Goal: Task Accomplishment & Management: Manage account settings

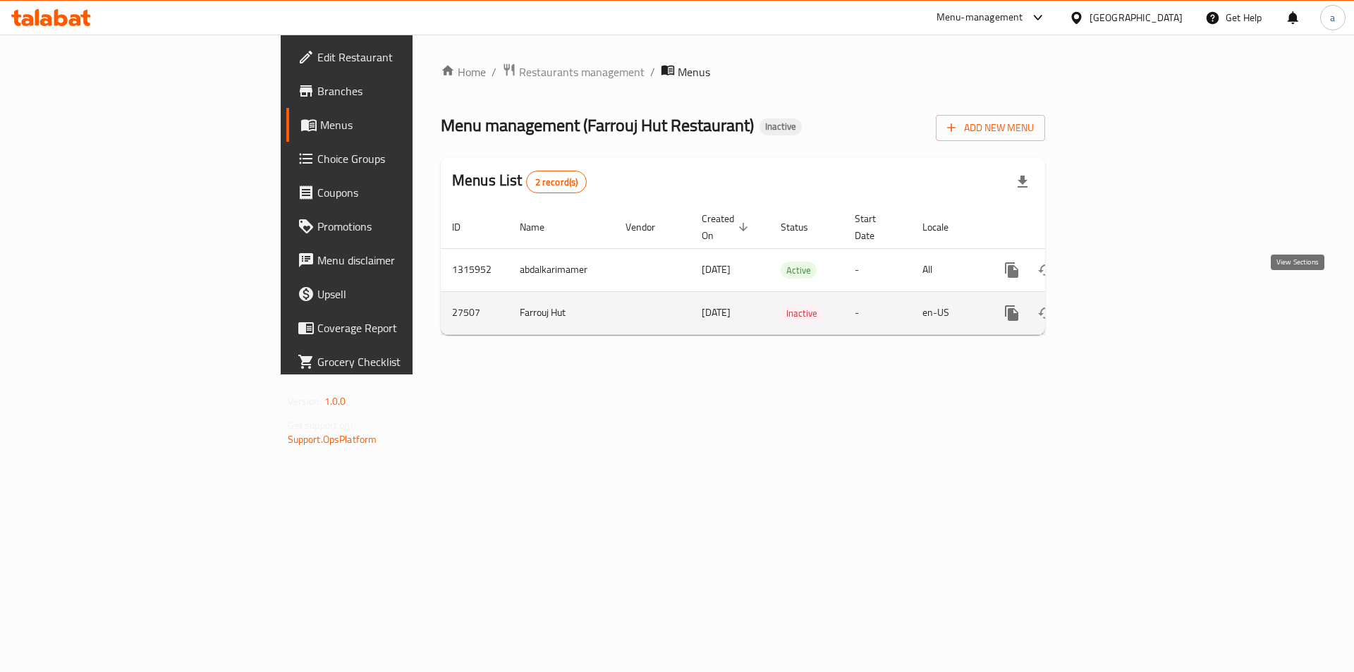
click at [1130, 296] on link "enhanced table" at bounding box center [1113, 313] width 34 height 34
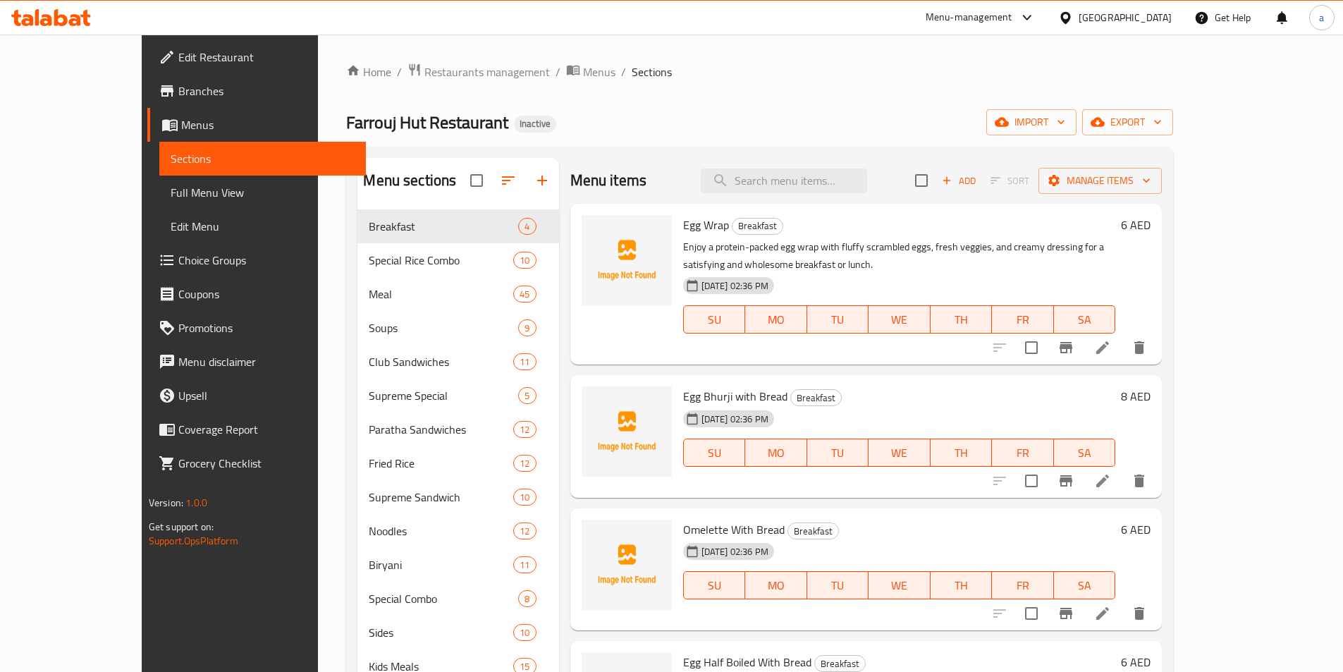
click at [181, 121] on span "Menus" at bounding box center [267, 124] width 173 height 17
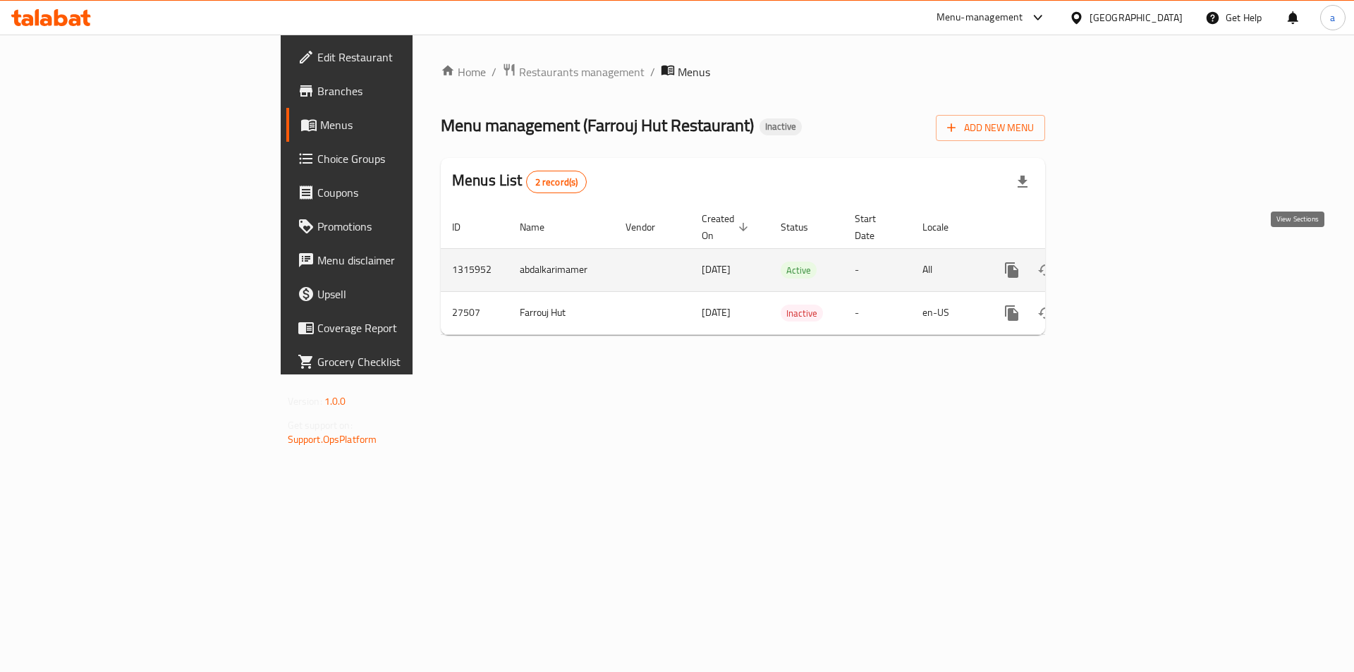
click at [1122, 262] on icon "enhanced table" at bounding box center [1113, 270] width 17 height 17
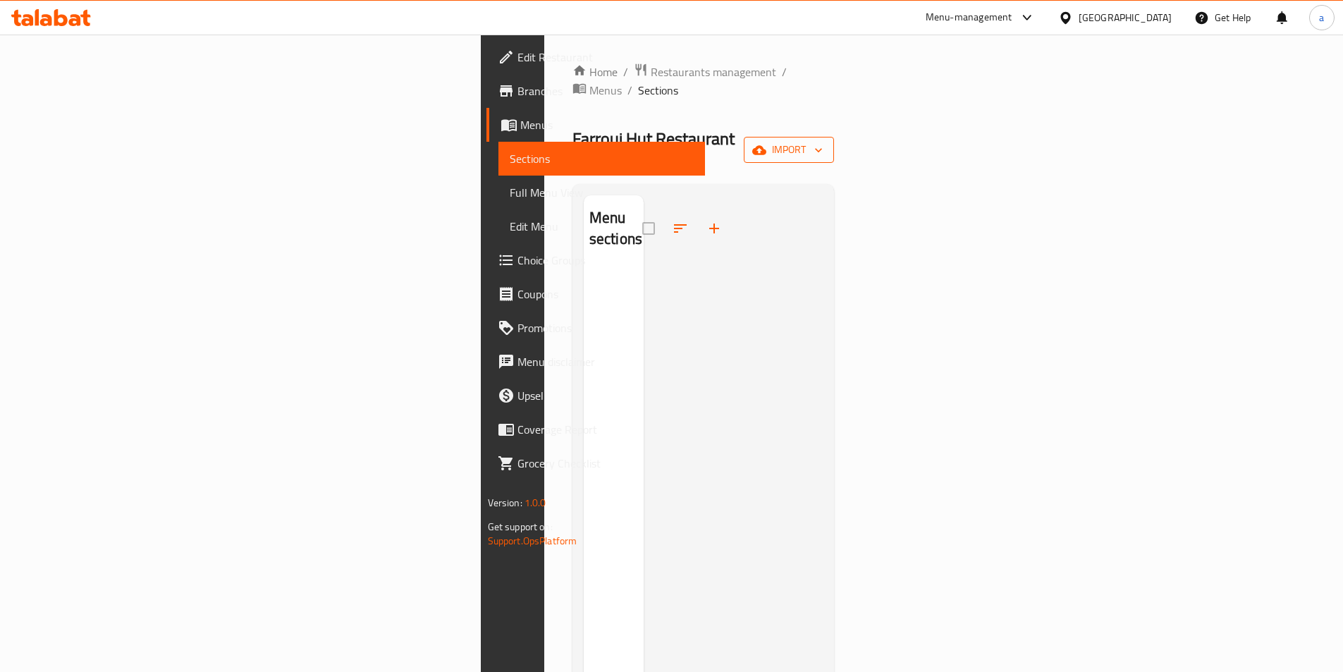
click at [835, 109] on div "Home / Restaurants management / Menus / Sections Farrouj Hut Restaurant Inactiv…" at bounding box center [703, 471] width 262 height 816
click at [823, 141] on span "import" at bounding box center [789, 150] width 68 height 18
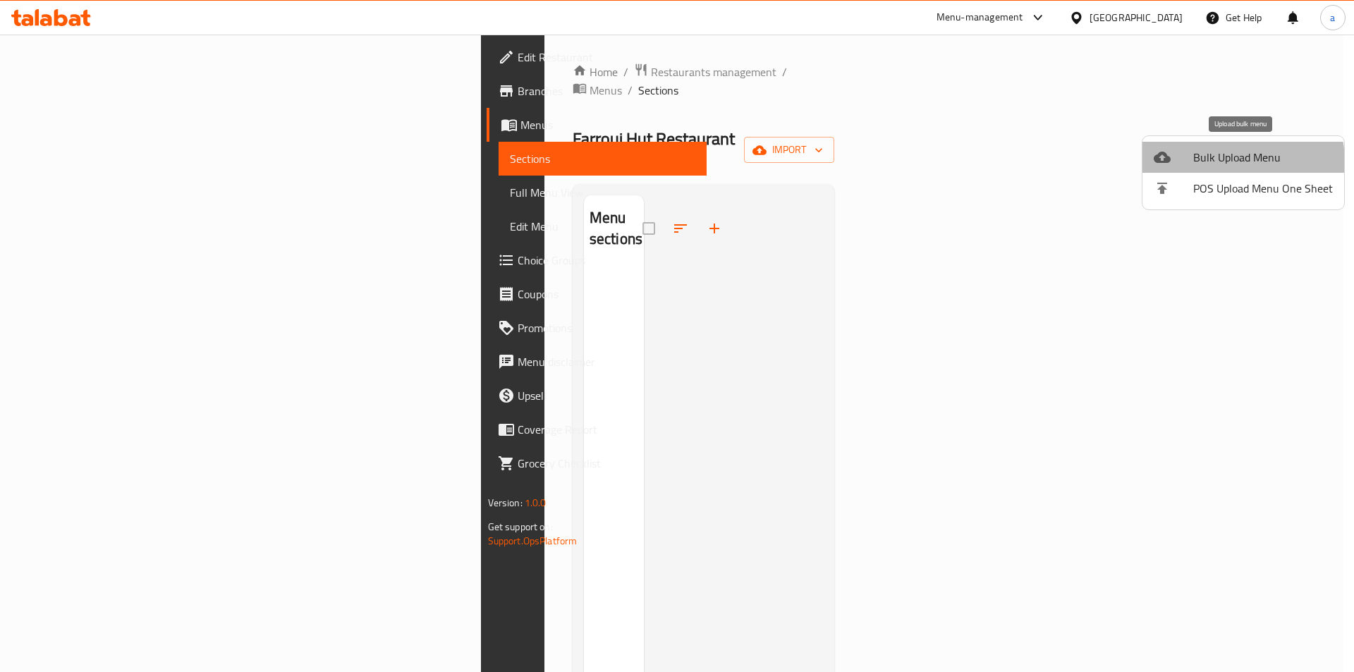
click at [1220, 162] on span "Bulk Upload Menu" at bounding box center [1263, 157] width 140 height 17
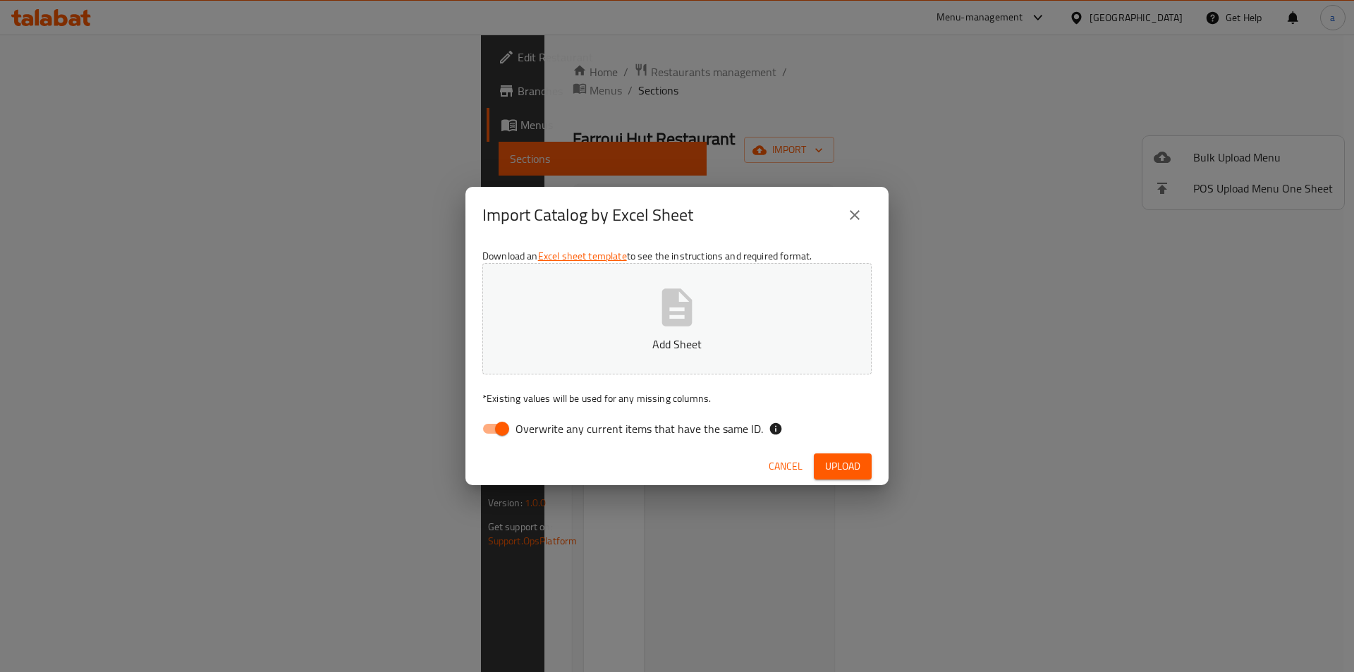
click at [506, 424] on input "Overwrite any current items that have the same ID." at bounding box center [502, 428] width 80 height 27
checkbox input "false"
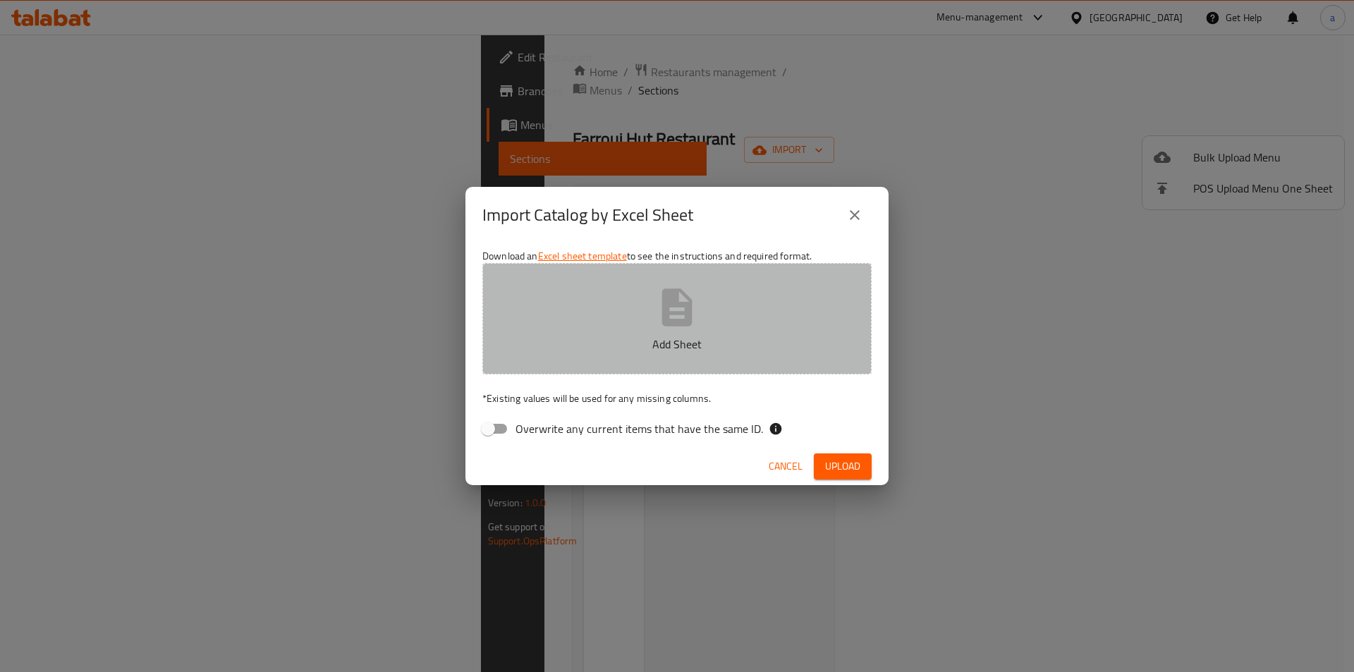
click at [653, 305] on button "Add Sheet" at bounding box center [676, 318] width 389 height 111
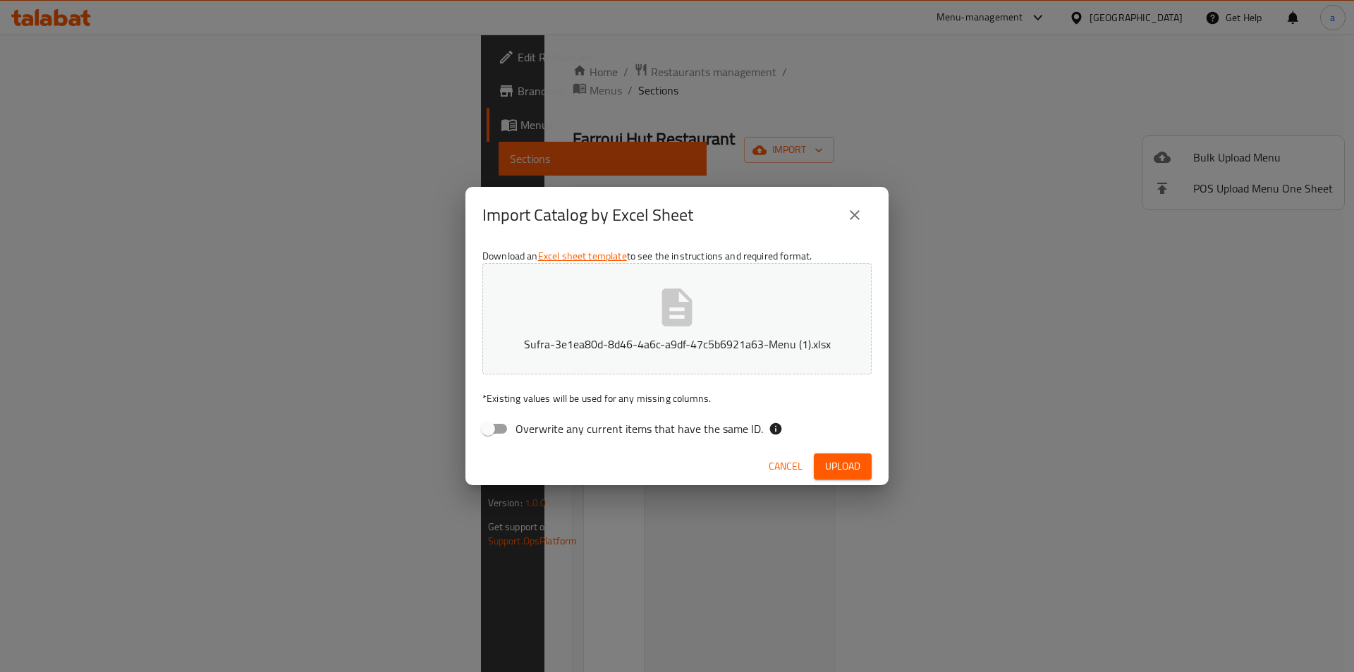
click at [833, 468] on span "Upload" at bounding box center [842, 467] width 35 height 18
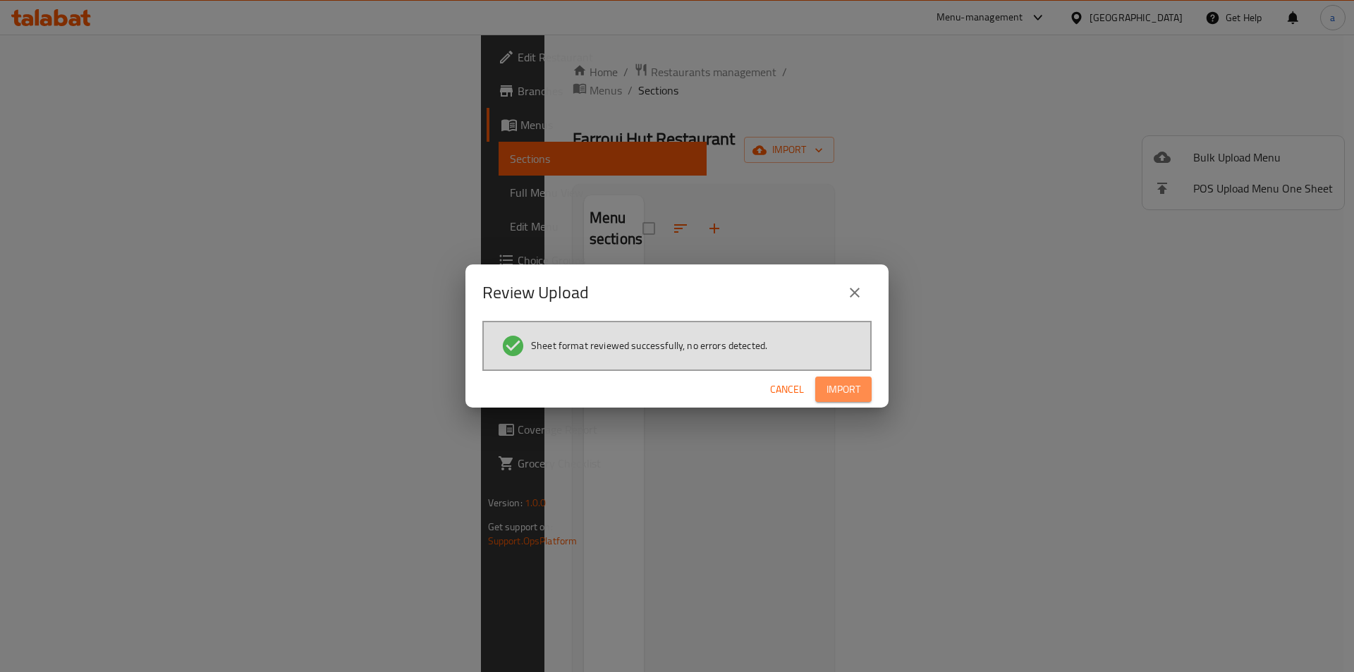
click at [852, 389] on span "Import" at bounding box center [843, 390] width 34 height 18
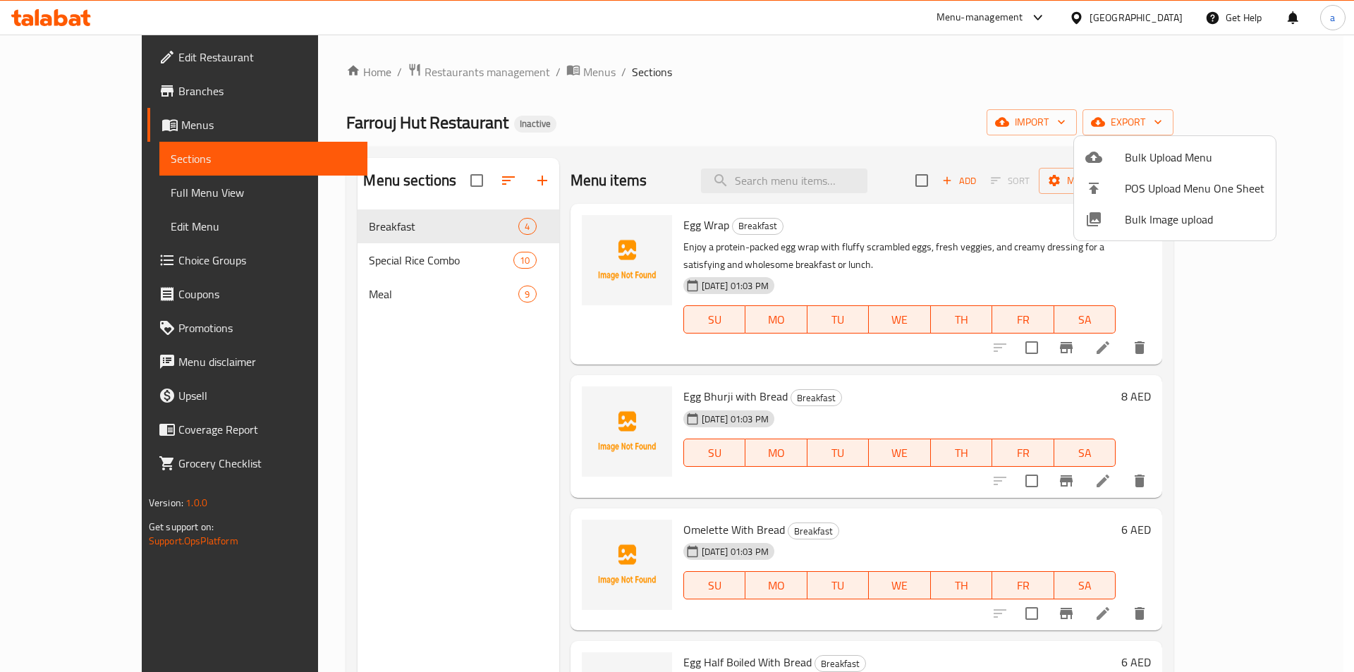
click at [1248, 334] on div at bounding box center [677, 336] width 1354 height 672
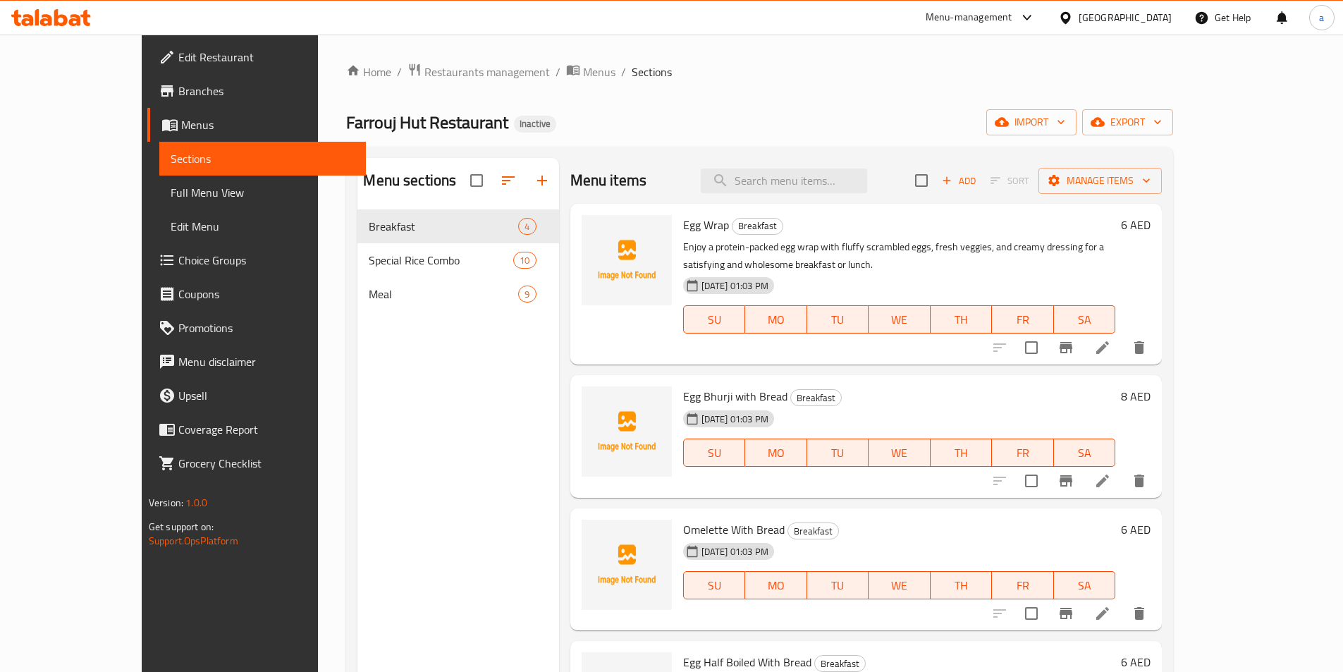
click at [1150, 282] on div "6 AED" at bounding box center [1132, 284] width 35 height 138
click at [1031, 324] on div "06-10-2025 01:03 PM SU MO TU WE TH FR SA" at bounding box center [899, 309] width 444 height 76
click at [1109, 341] on icon at bounding box center [1102, 347] width 13 height 13
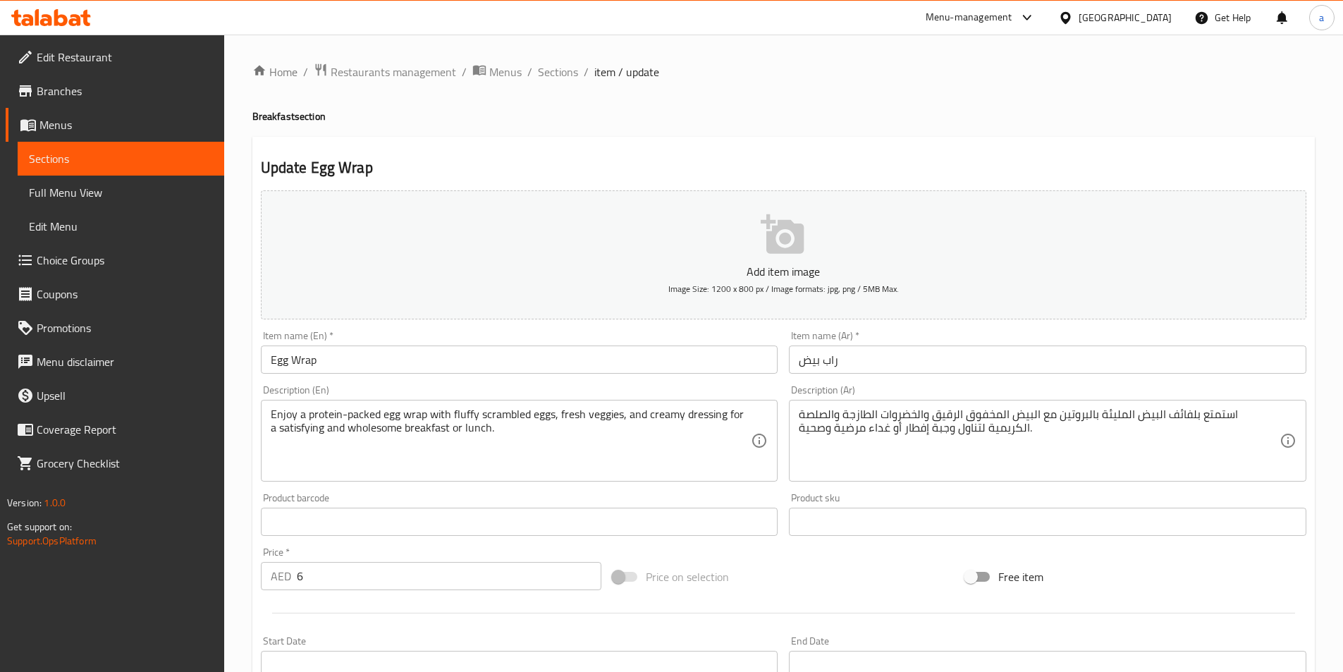
click at [983, 168] on h2 "Update Egg Wrap" at bounding box center [783, 167] width 1045 height 21
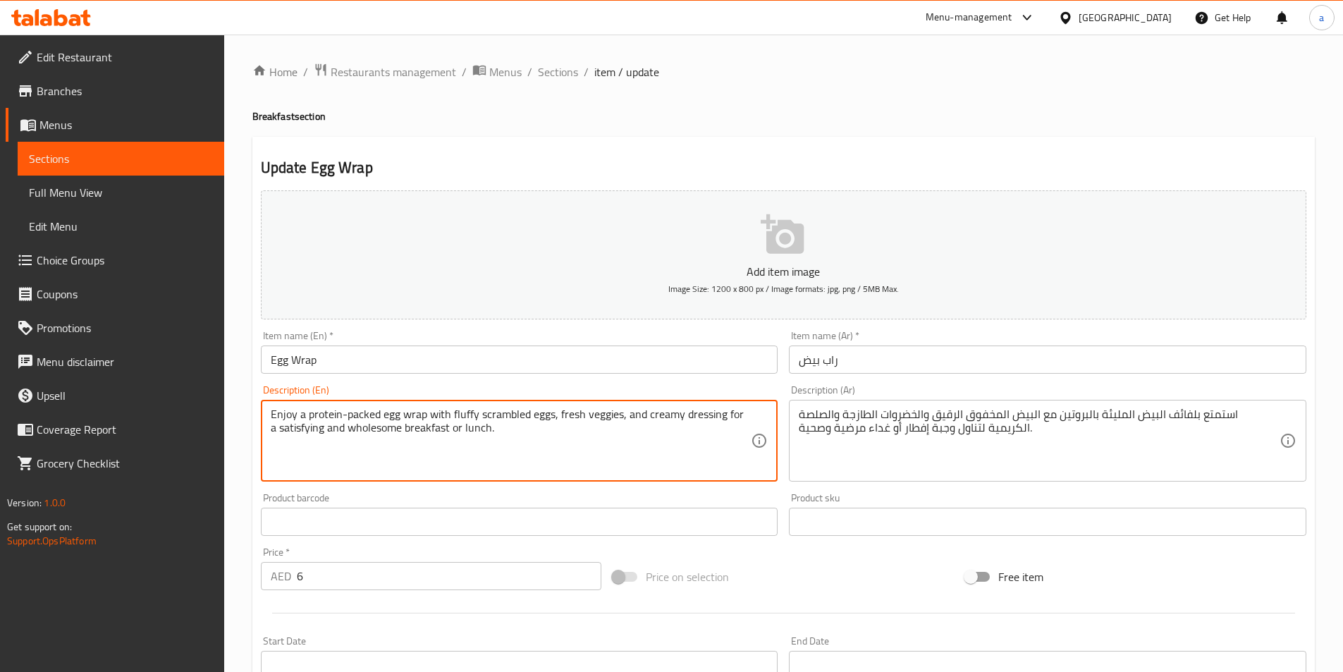
drag, startPoint x: 452, startPoint y: 410, endPoint x: 527, endPoint y: 419, distance: 76.0
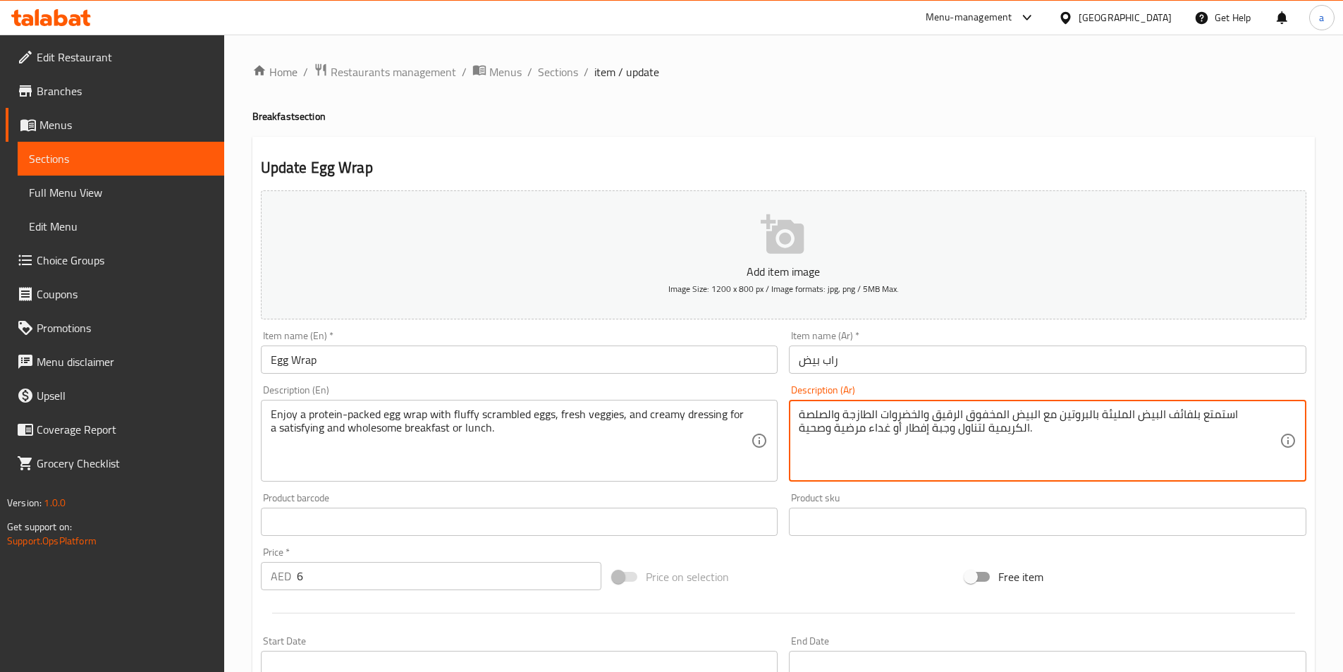
drag, startPoint x: 999, startPoint y: 416, endPoint x: 974, endPoint y: 419, distance: 24.9
click at [974, 419] on textarea "استمتع بلفائف البيض المليئة بالبروتين مع البيض المخفوق الرقيق والخضروات الطازجة…" at bounding box center [1039, 440] width 481 height 67
click at [924, 415] on textarea "استمتع بلفائف البيض المليئة بالبروتين مع البيض المخفوق الفلافي والخضروات الطازج…" at bounding box center [1039, 440] width 481 height 67
click at [835, 416] on textarea "استمتع بلفائف البيض المليئة بالبروتين مع البيض المخفوق الفلافي و الخضروات الطاز…" at bounding box center [1039, 440] width 481 height 67
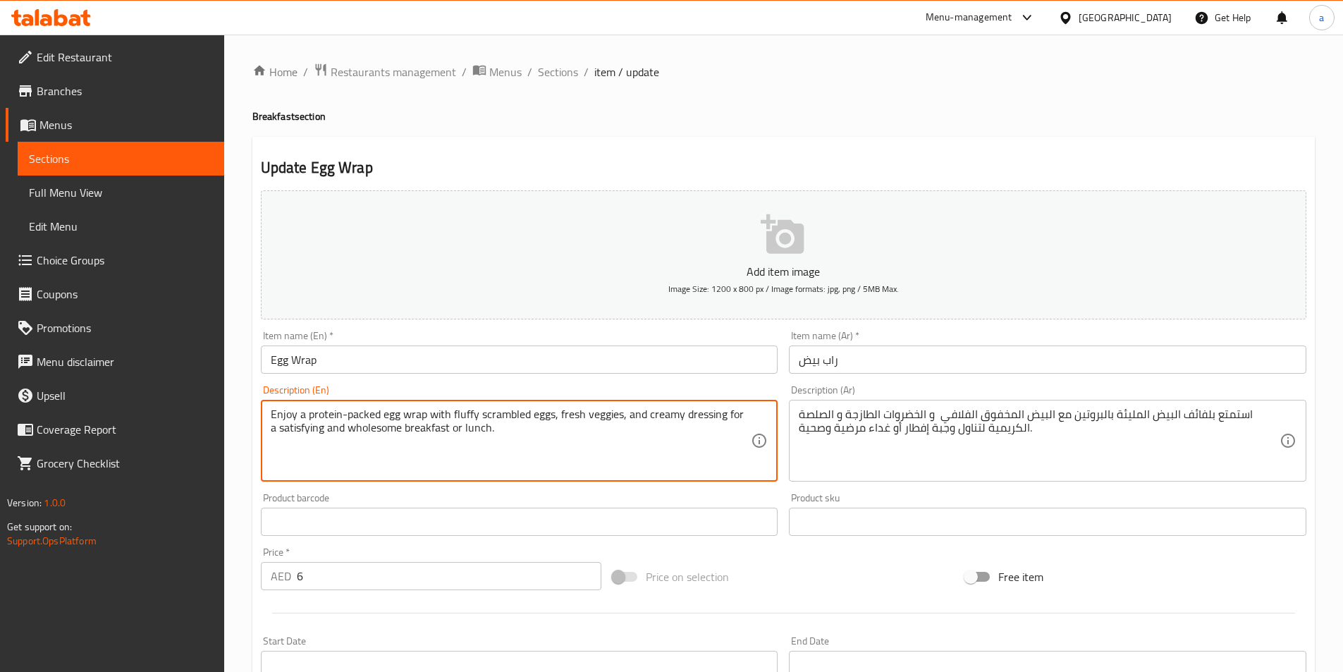
click at [417, 412] on textarea "Enjoy a protein-packed egg wrap with fluffy scrambled eggs, fresh veggies, and …" at bounding box center [511, 440] width 481 height 67
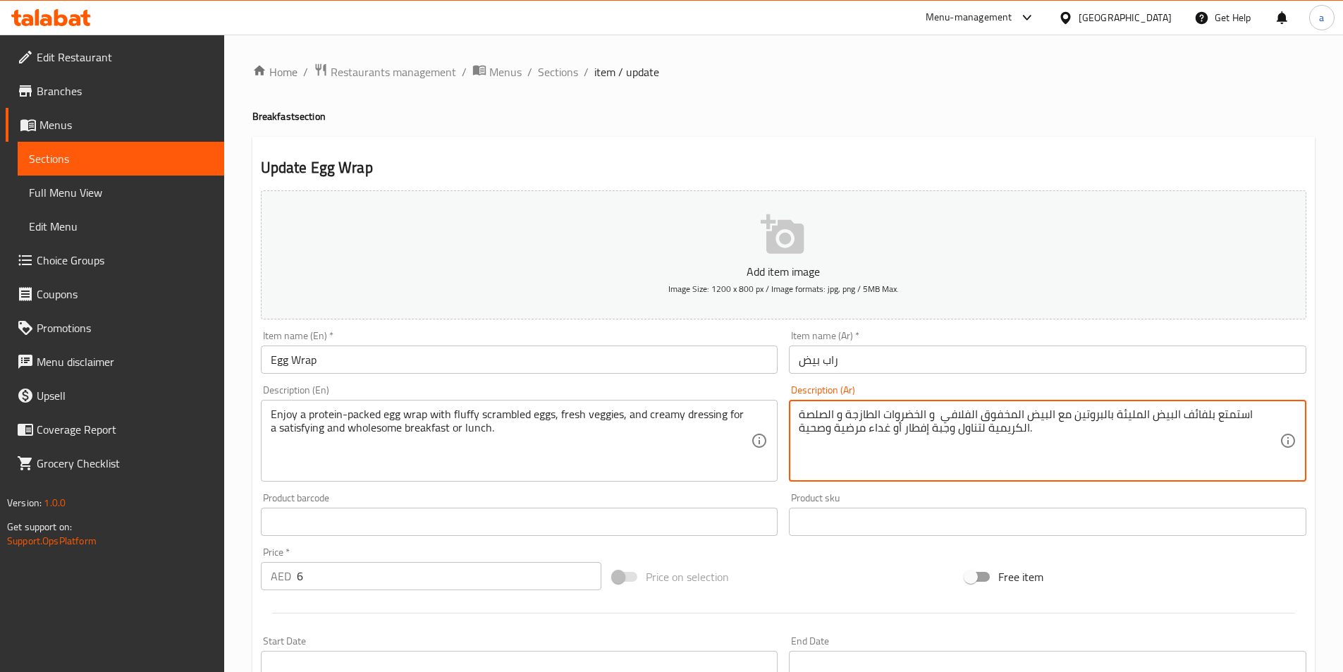
click at [1204, 412] on textarea "استمتع بلفائف البيض المليئة بالبروتين مع البيض المخفوق الفلافي و الخضروات الطاز…" at bounding box center [1039, 440] width 481 height 67
click at [1203, 416] on textarea "استمتع بلفائف البيض المليئة بالبروتين مع البيض المخفوق الفلافي و الخضروات الطاز…" at bounding box center [1039, 440] width 481 height 67
drag, startPoint x: 1206, startPoint y: 413, endPoint x: 1182, endPoint y: 417, distance: 24.3
click at [1182, 417] on textarea "استمتع بلفائف البيض المليئة بالبروتين مع البيض المخفوق الفلافي و الخضروات الطاز…" at bounding box center [1039, 440] width 481 height 67
paste textarea "راب"
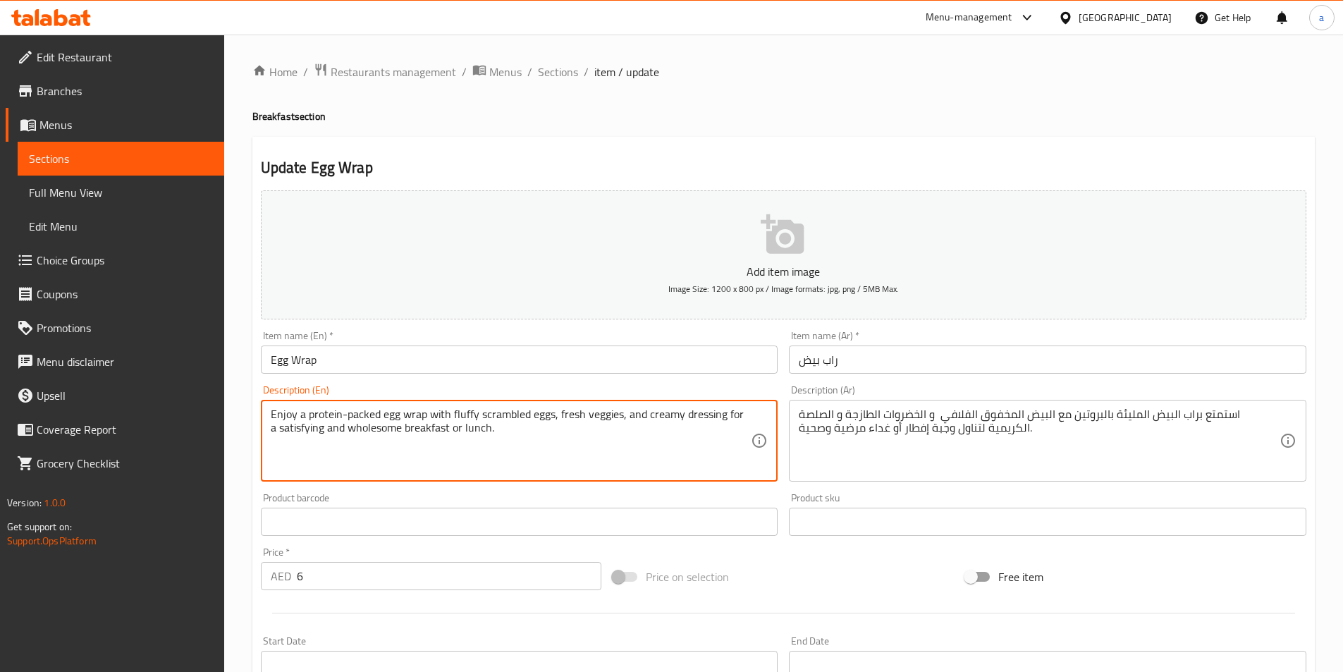
click at [297, 429] on textarea "Enjoy a protein-packed egg wrap with fluffy scrambled eggs, fresh veggies, and …" at bounding box center [511, 440] width 481 height 67
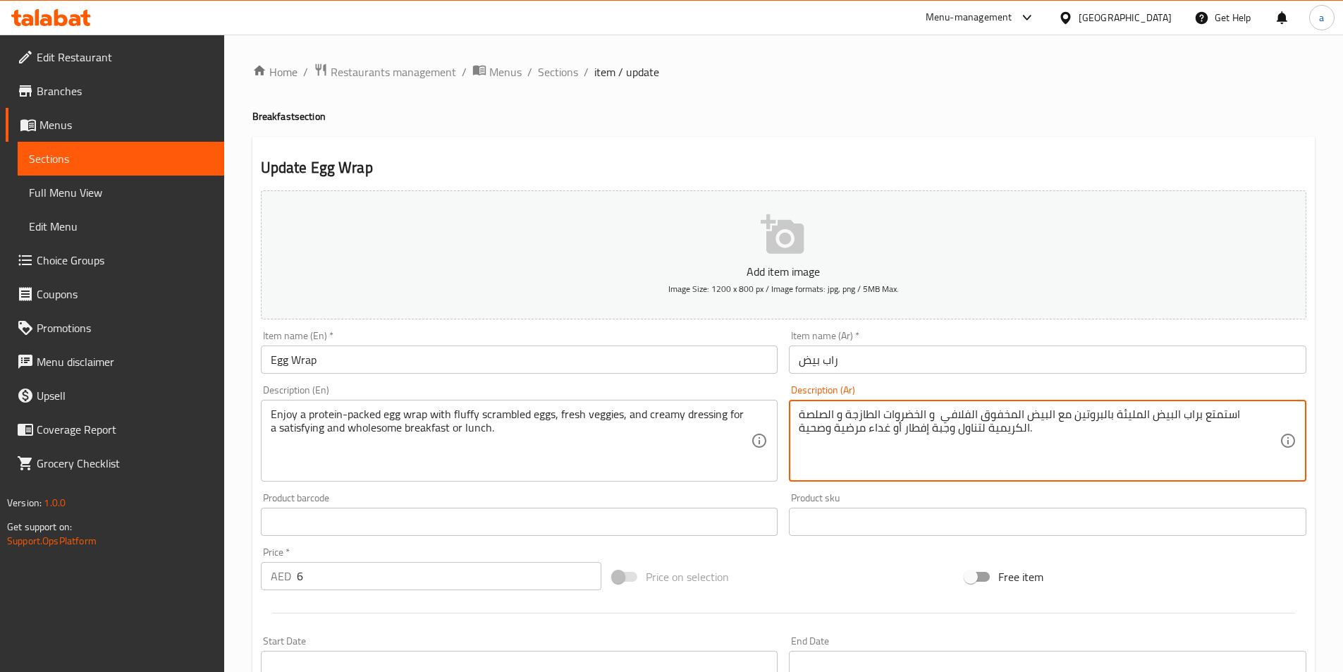
click at [920, 429] on textarea "استمتع براب البيض المليئة بالبروتين مع البيض المخفوق الفلافي و الخضروات الطازجة…" at bounding box center [1039, 440] width 481 height 67
click at [867, 429] on textarea "استمتع براب البيض المليئة بالبروتين مع البيض المخفوق الفلافي و الخضروات الطازجة…" at bounding box center [1039, 440] width 481 height 67
click at [916, 428] on textarea "استمتع براب البيض المليئة بالبروتين مع البيض المخفوق الفلافي و الخضروات الطازجة…" at bounding box center [1039, 440] width 481 height 67
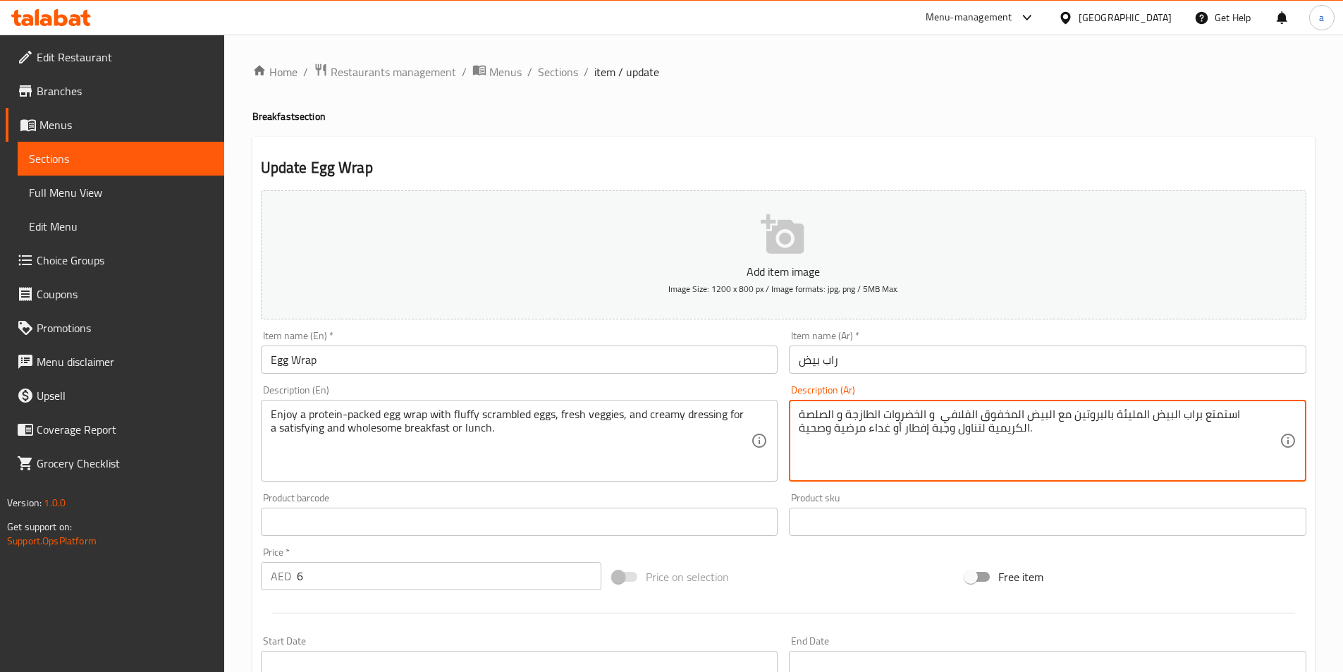
click at [925, 451] on textarea "استمتع براب البيض المليئة بالبروتين مع البيض المخفوق الفلافي و الخضروات الطازجة…" at bounding box center [1039, 440] width 481 height 67
click at [916, 429] on textarea "استمتع براب البيض المليئة بالبروتين مع البيض المخفوق الفلافي و الخضروات الطازجة…" at bounding box center [1039, 440] width 481 height 67
click at [868, 425] on textarea "استمتع براب البيض المليئة بالبروتين مع البيض المخفوق الفلافي و الخضروات الطازجة…" at bounding box center [1039, 440] width 481 height 67
paste textarea "إفطار"
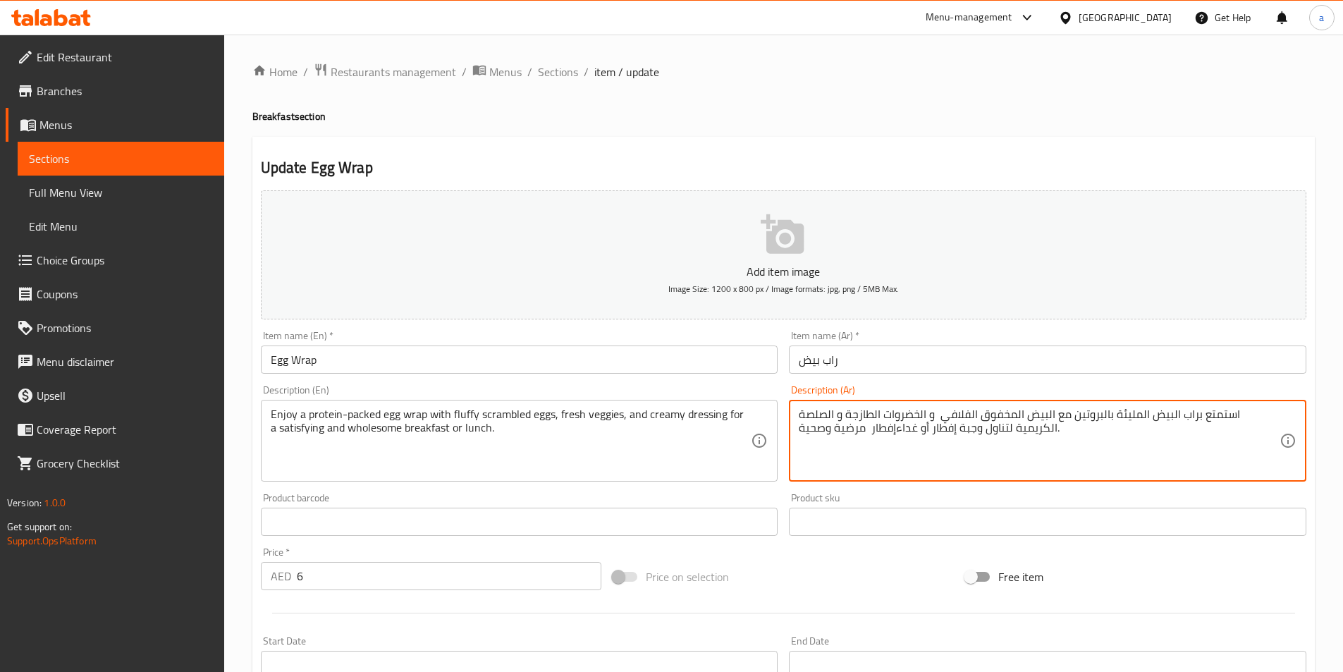
drag, startPoint x: 919, startPoint y: 427, endPoint x: 928, endPoint y: 426, distance: 9.9
click at [928, 426] on textarea "استمتع براب البيض المليئة بالبروتين مع البيض المخفوق الفلافي و الخضروات الطازجة…" at bounding box center [1039, 440] width 481 height 67
click at [897, 430] on textarea "استمتع براب البيض المليئة بالبروتين مع البيض المخفوق الفلافي و الخضروات الطازجة…" at bounding box center [1039, 440] width 481 height 67
paste textarea "و"
drag, startPoint x: 933, startPoint y: 426, endPoint x: 972, endPoint y: 434, distance: 40.4
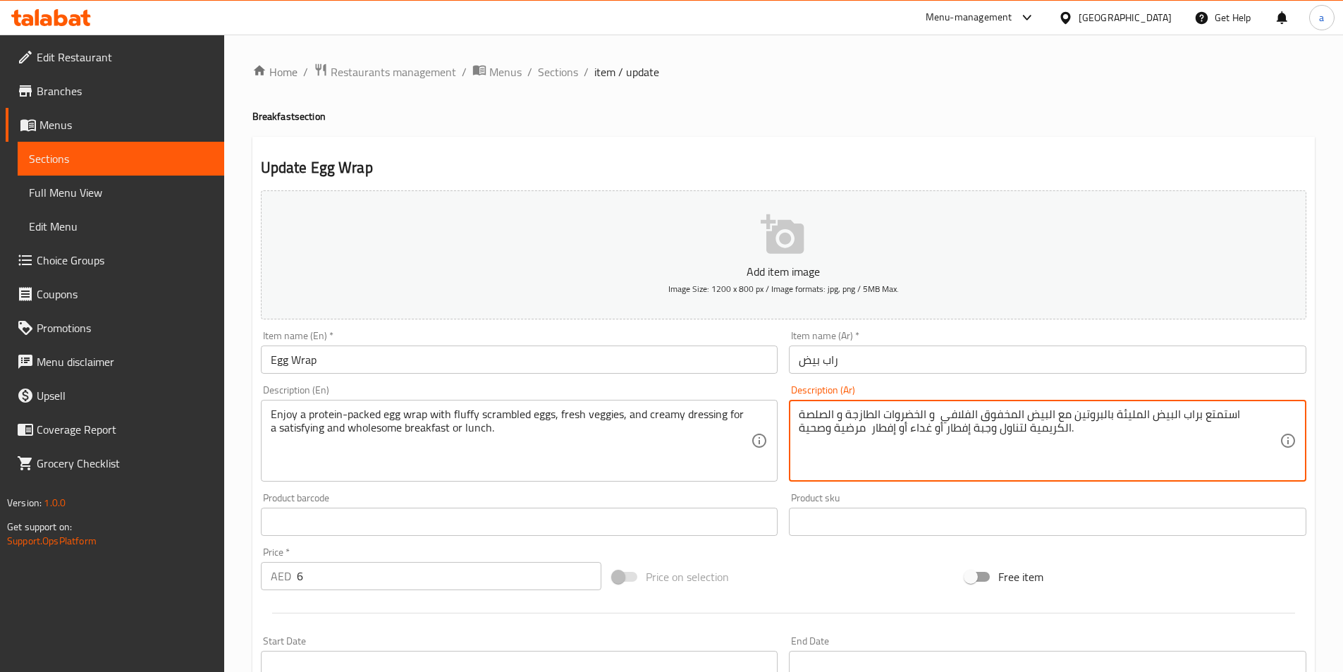
click at [972, 434] on textarea "استمتع براب البيض المليئة بالبروتين مع البيض المخفوق الفلافي و الخضروات الطازجة…" at bounding box center [1039, 440] width 481 height 67
click at [932, 443] on textarea "استمتع براب البيض المليئة بالبروتين مع البيض المخفوق الفلافي و الخضروات الطازجة…" at bounding box center [1039, 440] width 481 height 67
click at [827, 429] on textarea "استمتع براب البيض المليئة بالبروتين مع البيض المخفوق الفلافي و الخضروات الطازجة…" at bounding box center [1039, 440] width 481 height 67
type textarea "استمتع براب البيض المليئة بالبروتين مع البيض المخفوق الفلافي و الخضروات الطازجة…"
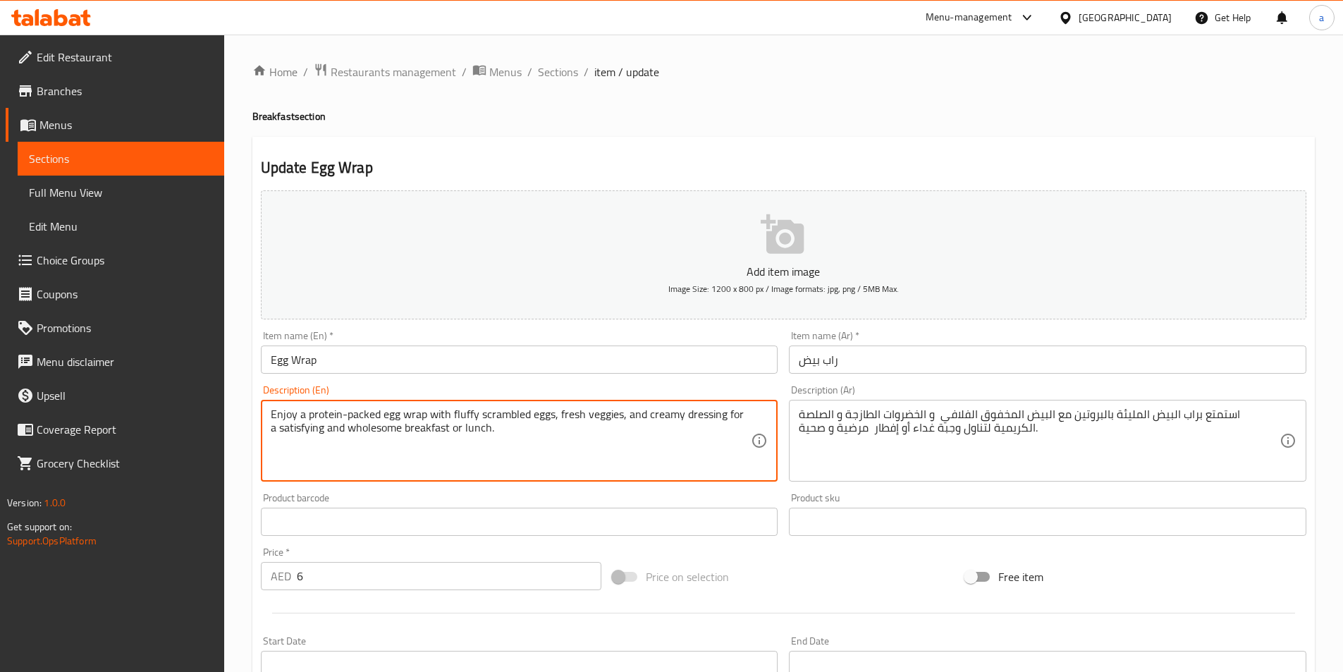
click at [357, 429] on textarea "Enjoy a protein-packed egg wrap with fluffy scrambled eggs, fresh veggies, and …" at bounding box center [511, 440] width 481 height 67
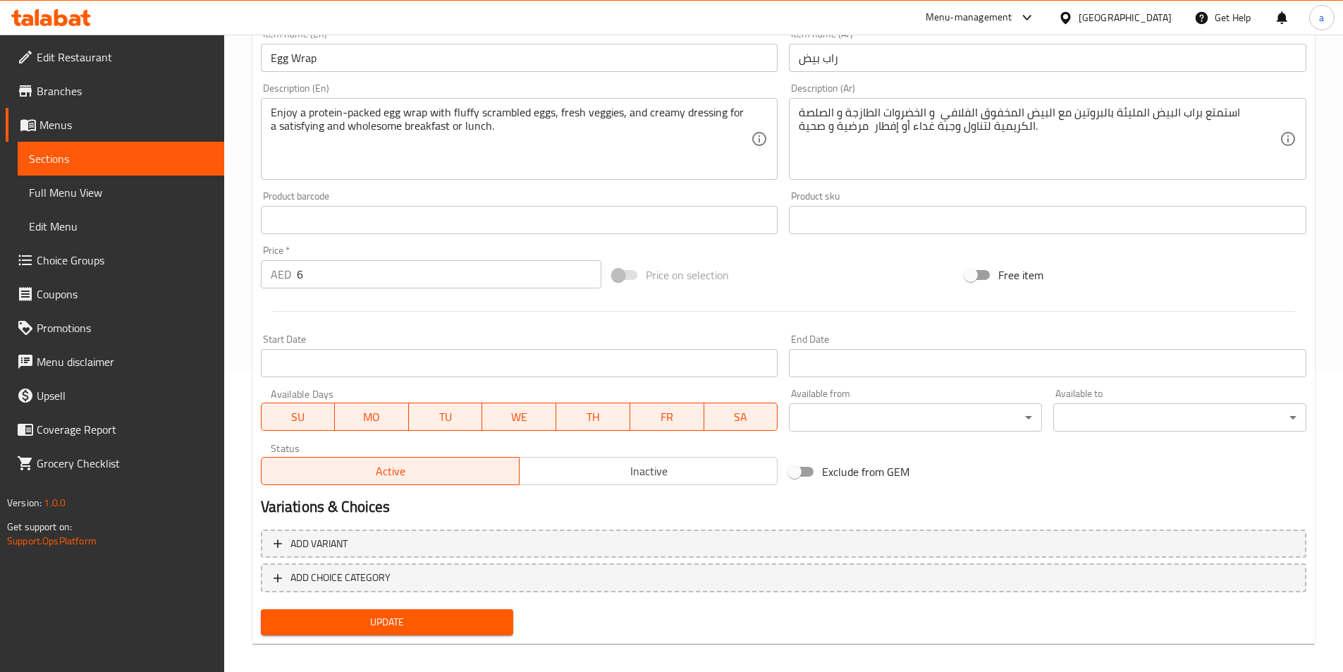
scroll to position [313, 0]
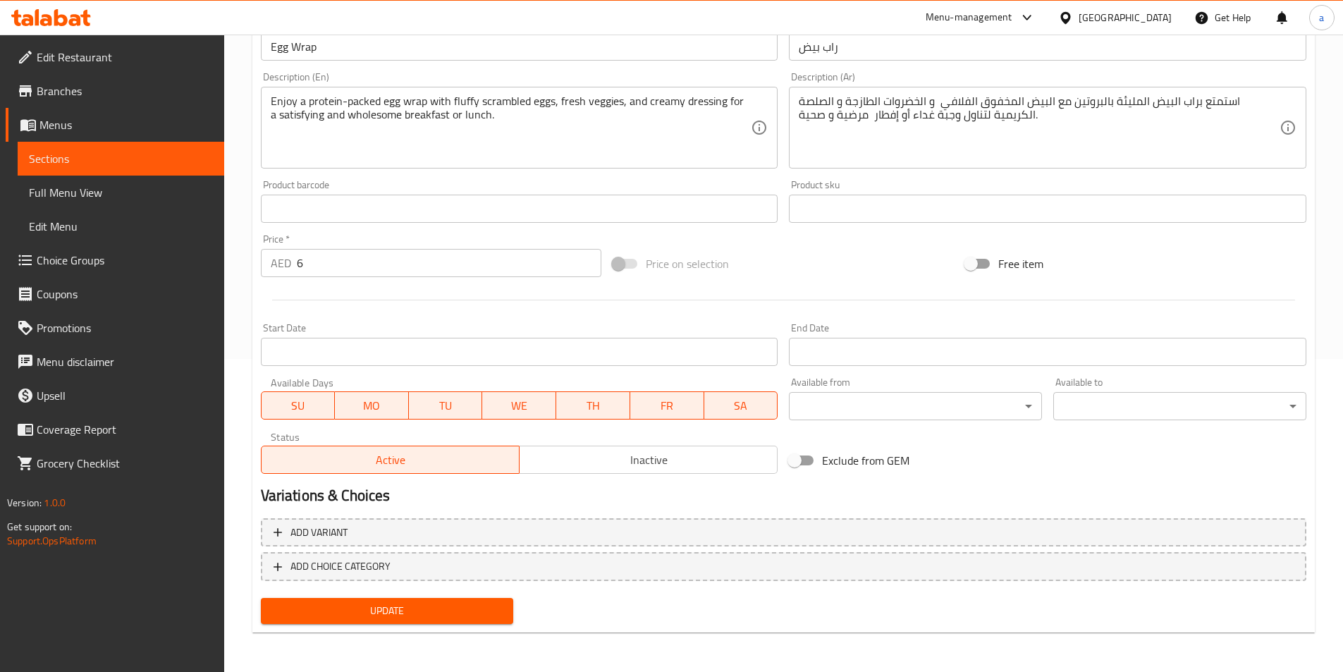
drag, startPoint x: 397, startPoint y: 606, endPoint x: 445, endPoint y: 579, distance: 54.9
click at [397, 606] on span "Update" at bounding box center [387, 611] width 231 height 18
click at [444, 617] on span "Update" at bounding box center [387, 611] width 231 height 18
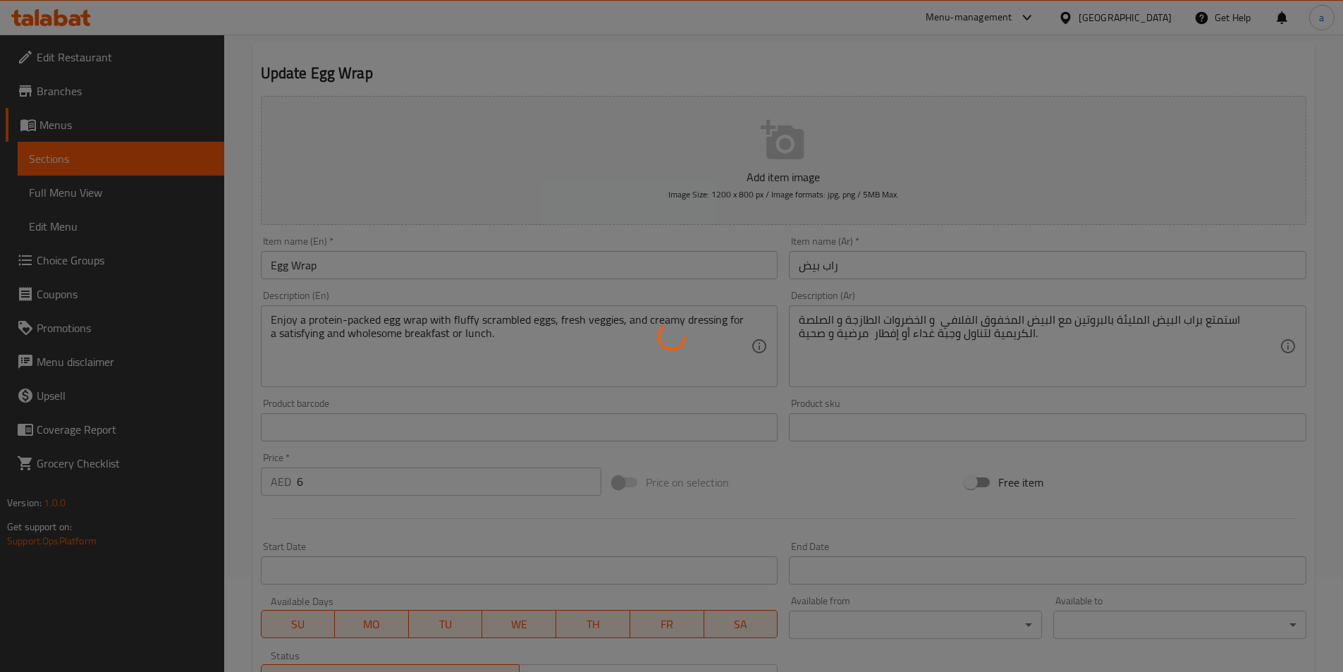
scroll to position [0, 0]
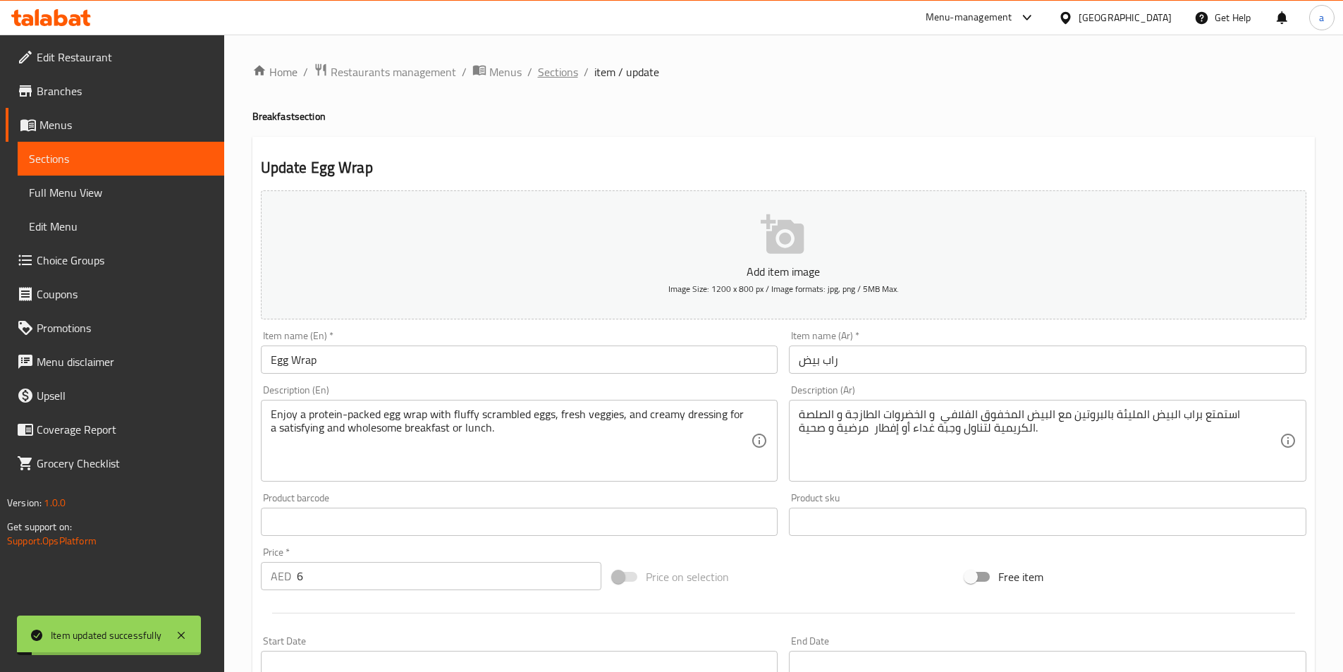
click at [567, 70] on span "Sections" at bounding box center [558, 71] width 40 height 17
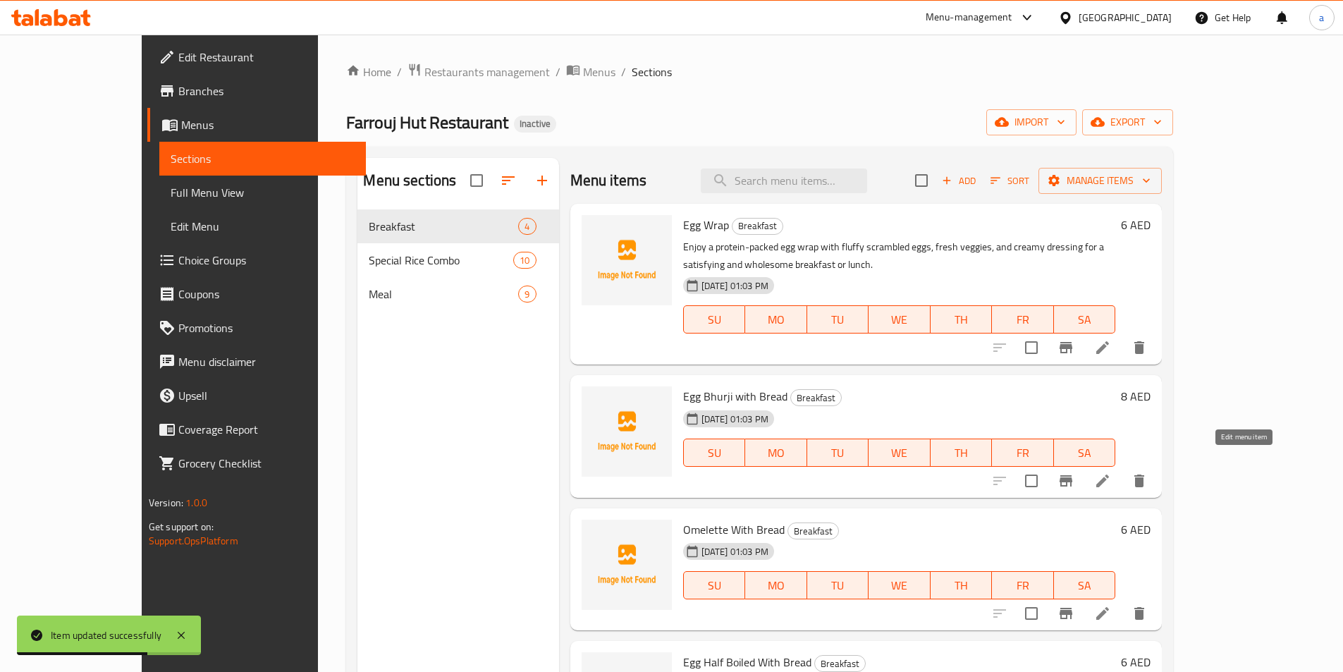
click at [1111, 472] on icon at bounding box center [1102, 480] width 17 height 17
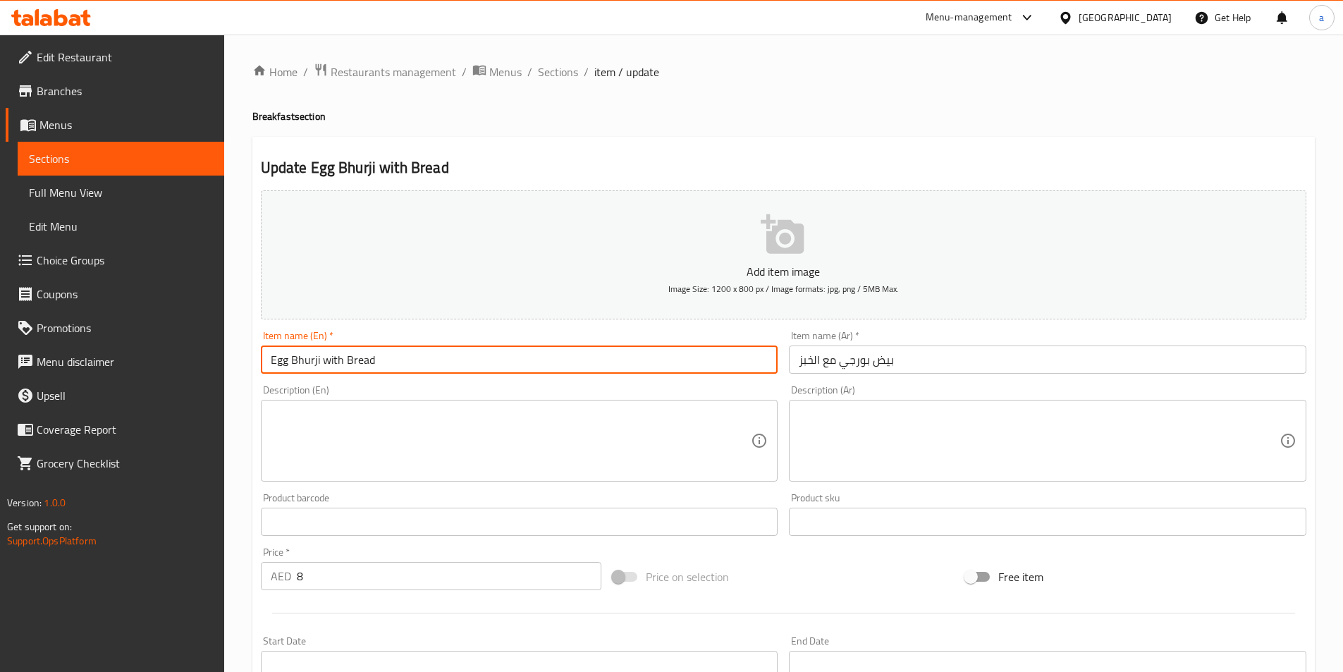
click at [303, 360] on input "Egg Bhurji with Bread" at bounding box center [519, 359] width 517 height 28
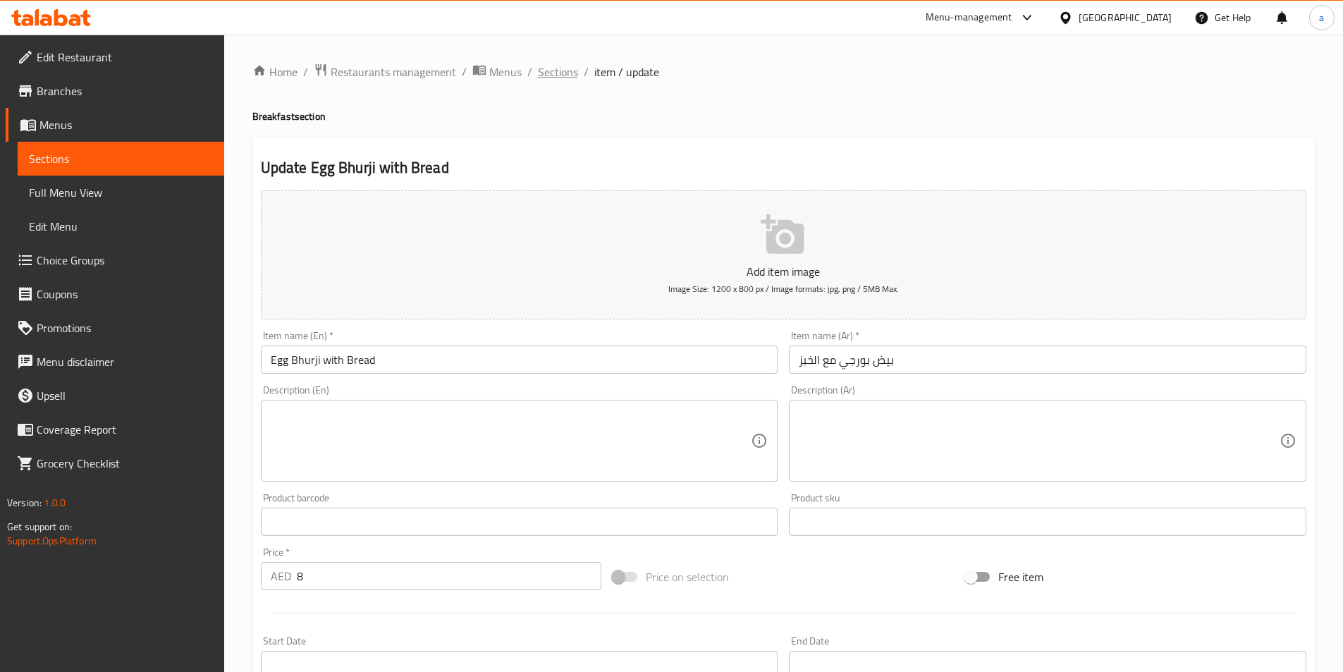
click at [554, 67] on span "Sections" at bounding box center [558, 71] width 40 height 17
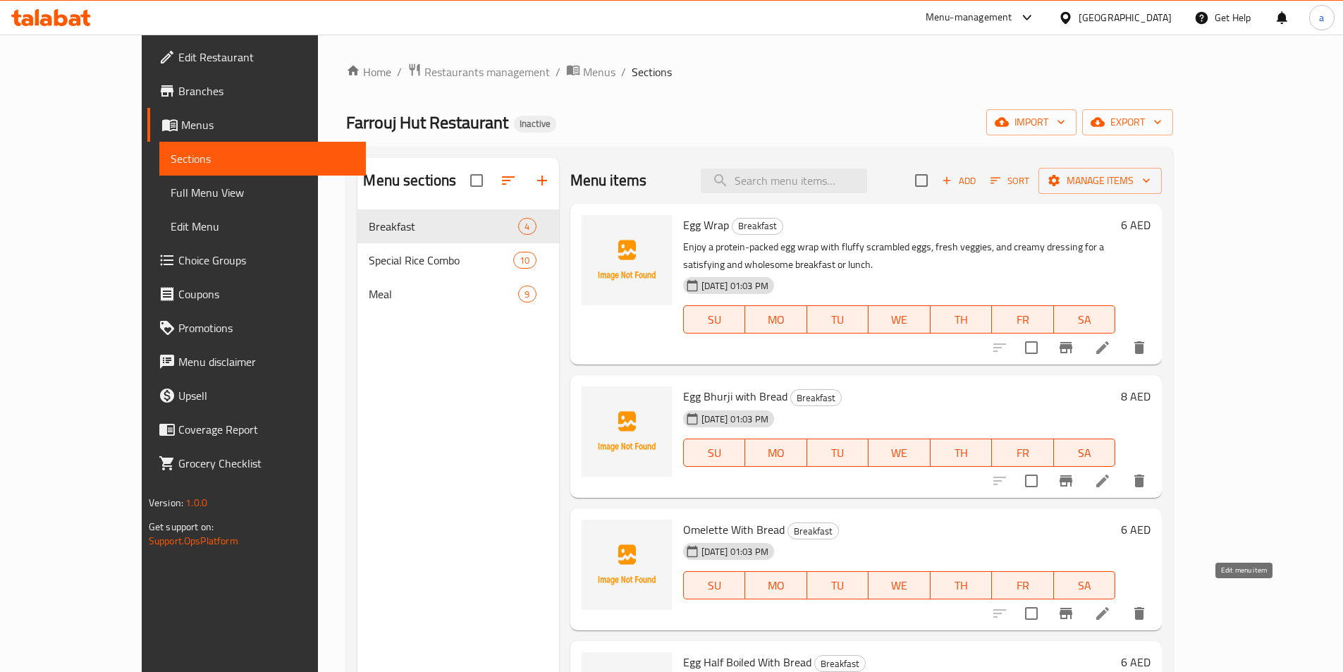
click at [1111, 605] on icon at bounding box center [1102, 613] width 17 height 17
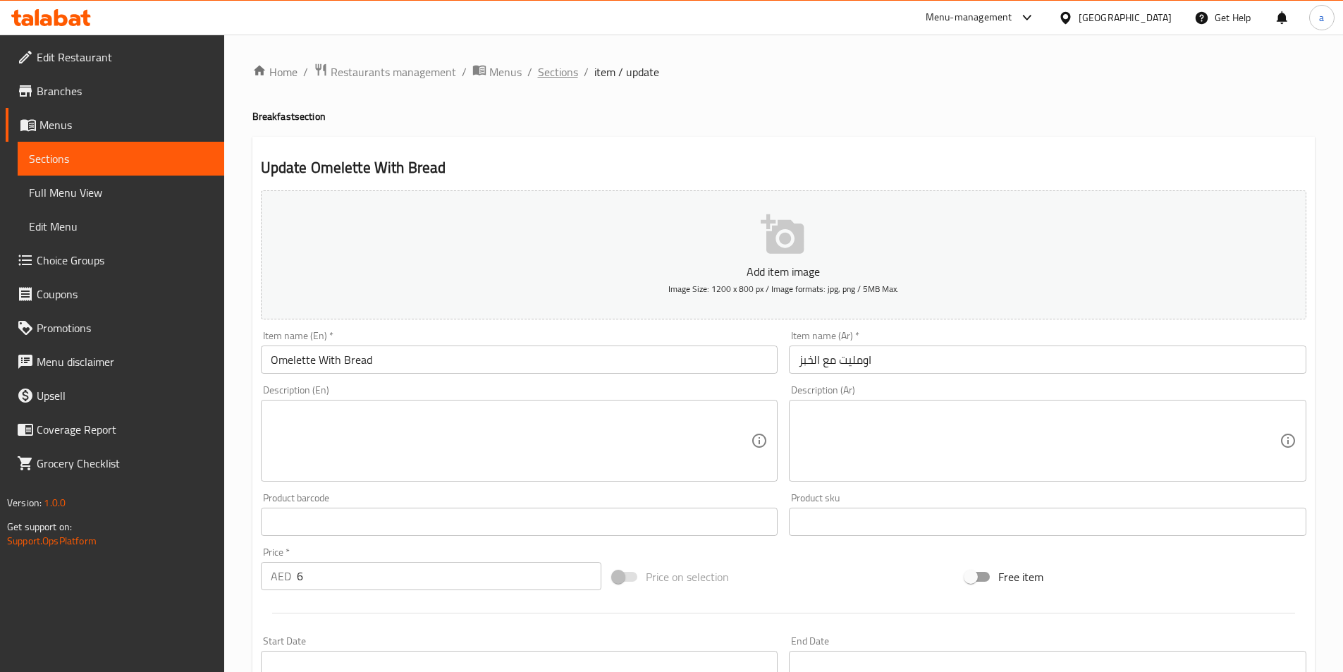
click at [564, 76] on span "Sections" at bounding box center [558, 71] width 40 height 17
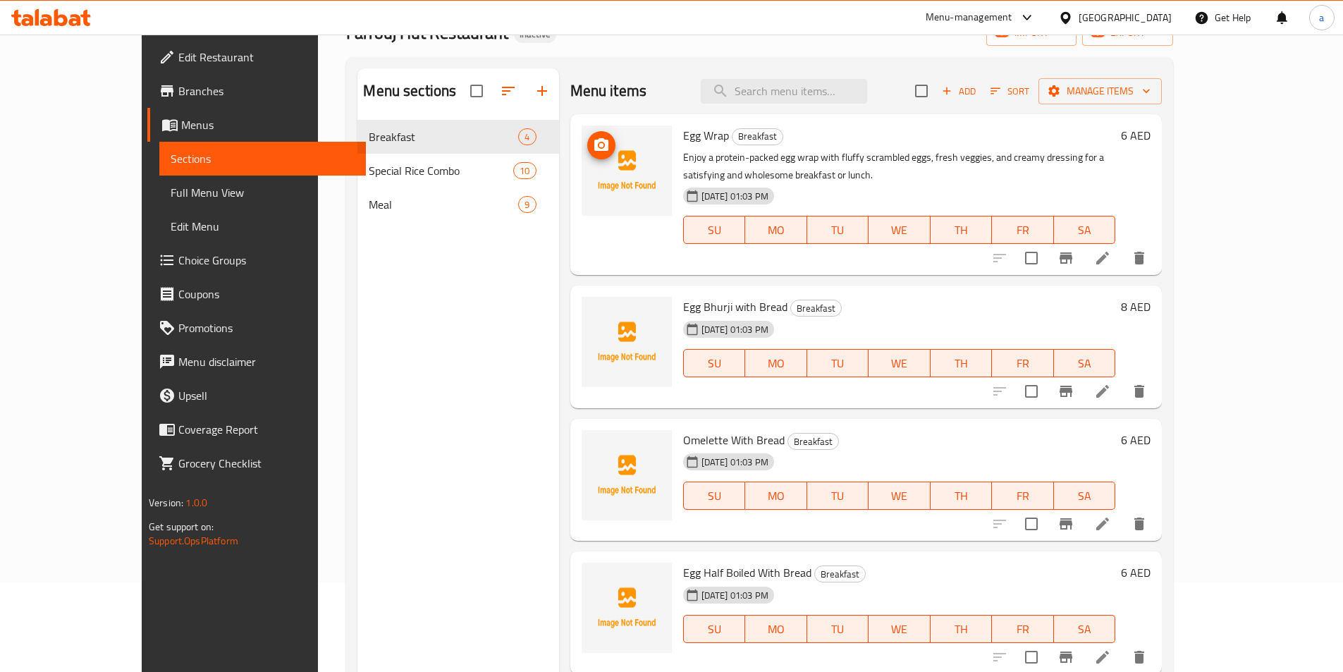
scroll to position [197, 0]
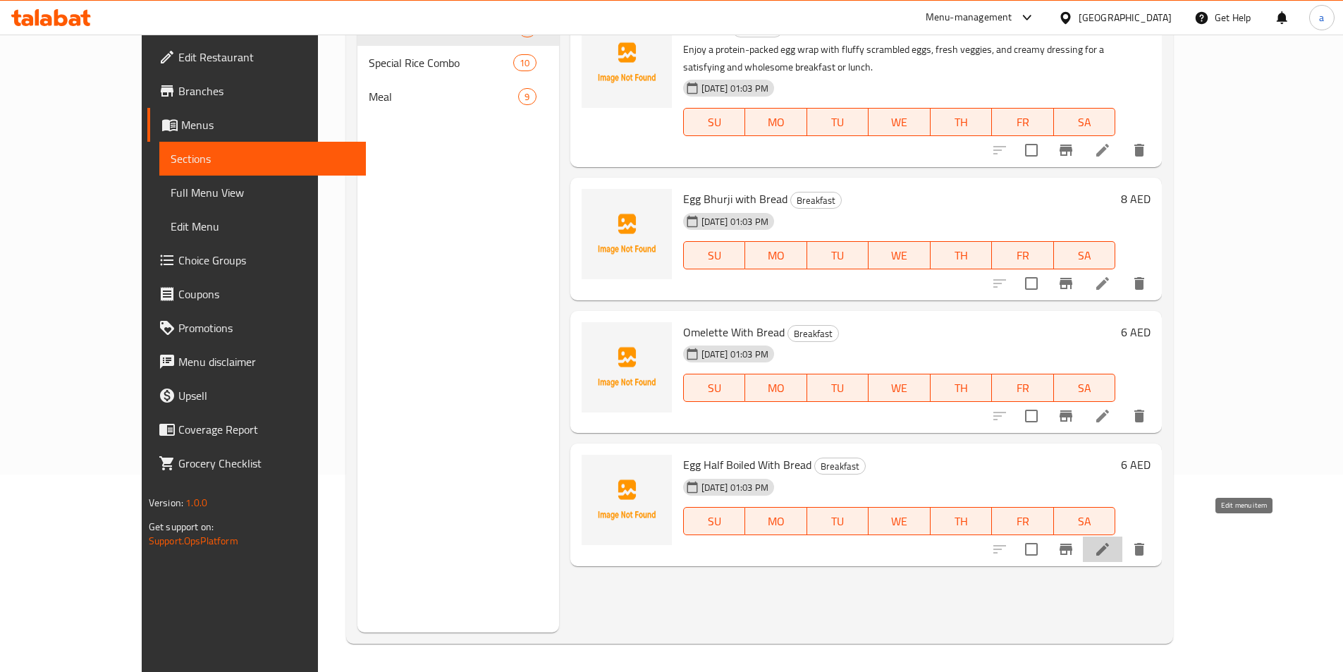
click at [1111, 541] on icon at bounding box center [1102, 549] width 17 height 17
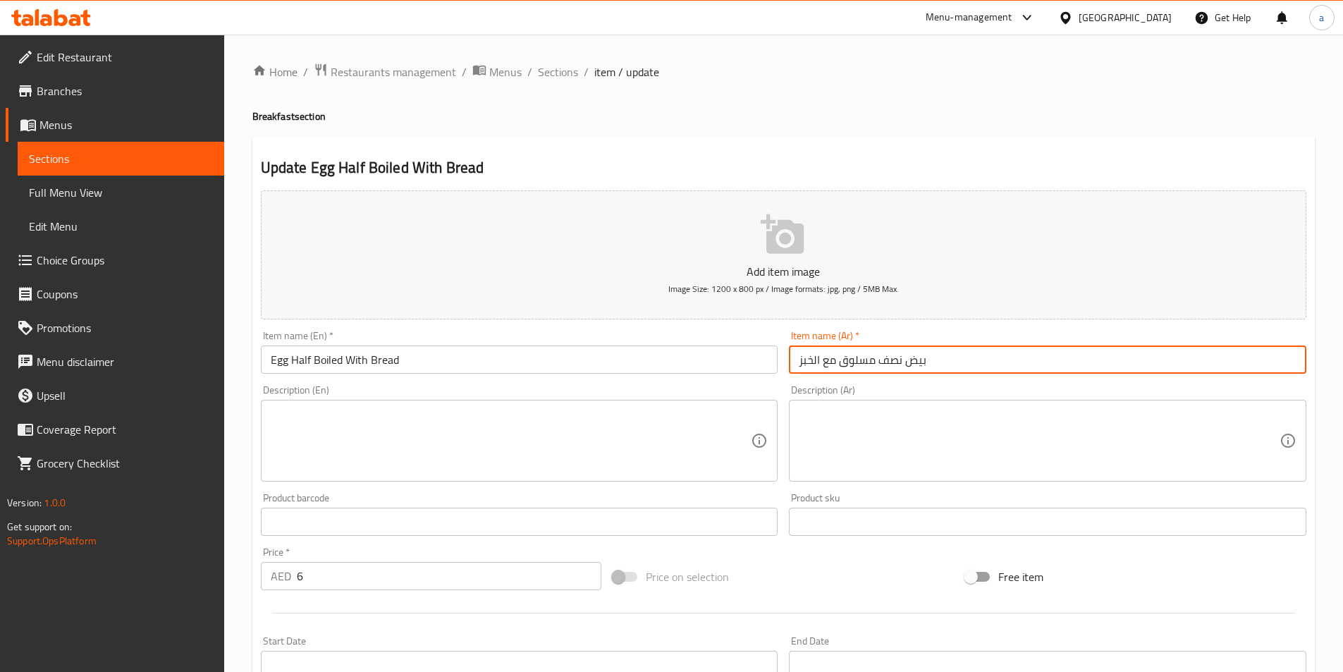
click at [894, 360] on input "بيض نصف مسلوق مع الخبز" at bounding box center [1047, 359] width 517 height 28
click at [795, 362] on input "بيض نصف مسلوق مع الخبز" at bounding box center [1047, 359] width 517 height 28
paste input "نصف"
click at [894, 360] on input "نصف بيض نصف مسلوق مع الخبز" at bounding box center [1047, 359] width 517 height 28
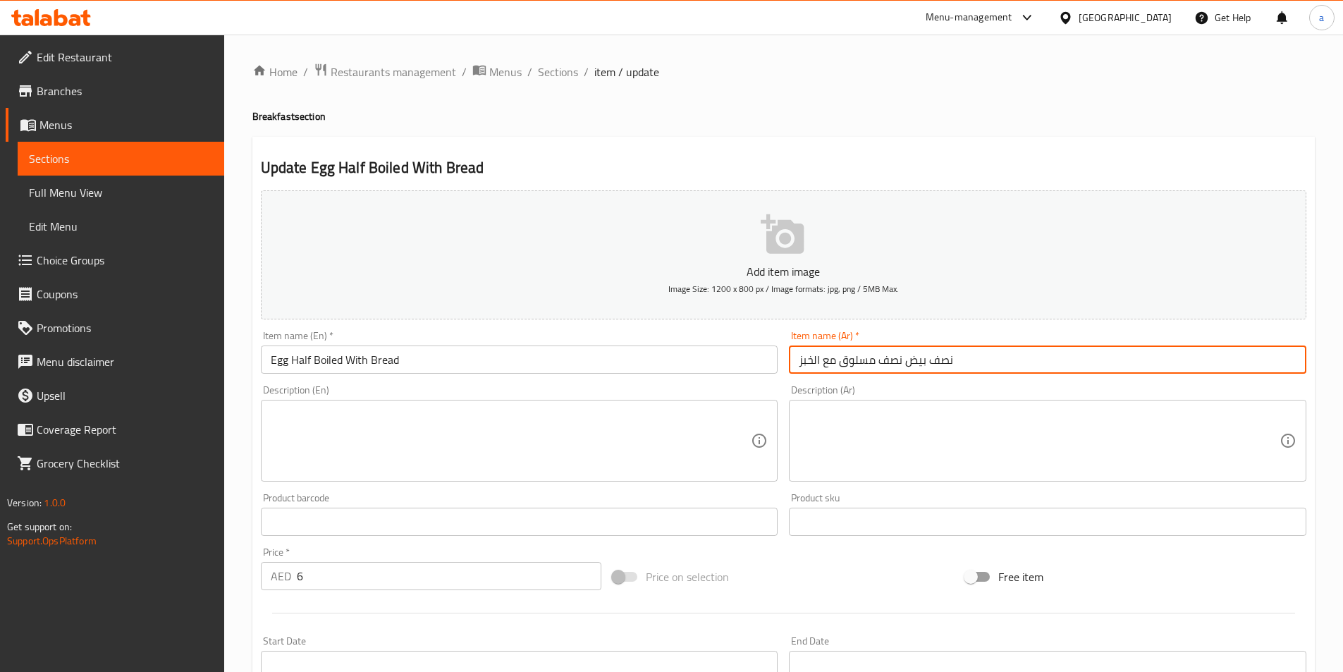
click at [894, 360] on input "نصف بيض نصف مسلوق مع الخبز" at bounding box center [1047, 359] width 517 height 28
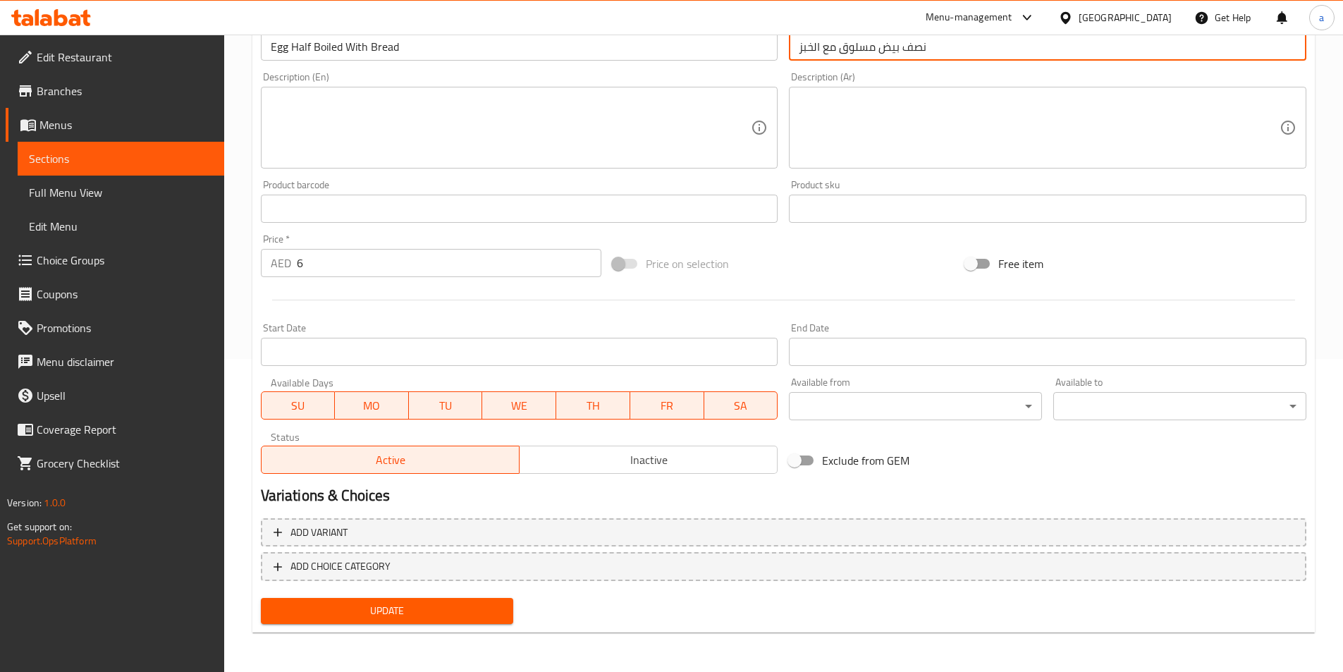
type input "نصف بيض مسلوق مع الخبز"
click at [391, 615] on span "Update" at bounding box center [387, 611] width 231 height 18
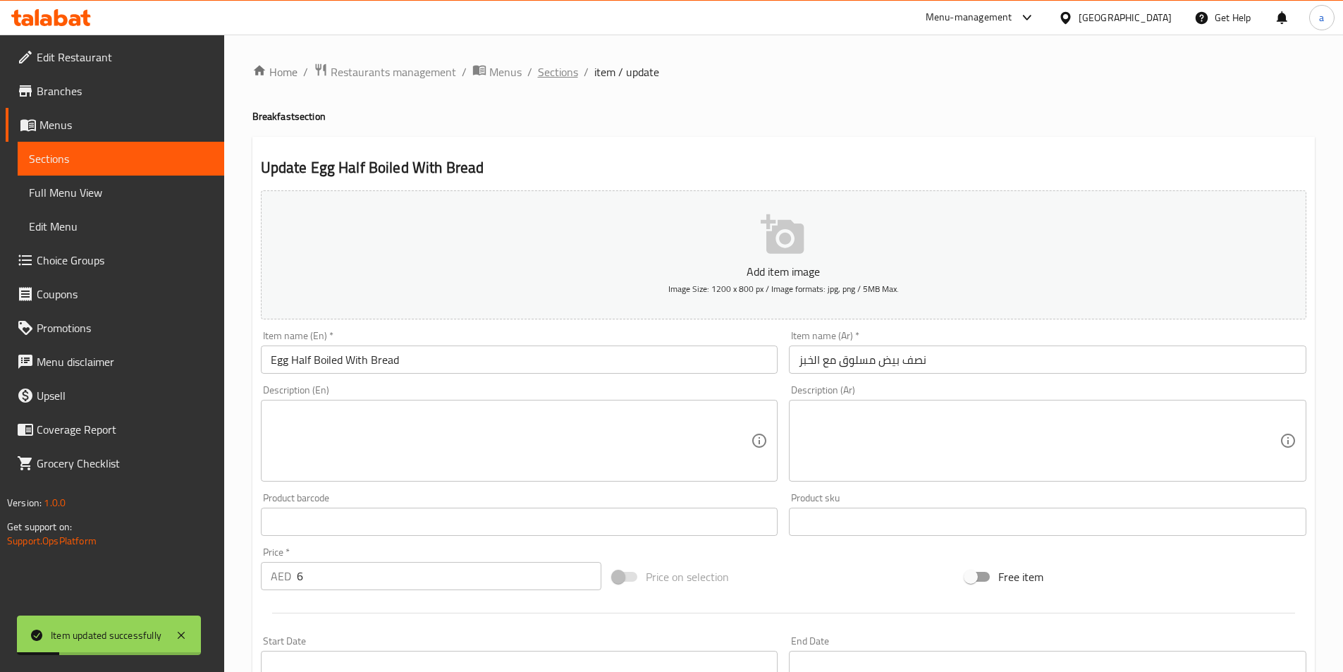
click at [567, 71] on span "Sections" at bounding box center [558, 71] width 40 height 17
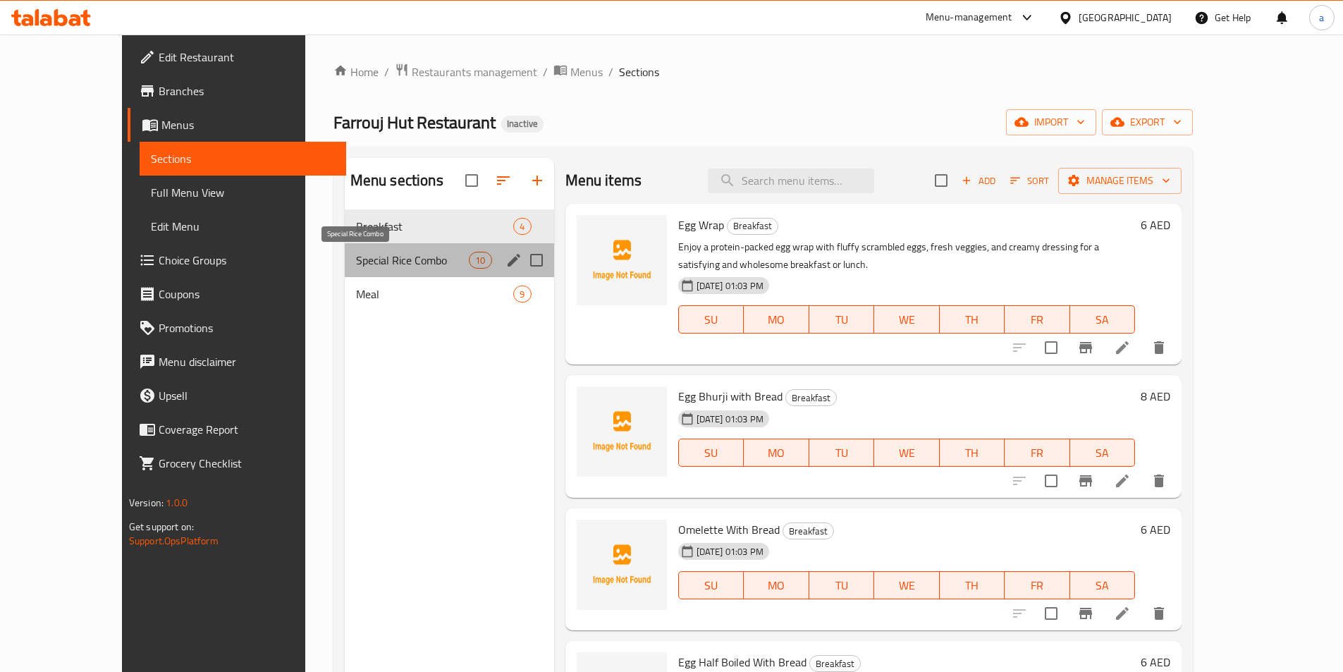
click at [356, 258] on span "Special Rice Combo" at bounding box center [412, 260] width 113 height 17
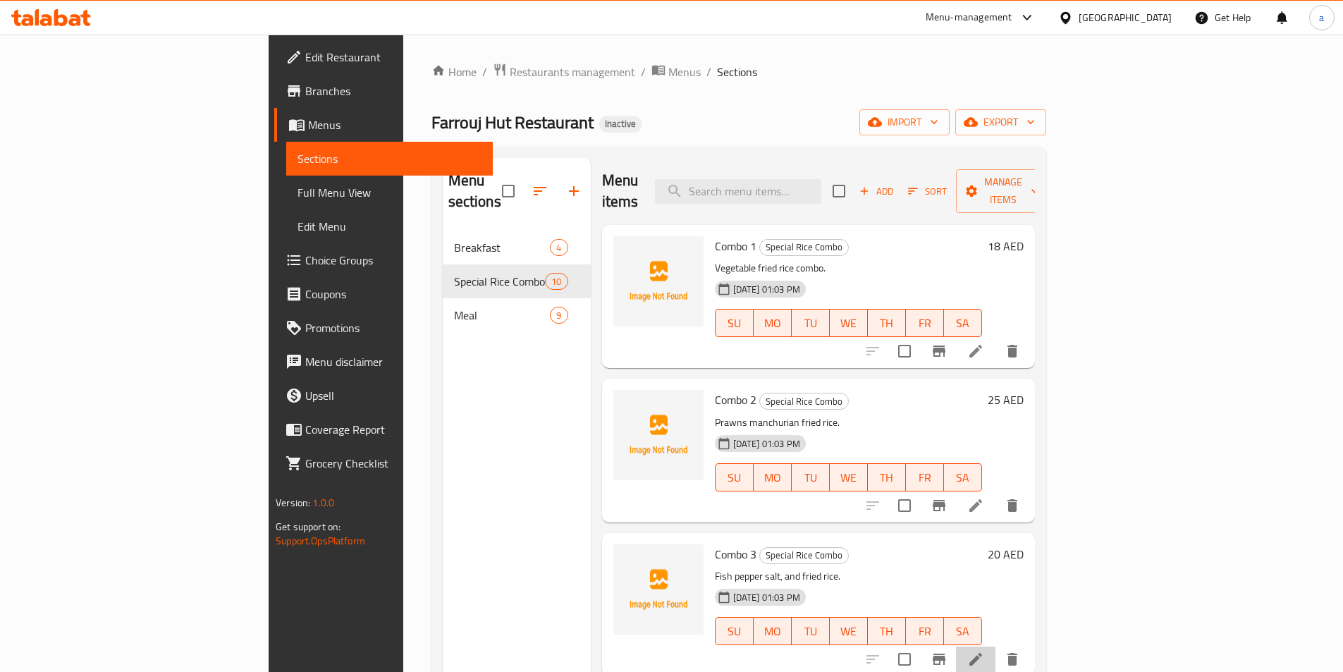
click at [995, 651] on li at bounding box center [975, 658] width 39 height 25
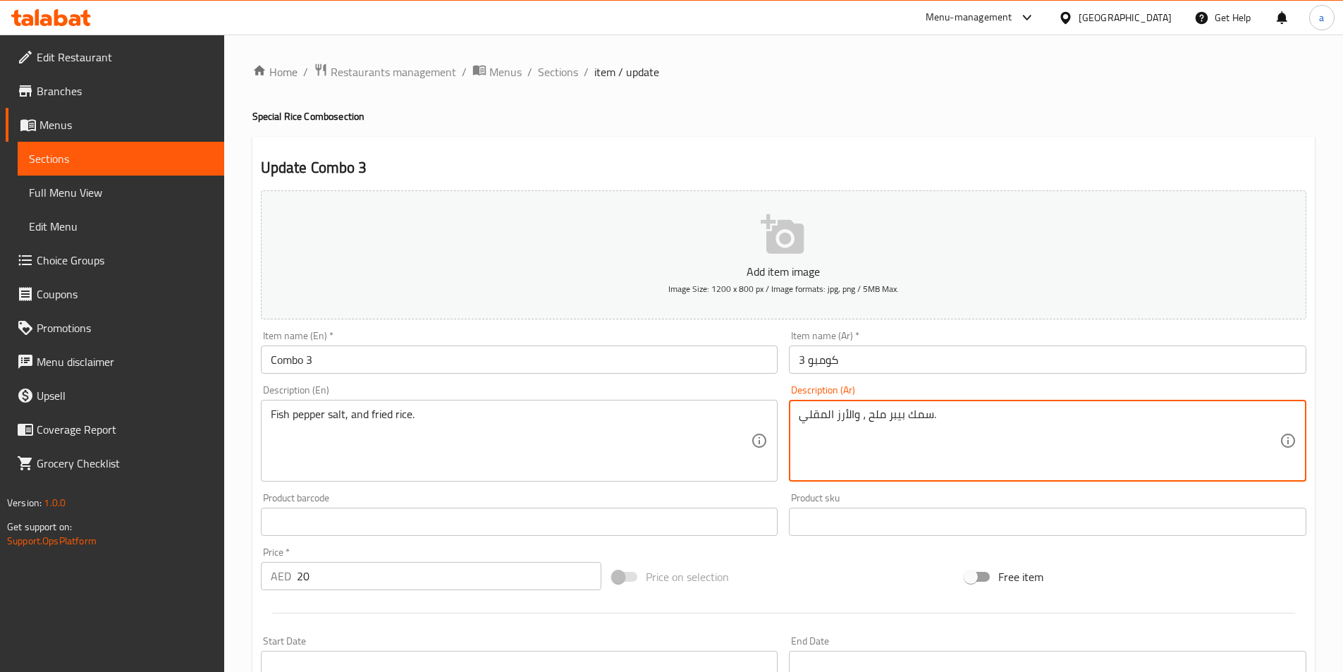
click at [1044, 439] on textarea "سمك بيبر ملح ، والأرز المقلي." at bounding box center [1039, 440] width 481 height 67
paste textarea "فلفل"
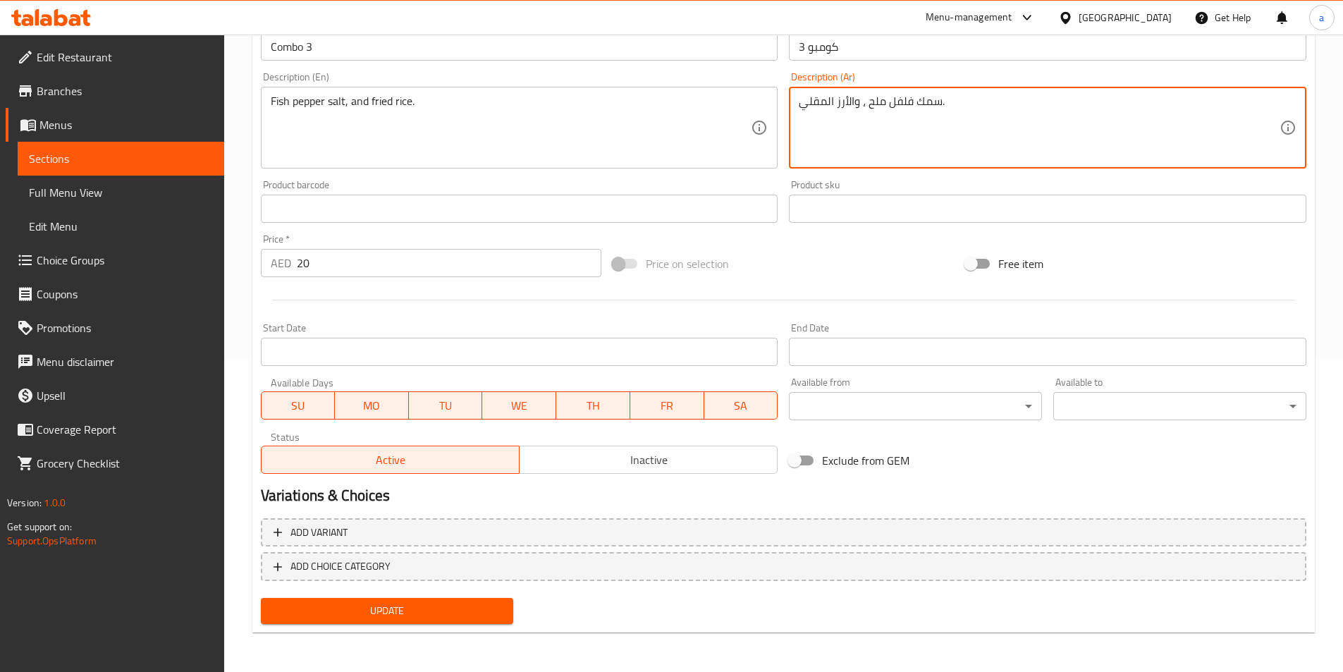
type textarea "سمك فلفل ملح ، والأرز المقلي."
click at [467, 613] on span "Update" at bounding box center [387, 611] width 231 height 18
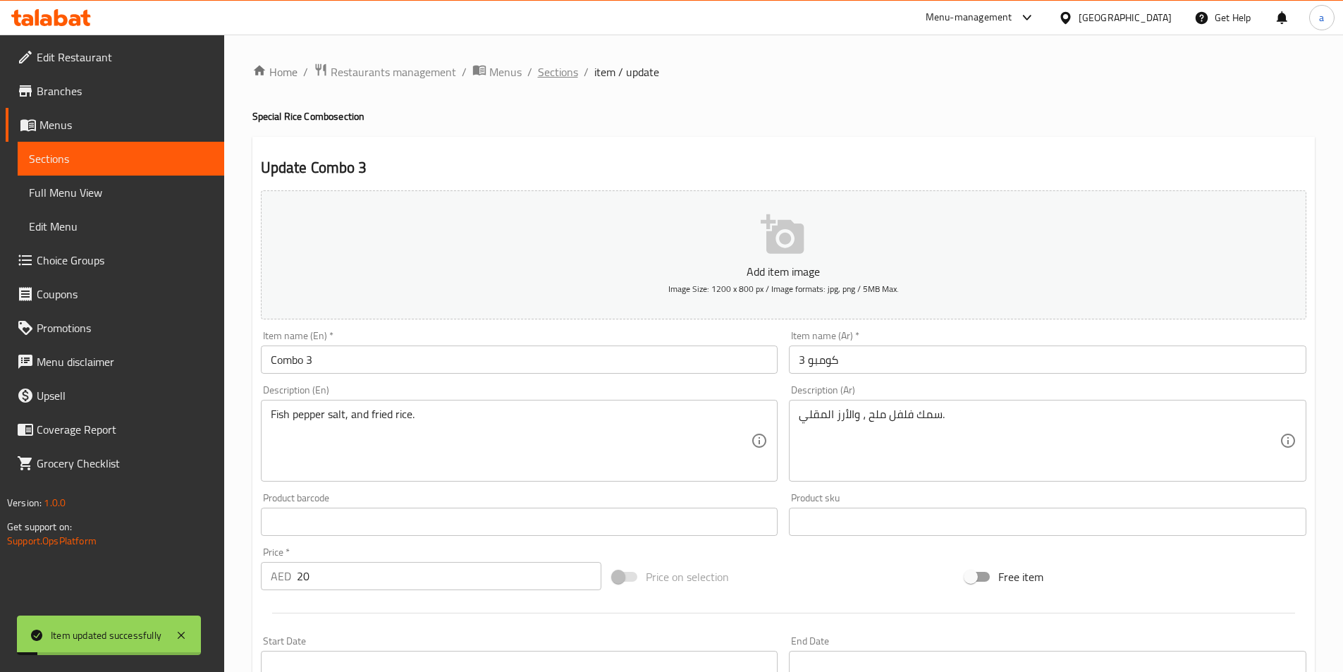
click at [558, 75] on span "Sections" at bounding box center [558, 71] width 40 height 17
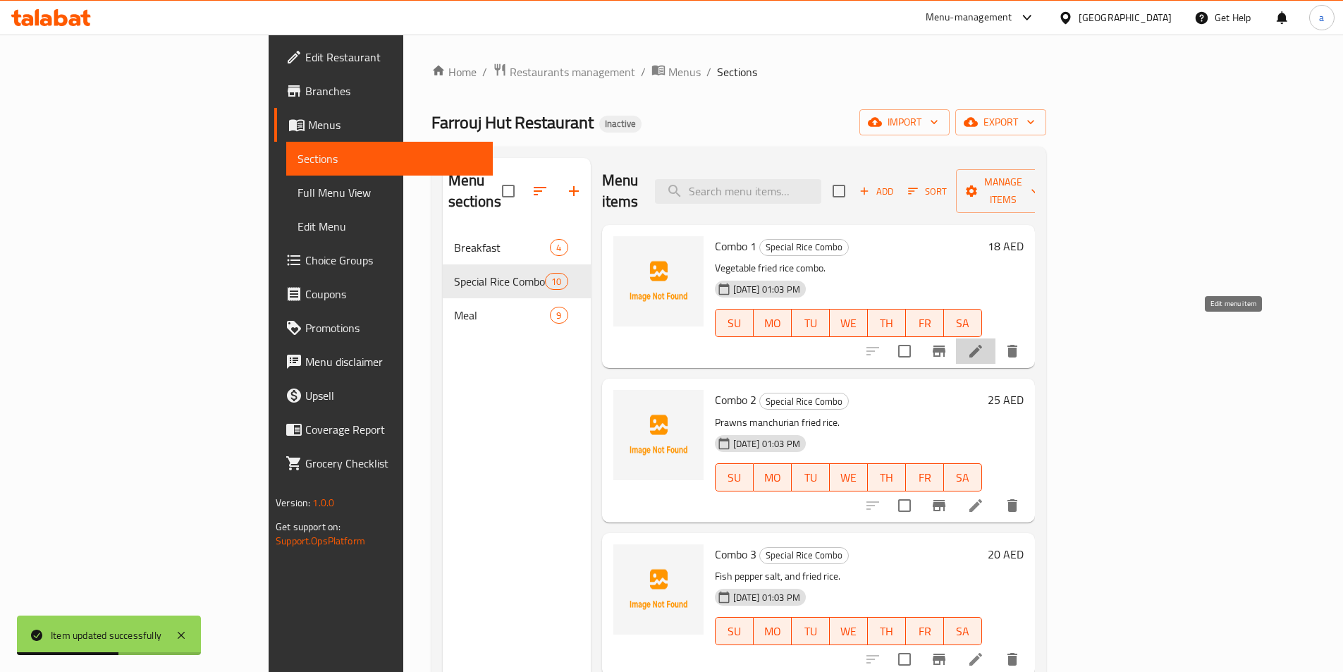
click at [984, 343] on icon at bounding box center [975, 351] width 17 height 17
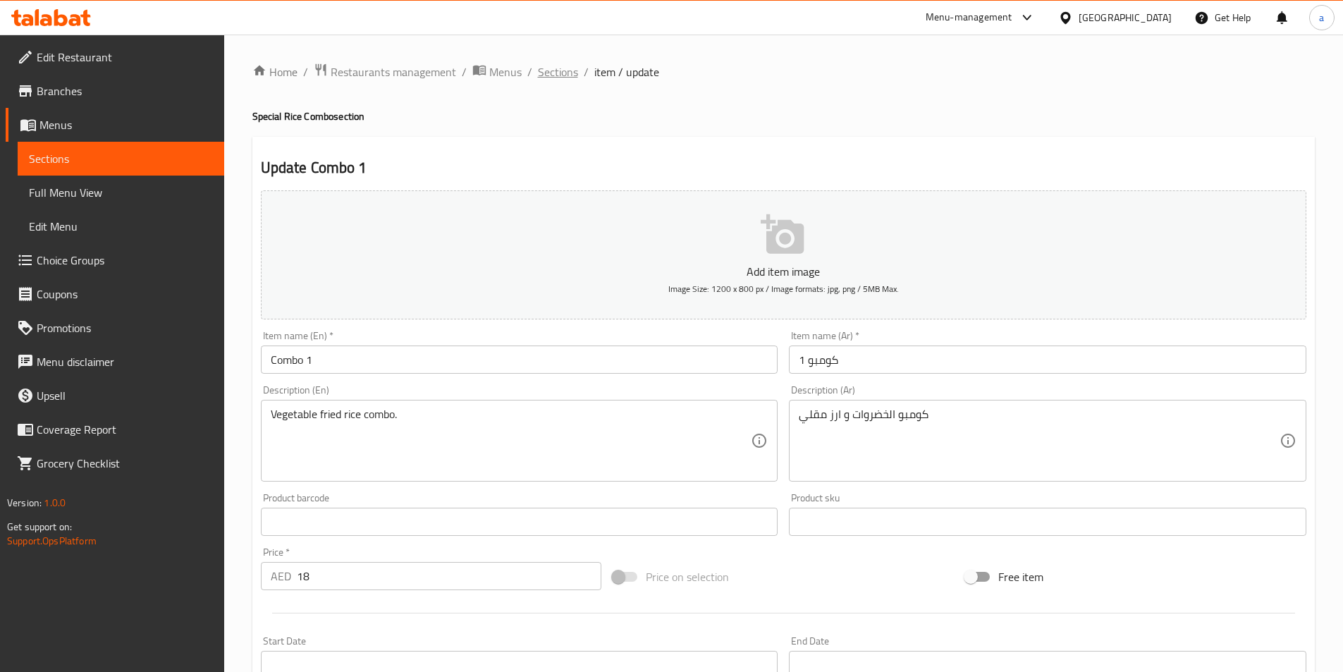
click at [562, 73] on span "Sections" at bounding box center [558, 71] width 40 height 17
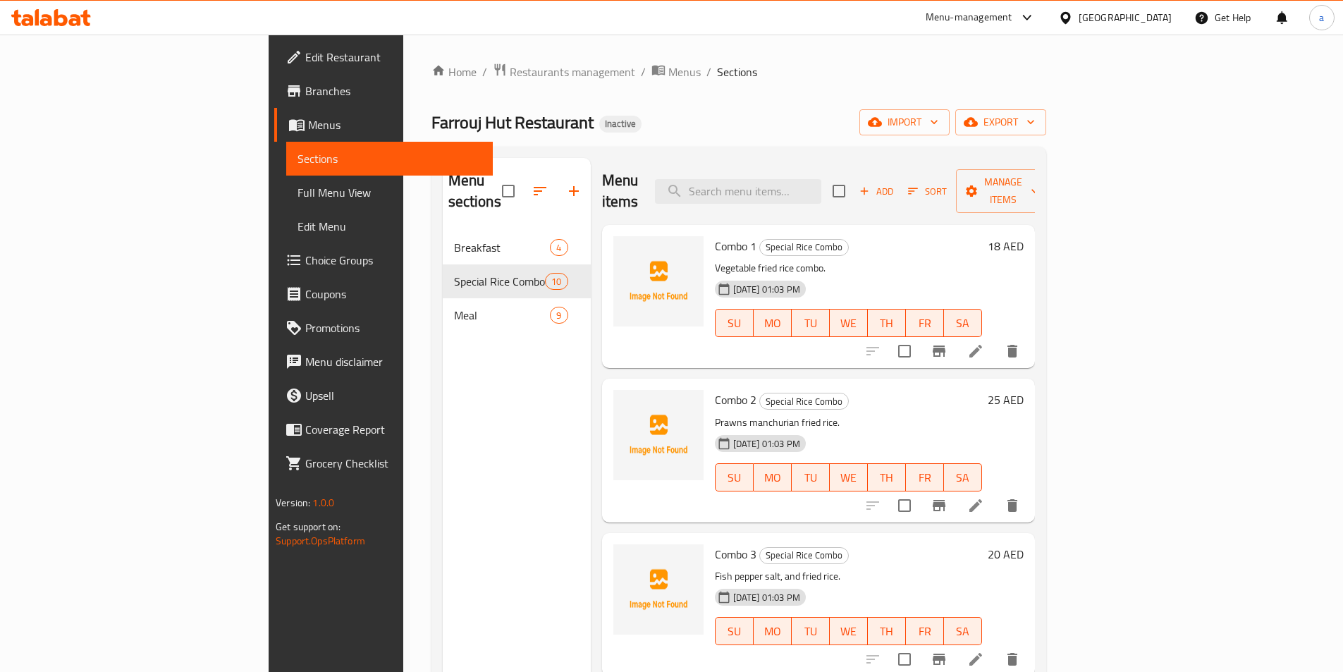
click at [297, 200] on span "Full Menu View" at bounding box center [389, 192] width 184 height 17
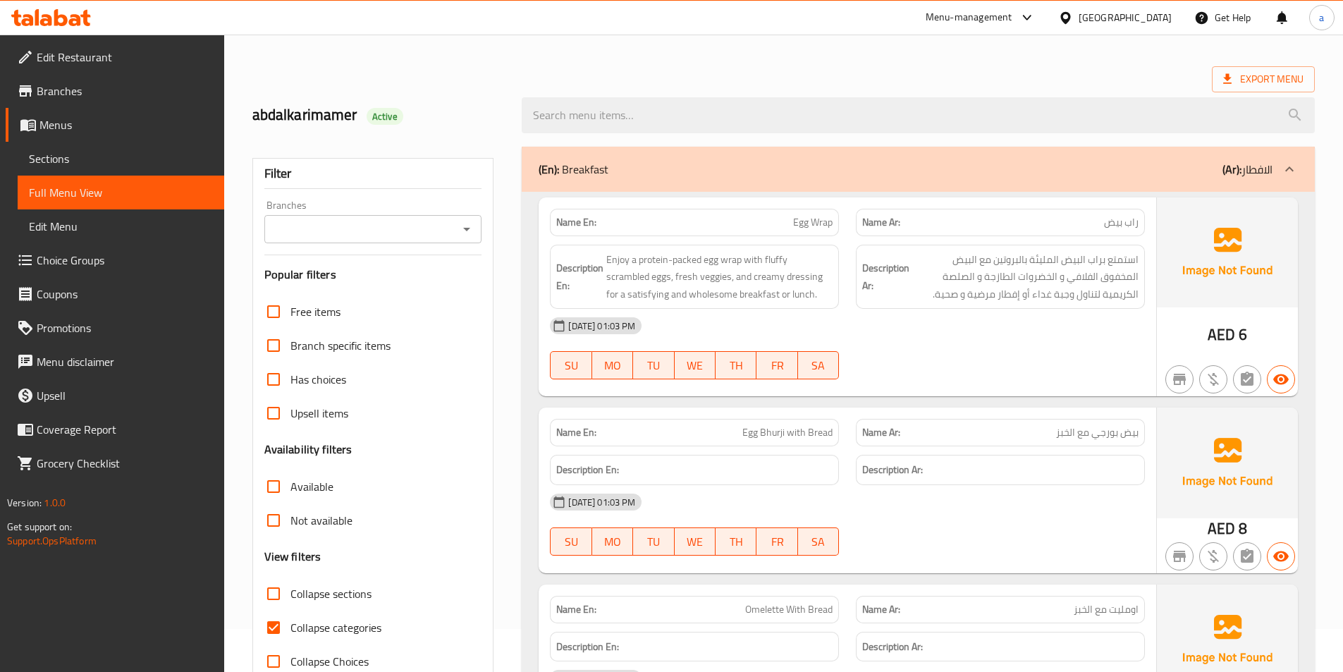
scroll to position [141, 0]
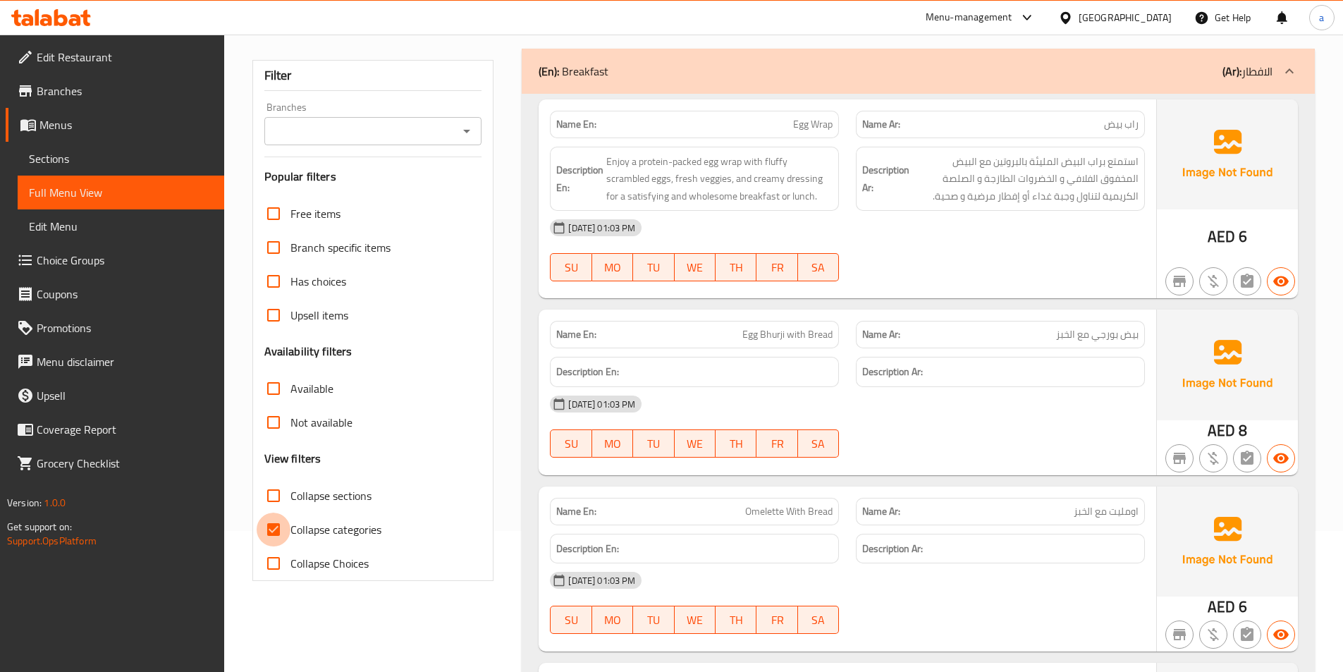
click at [276, 535] on input "Collapse categories" at bounding box center [274, 530] width 34 height 34
checkbox input "false"
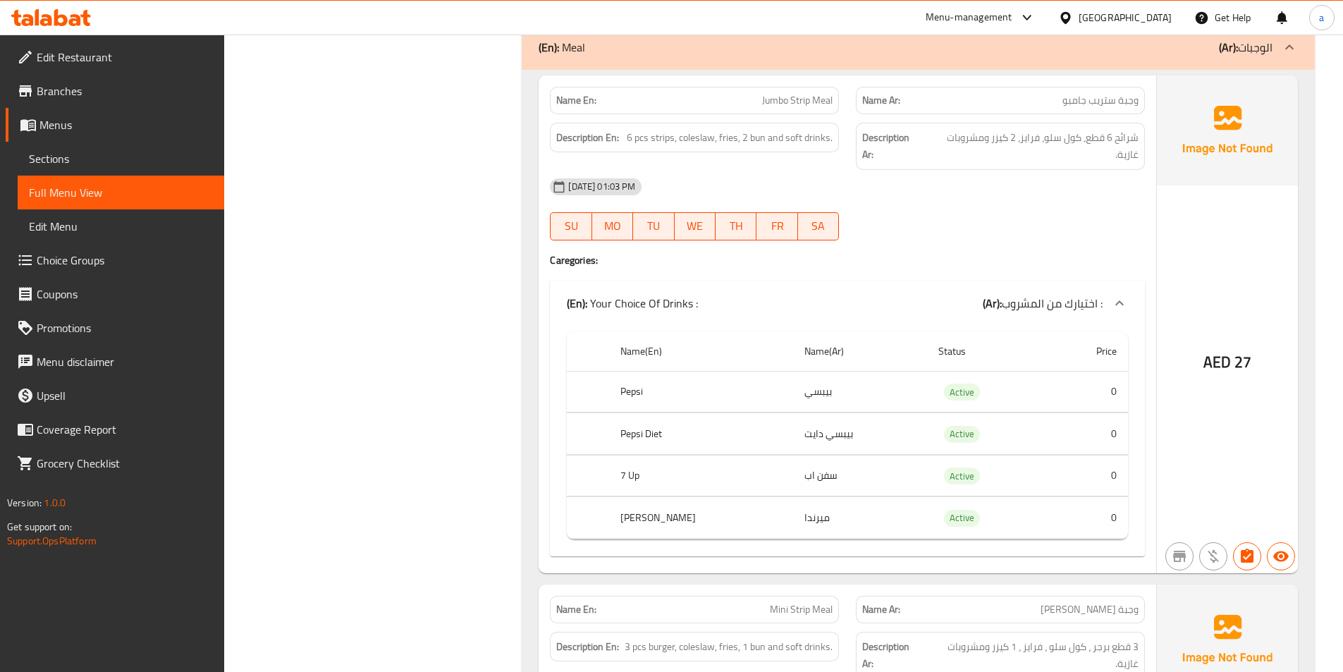
scroll to position [3102, 0]
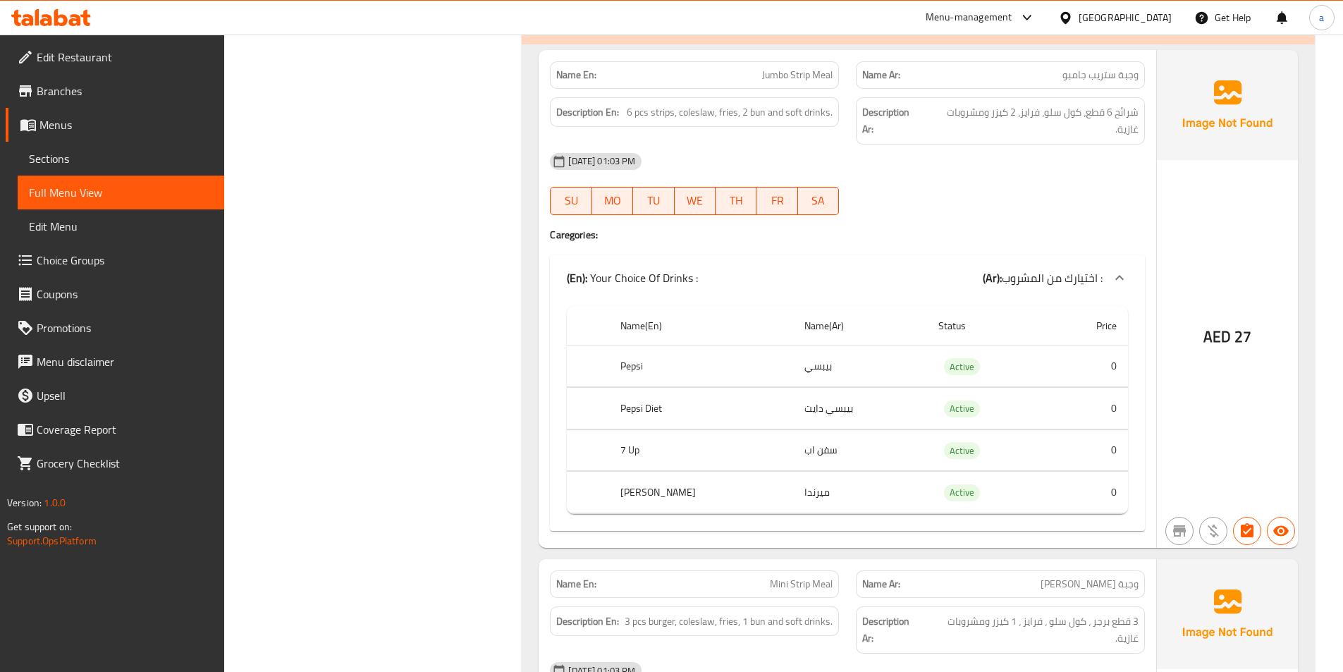
click at [84, 149] on link "Sections" at bounding box center [121, 159] width 207 height 34
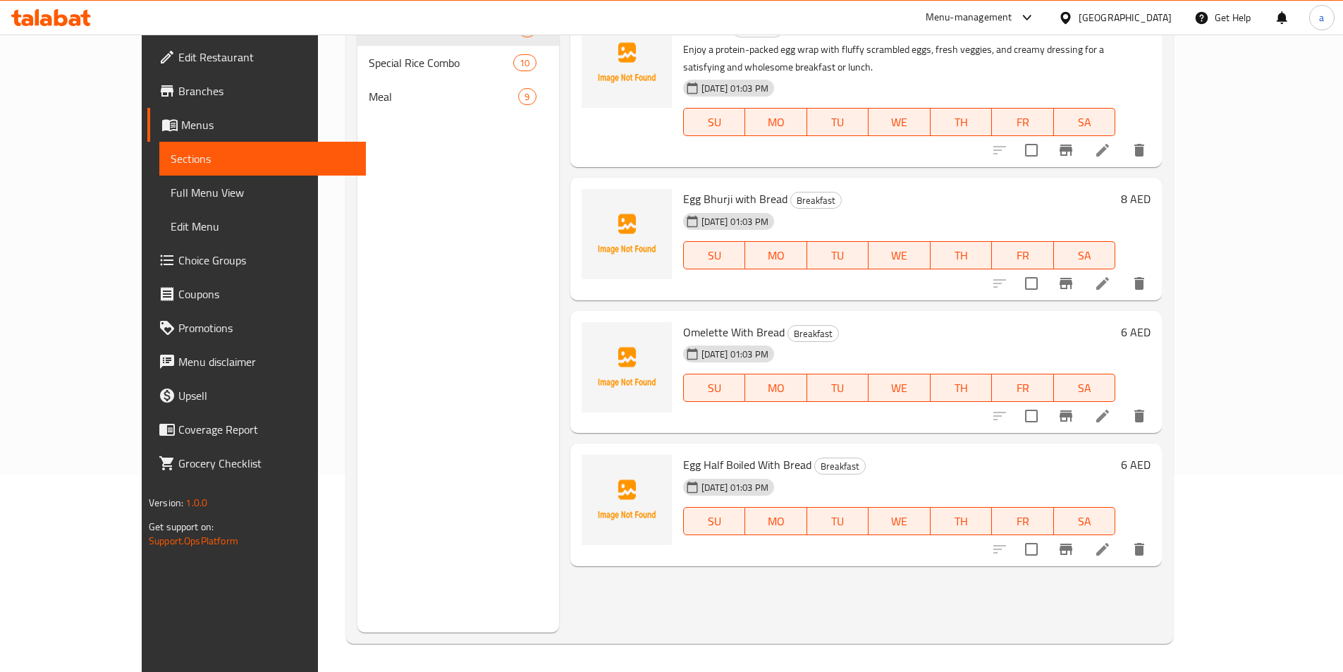
scroll to position [197, 0]
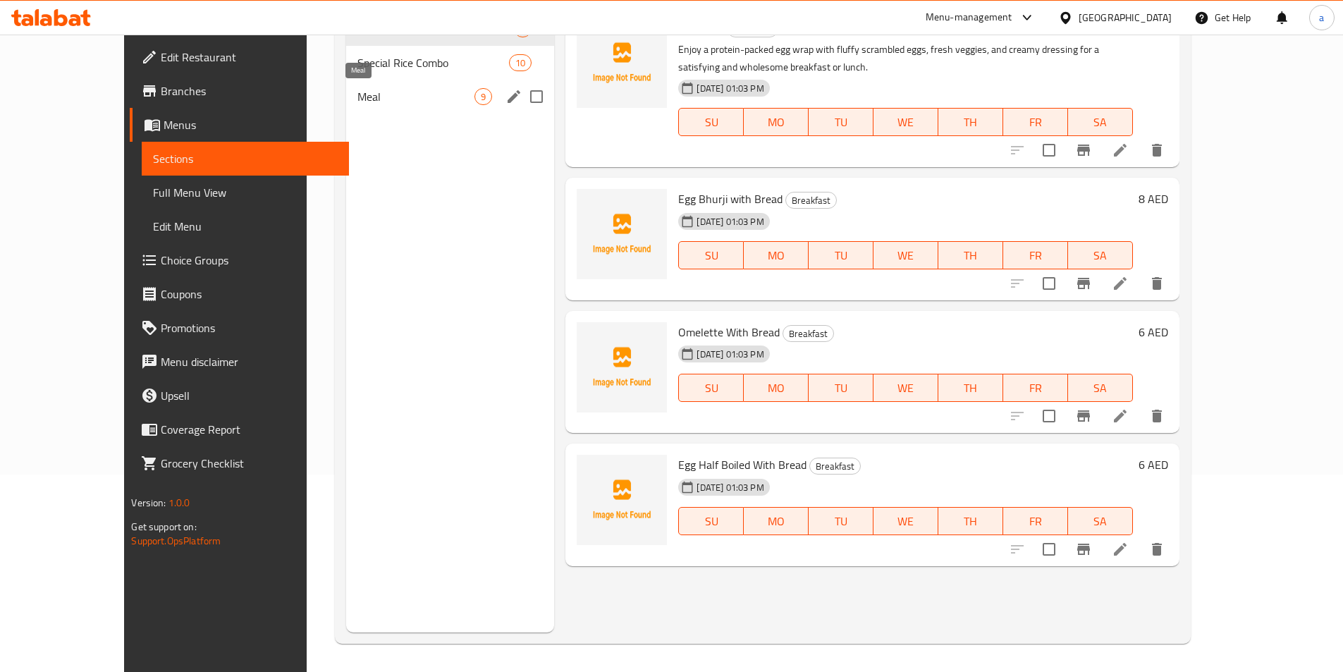
click at [357, 102] on span "Meal" at bounding box center [415, 96] width 117 height 17
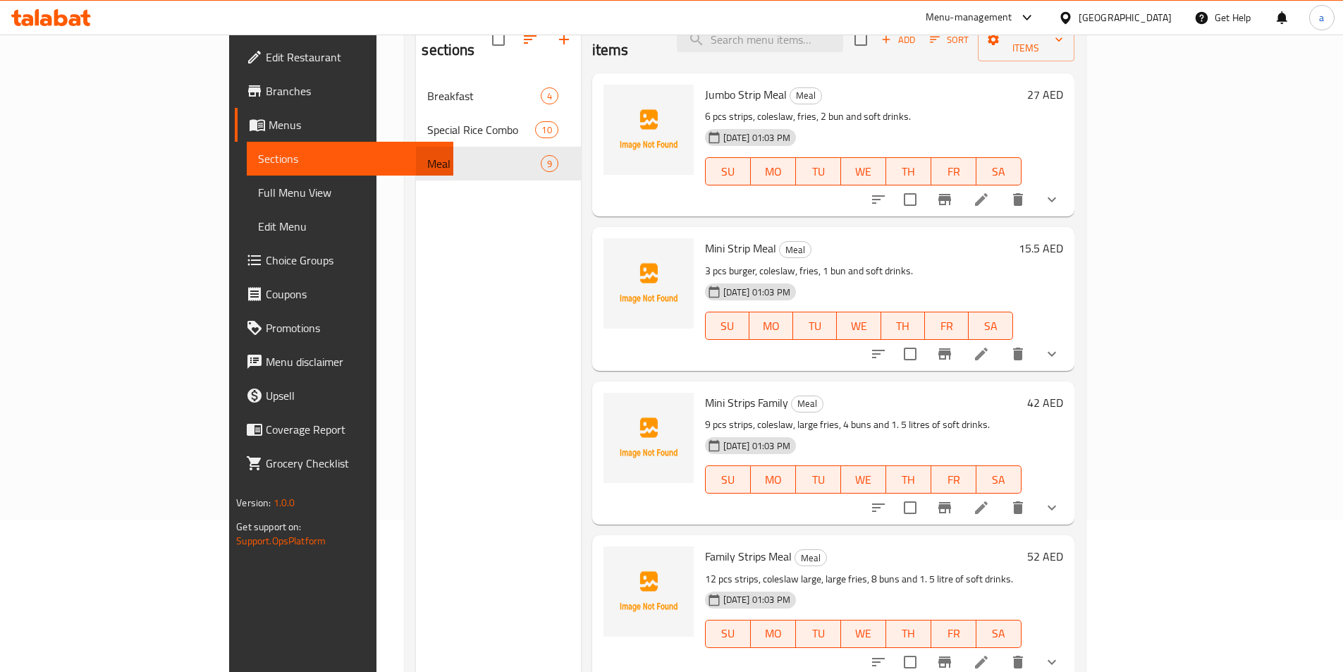
scroll to position [127, 0]
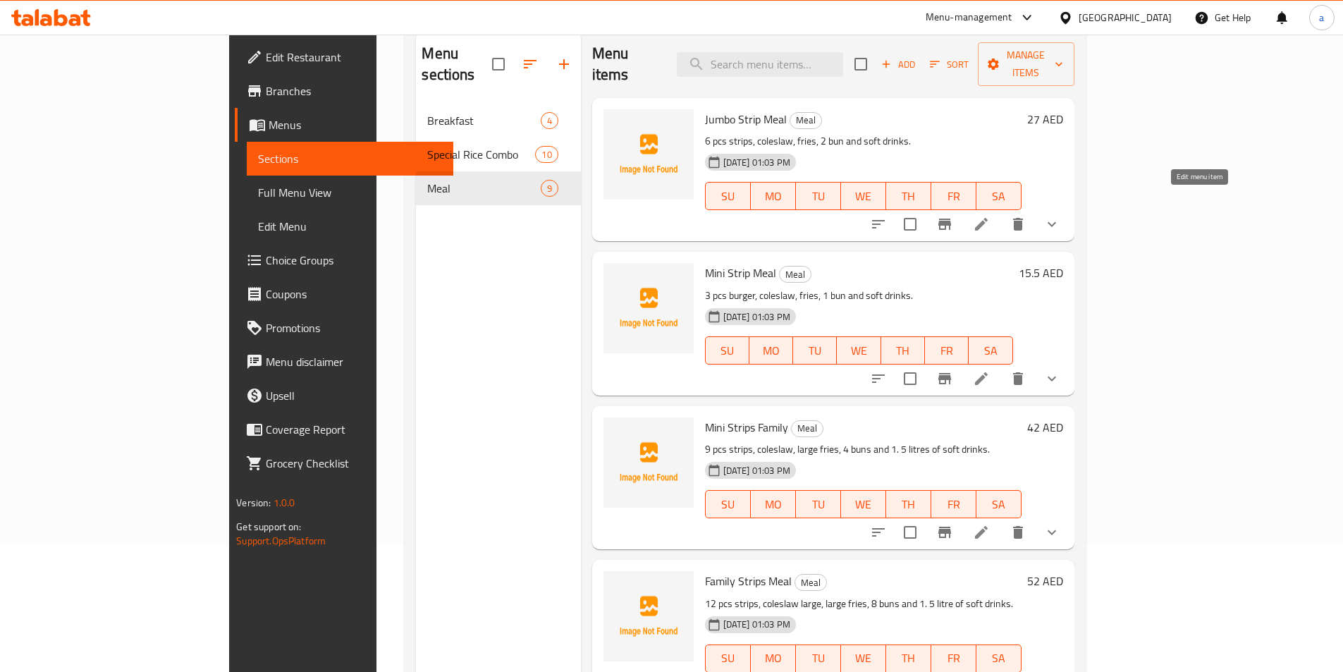
click at [990, 216] on icon at bounding box center [981, 224] width 17 height 17
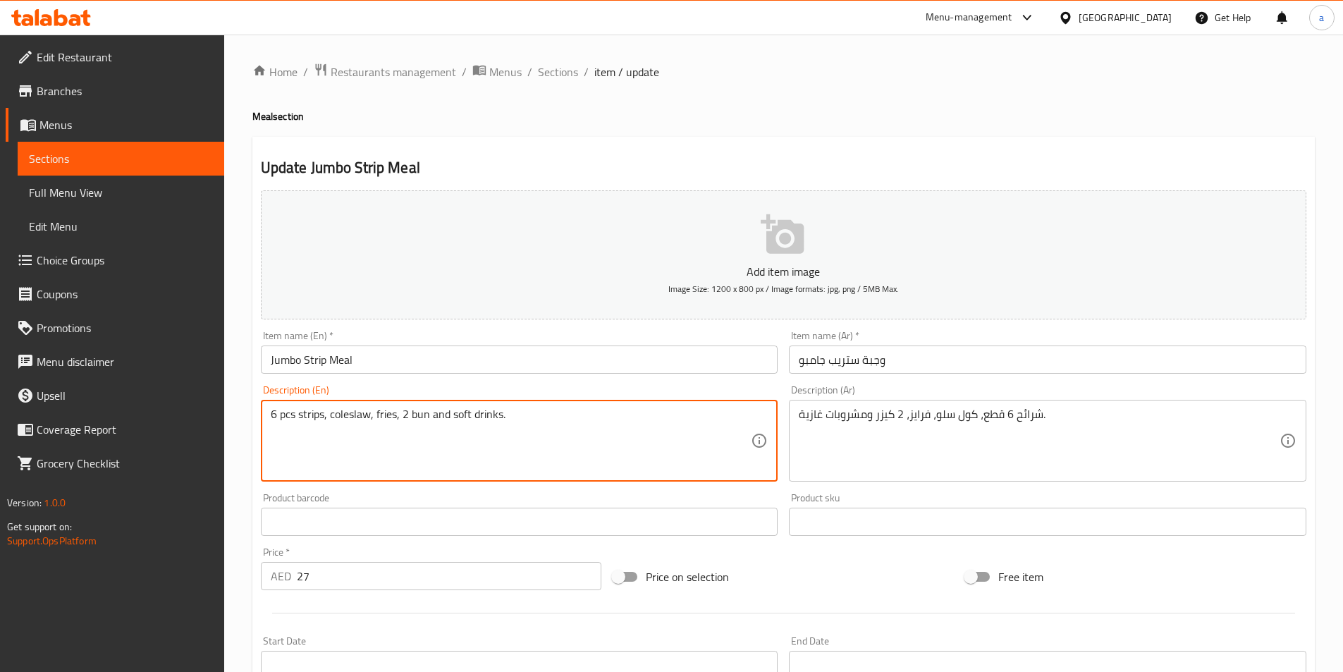
click at [316, 414] on textarea "6 pcs strips, coleslaw, fries, 2 bun and soft drinks." at bounding box center [511, 440] width 481 height 67
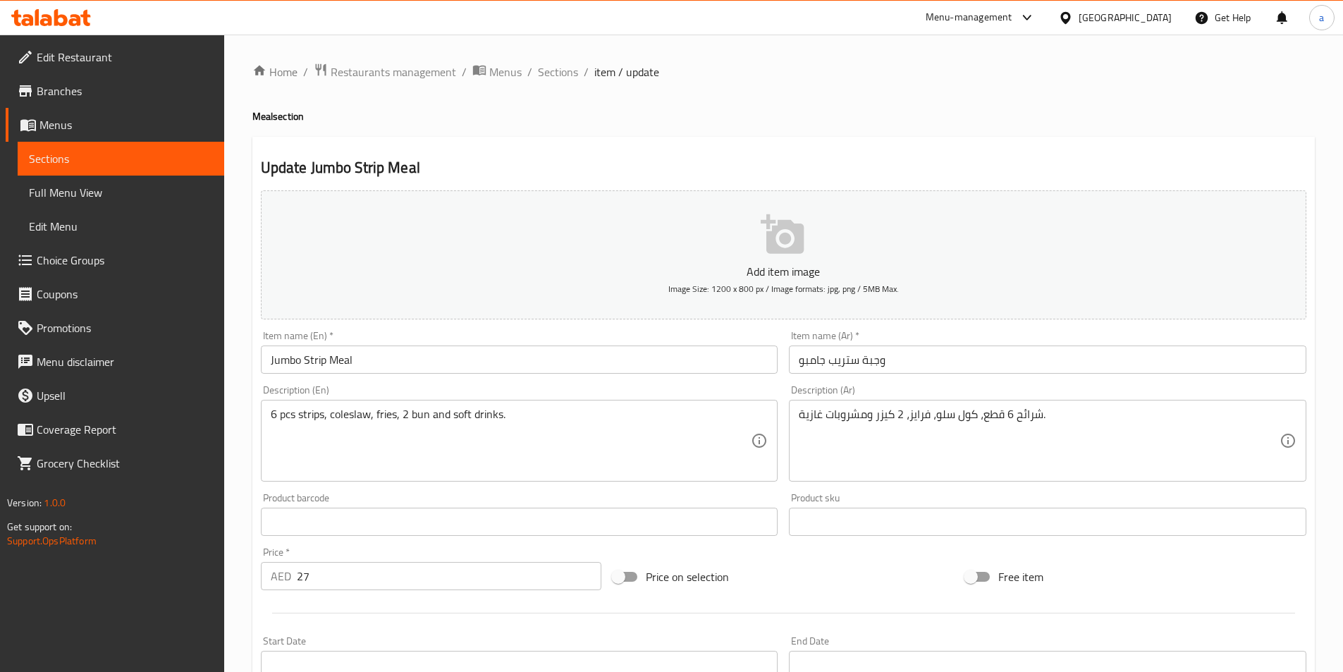
click at [847, 360] on input "وجبة ستريب جامبو" at bounding box center [1047, 359] width 517 height 28
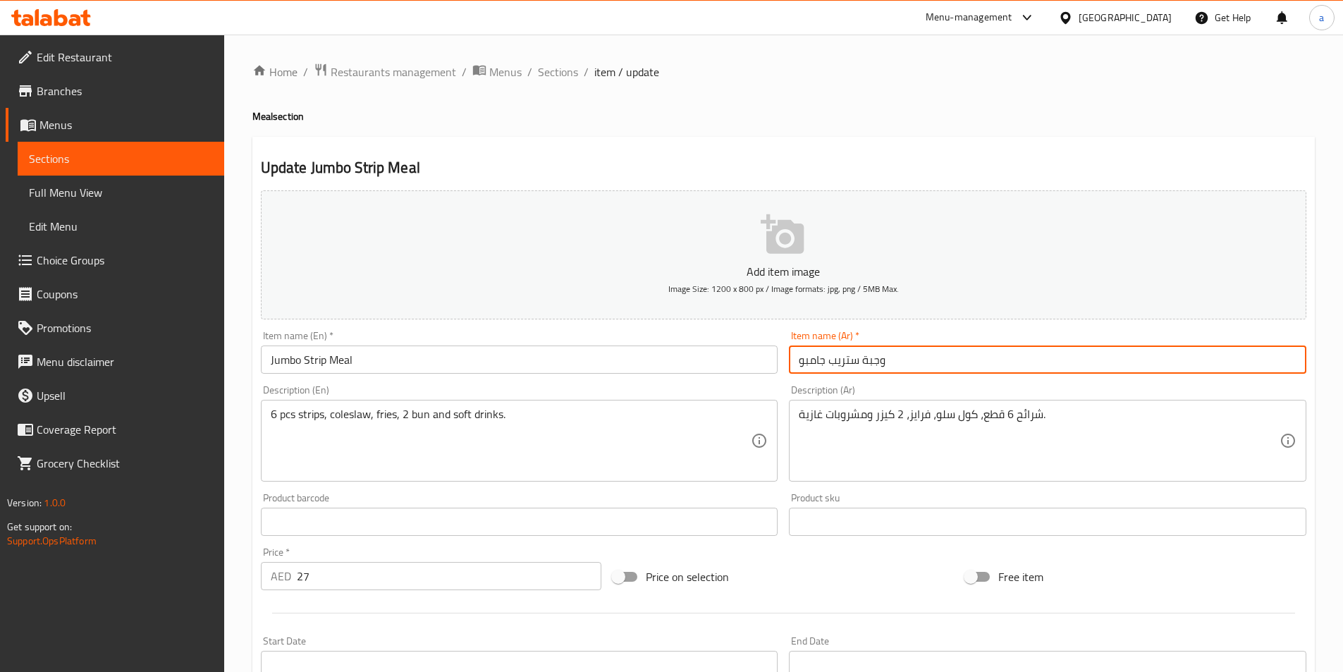
click at [847, 360] on input "وجبة ستريب جامبو" at bounding box center [1047, 359] width 517 height 28
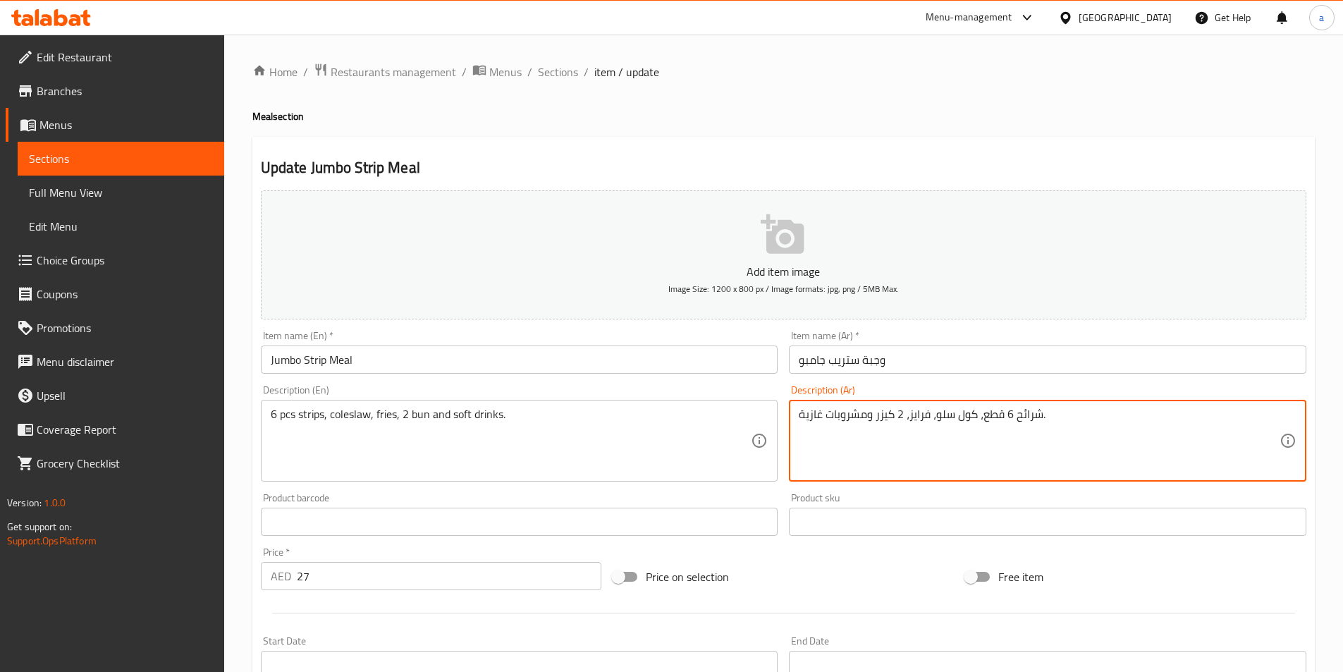
click at [1030, 415] on textarea "شرائح 6 قطع، كول سلو، فرايز، 2 كيزر ومشروبات غازية." at bounding box center [1039, 440] width 481 height 67
paste textarea "تريب"
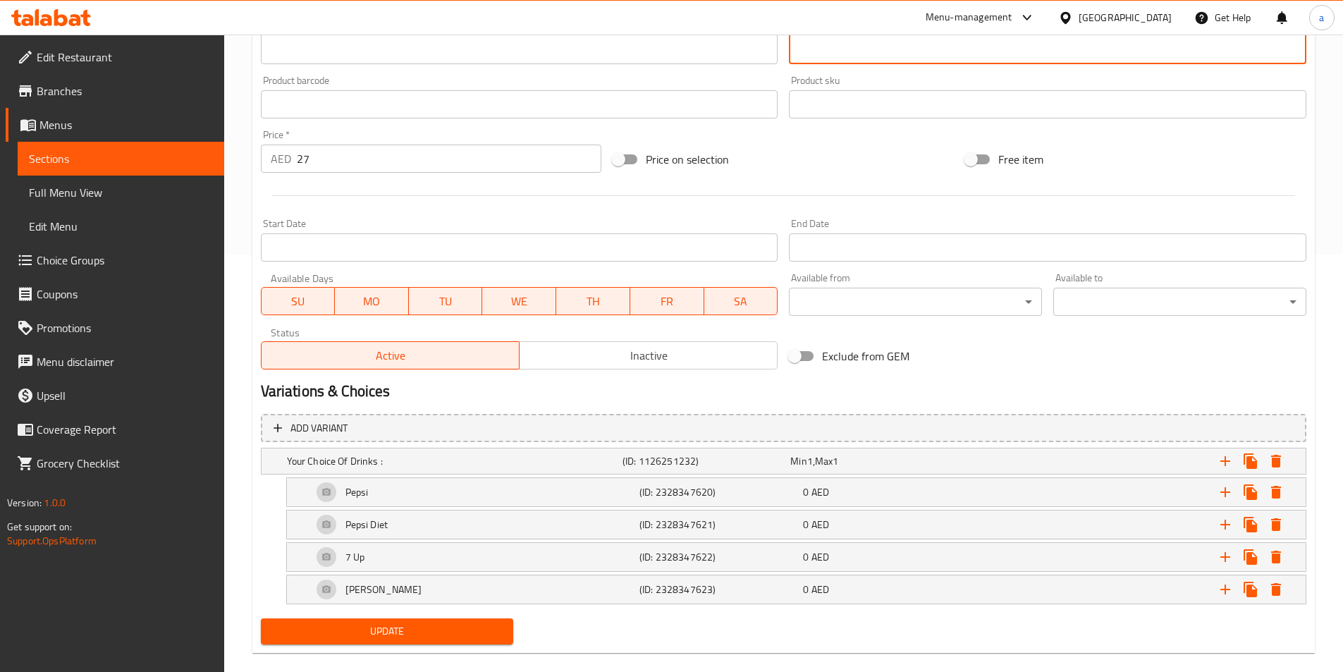
scroll to position [423, 0]
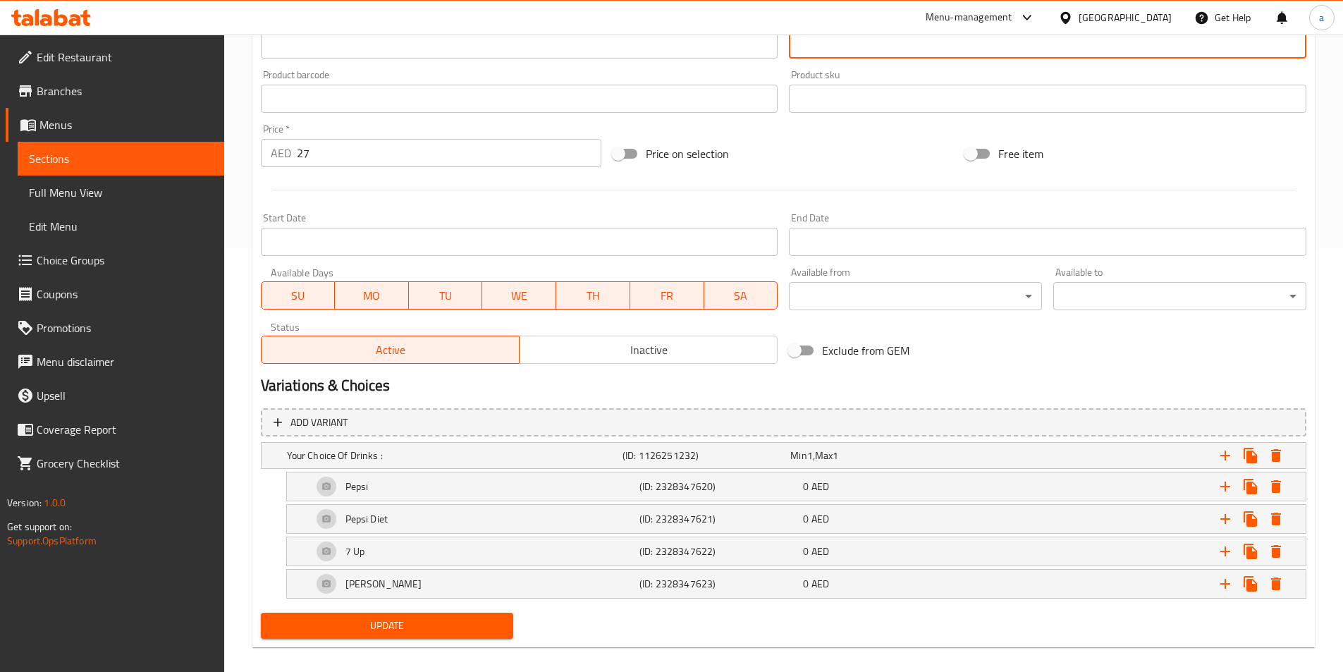
type textarea "ستريبس 6 قطع، كول سلو، فرايز، 2 كيزر ومشروبات غازية."
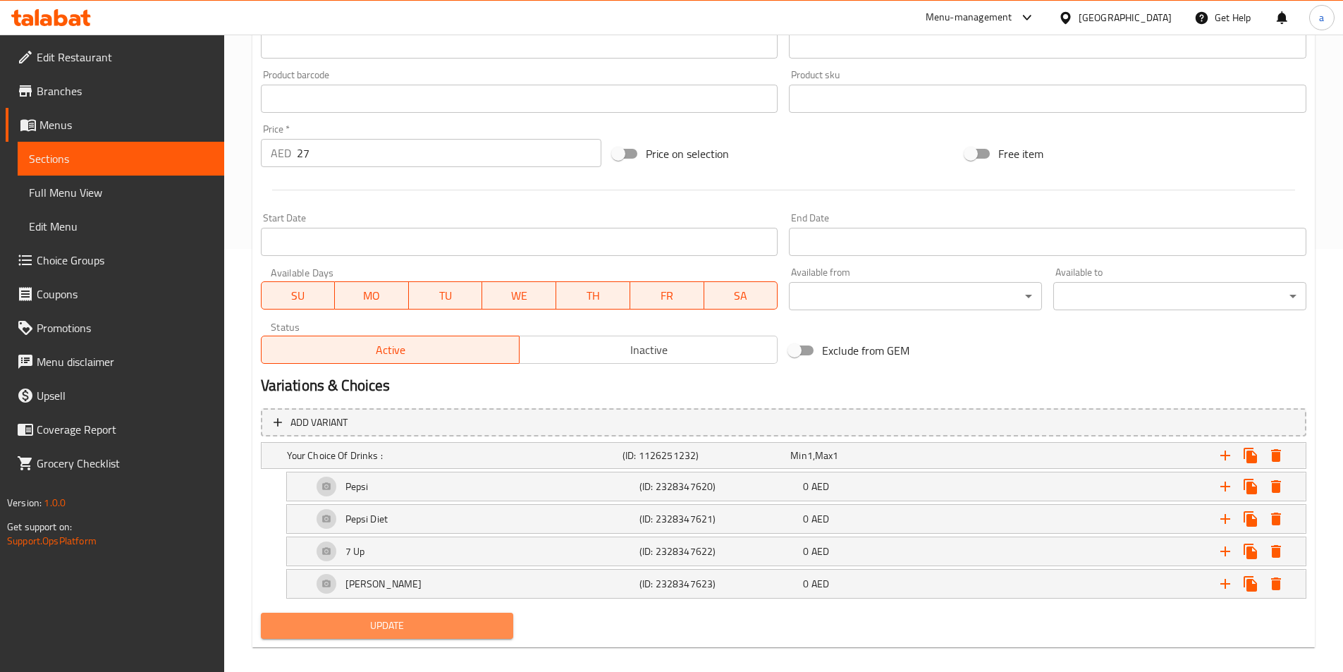
click at [342, 628] on span "Update" at bounding box center [387, 626] width 231 height 18
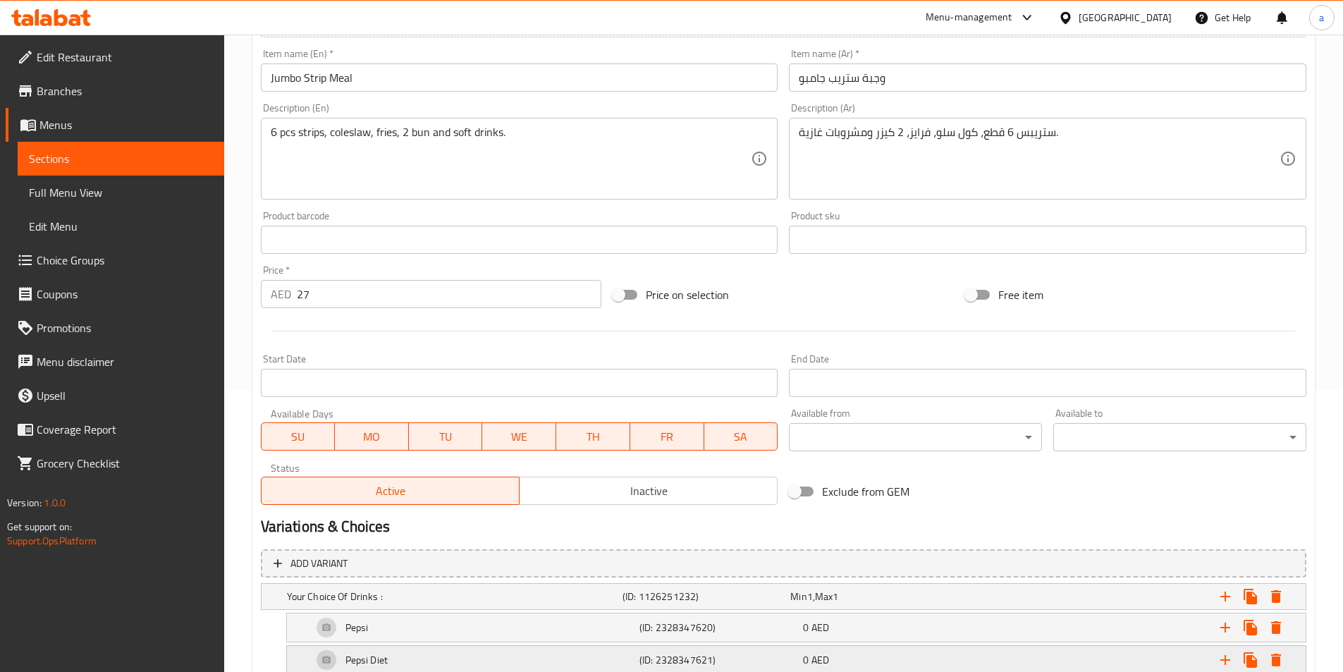
scroll to position [438, 0]
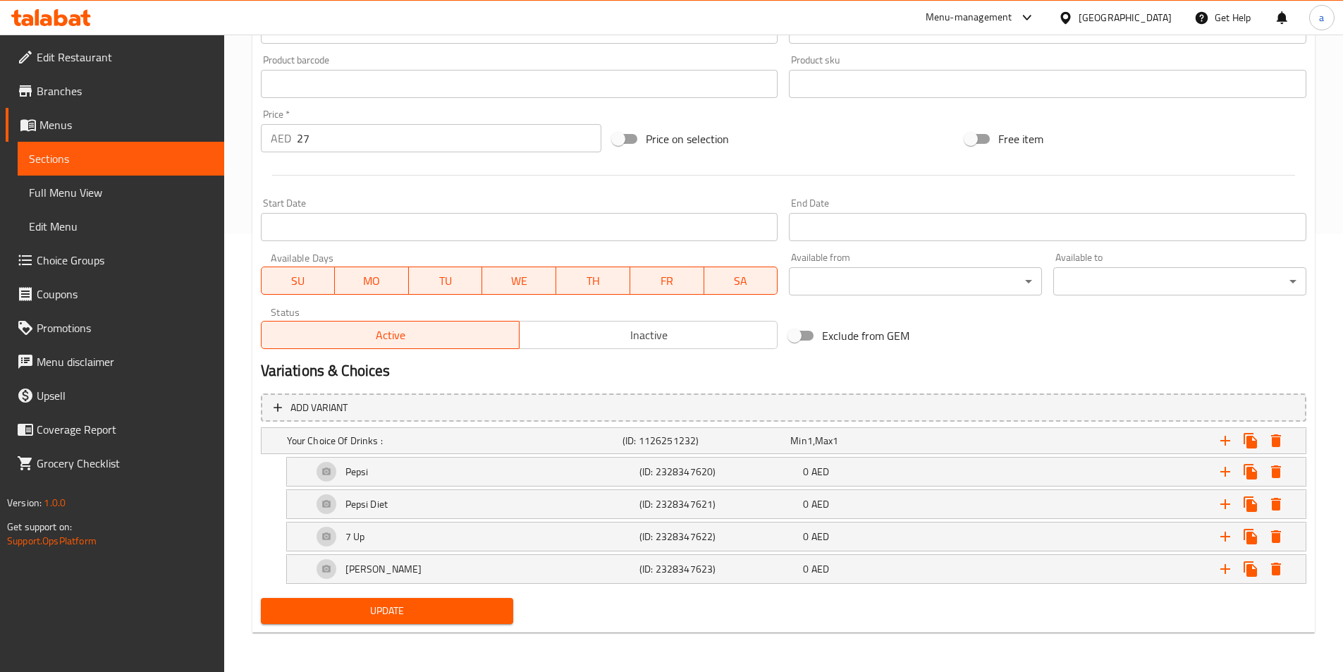
click at [415, 608] on span "Update" at bounding box center [387, 611] width 231 height 18
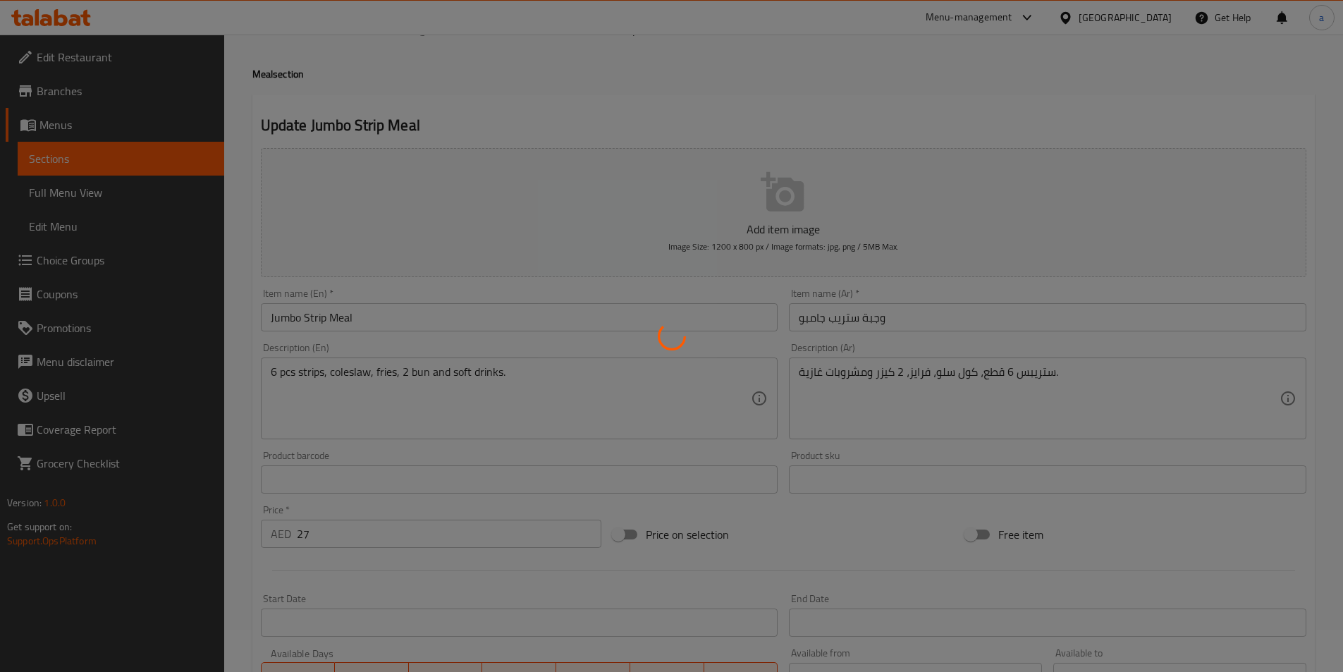
scroll to position [0, 0]
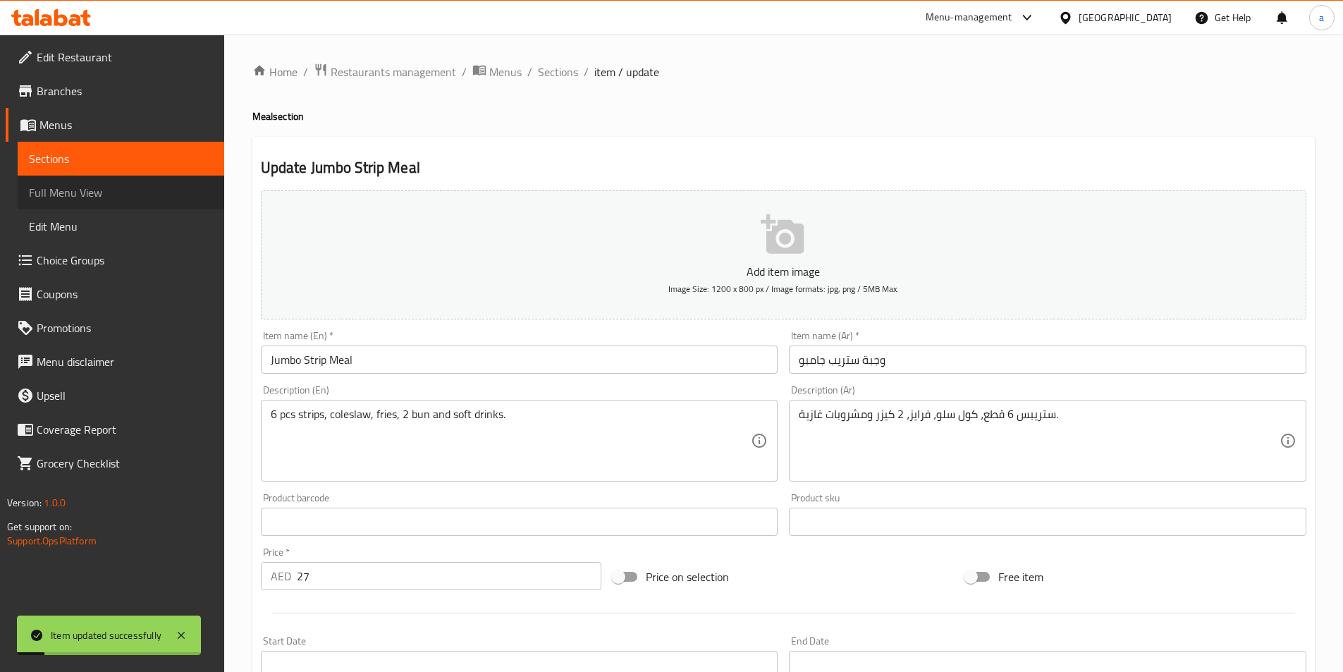
click at [61, 194] on span "Full Menu View" at bounding box center [121, 192] width 184 height 17
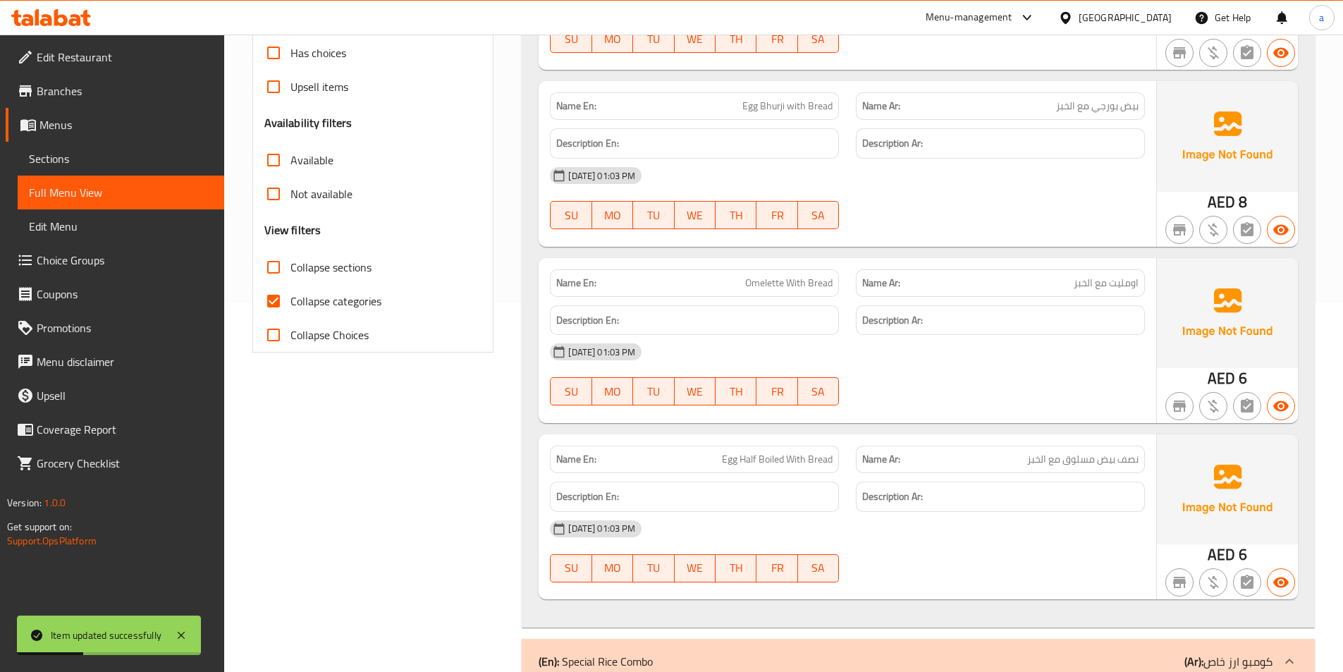
scroll to position [493, 0]
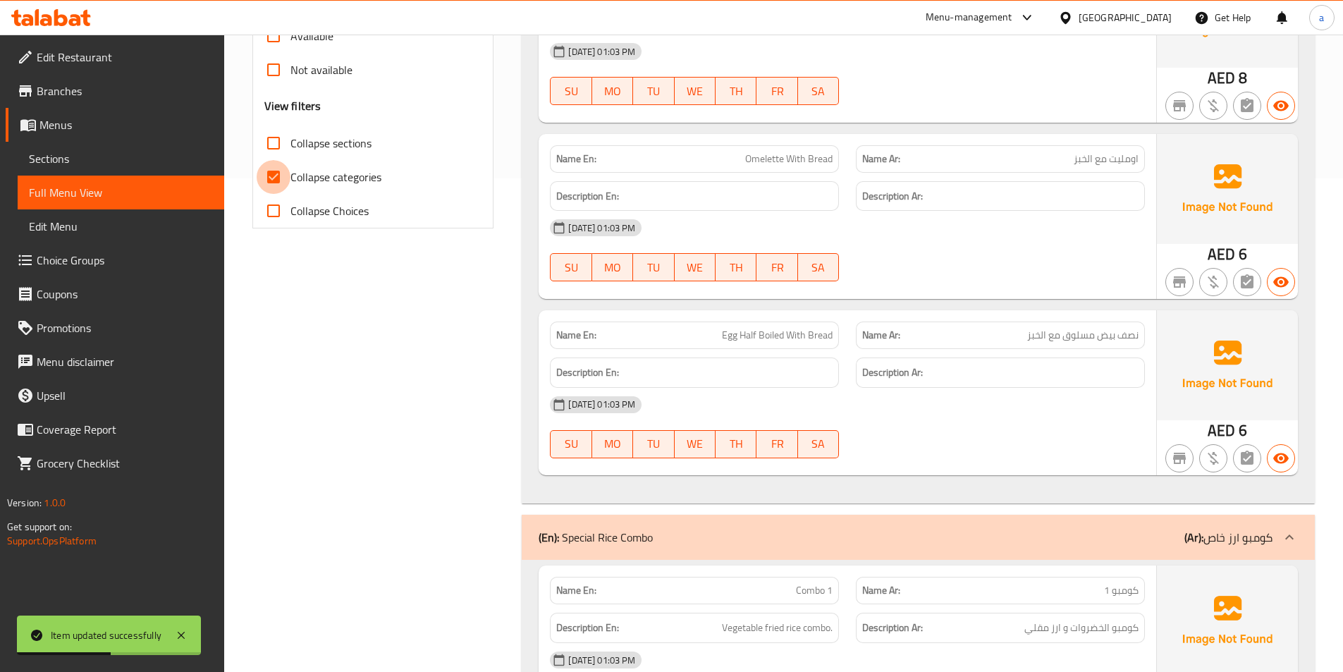
click at [278, 171] on input "Collapse categories" at bounding box center [274, 177] width 34 height 34
checkbox input "false"
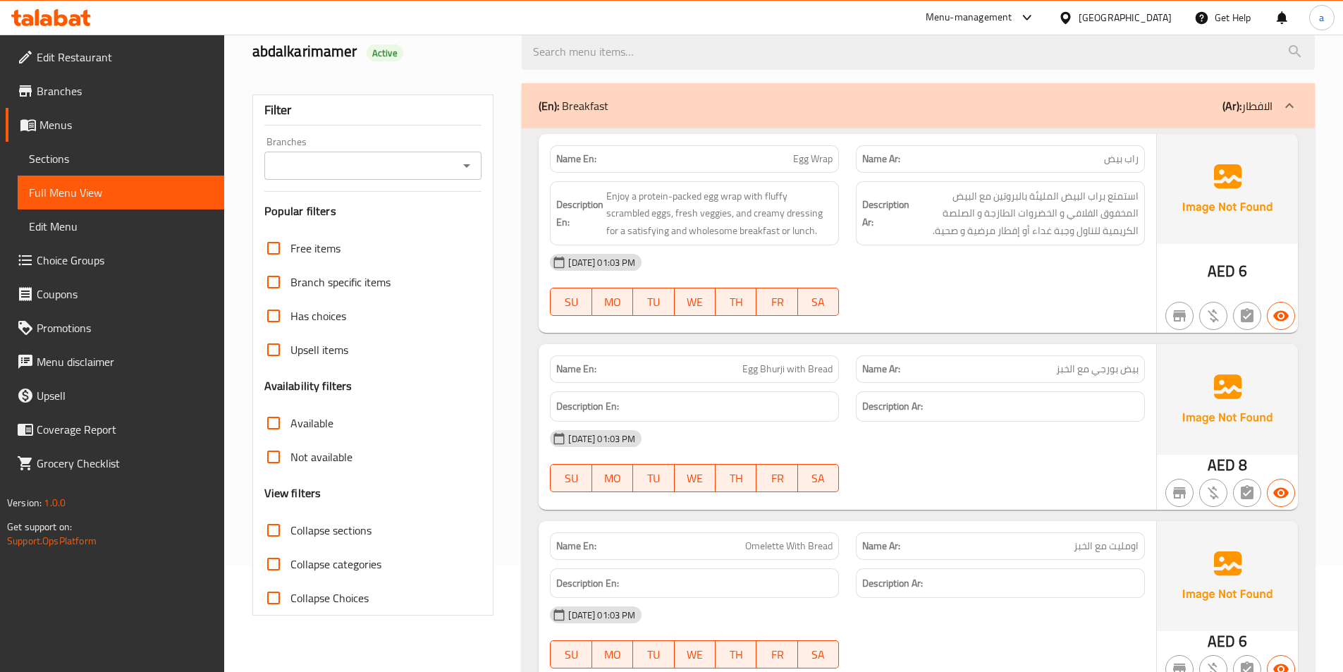
scroll to position [0, 0]
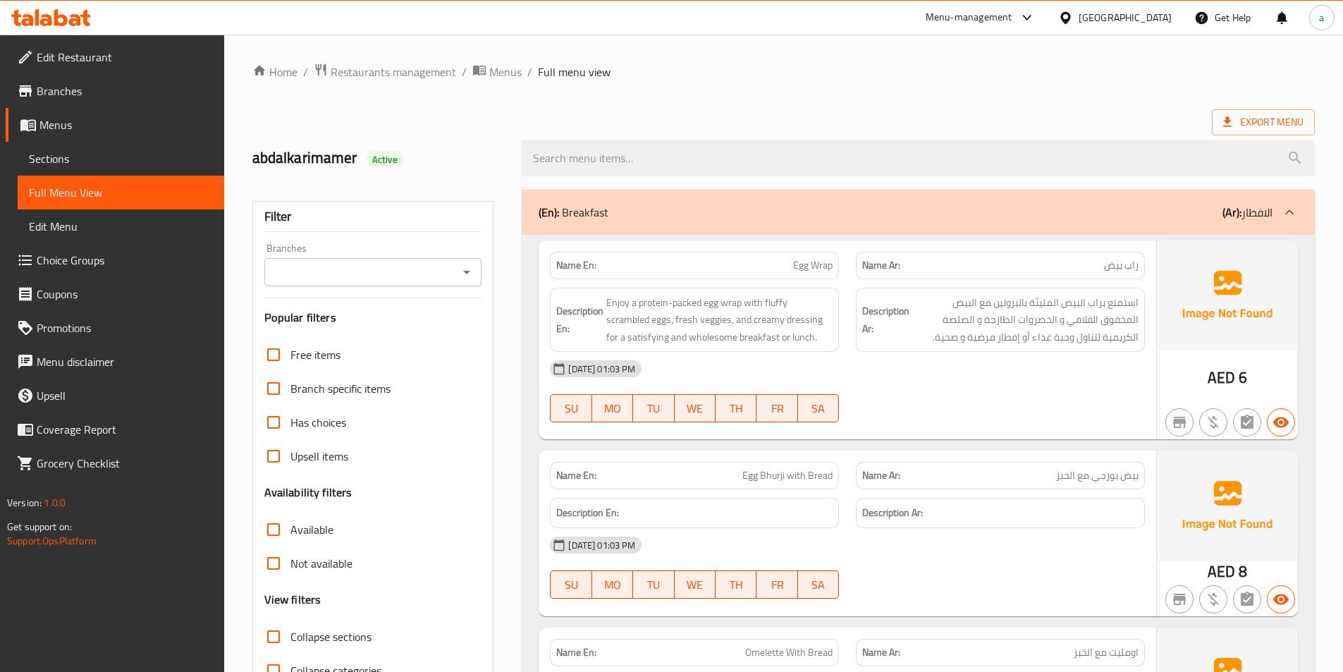
click at [97, 164] on span "Sections" at bounding box center [121, 158] width 184 height 17
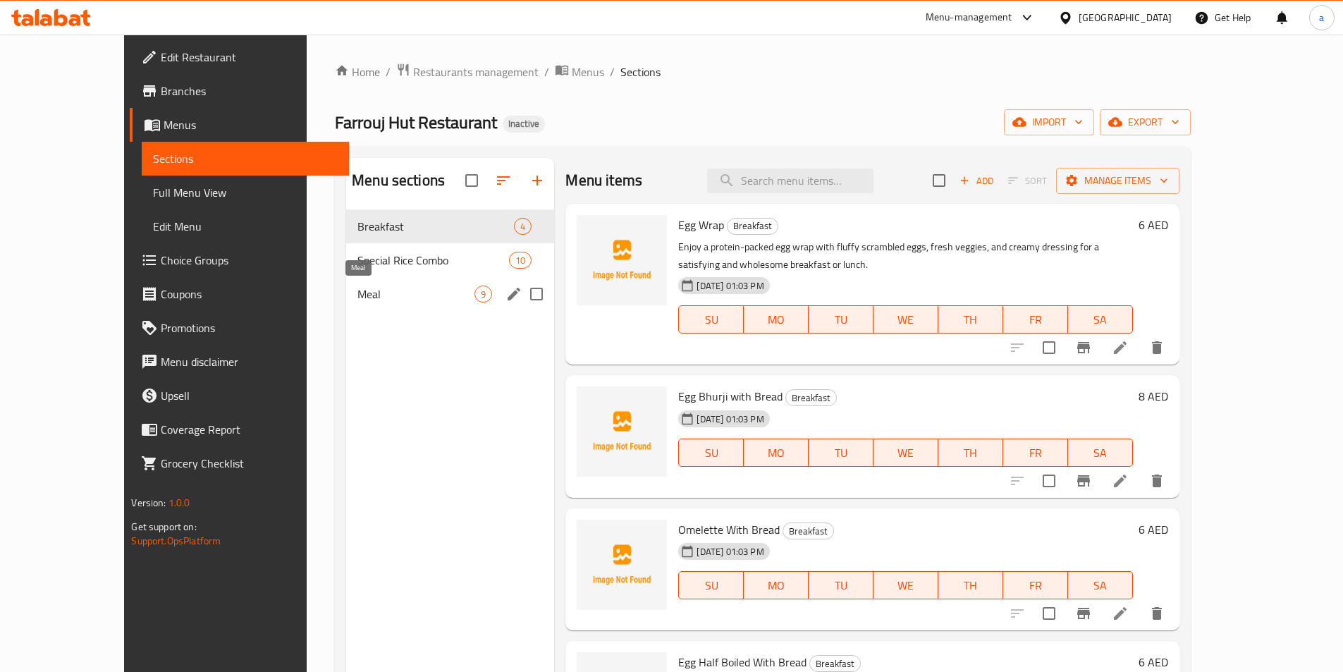
click at [390, 290] on span "Meal" at bounding box center [415, 294] width 117 height 17
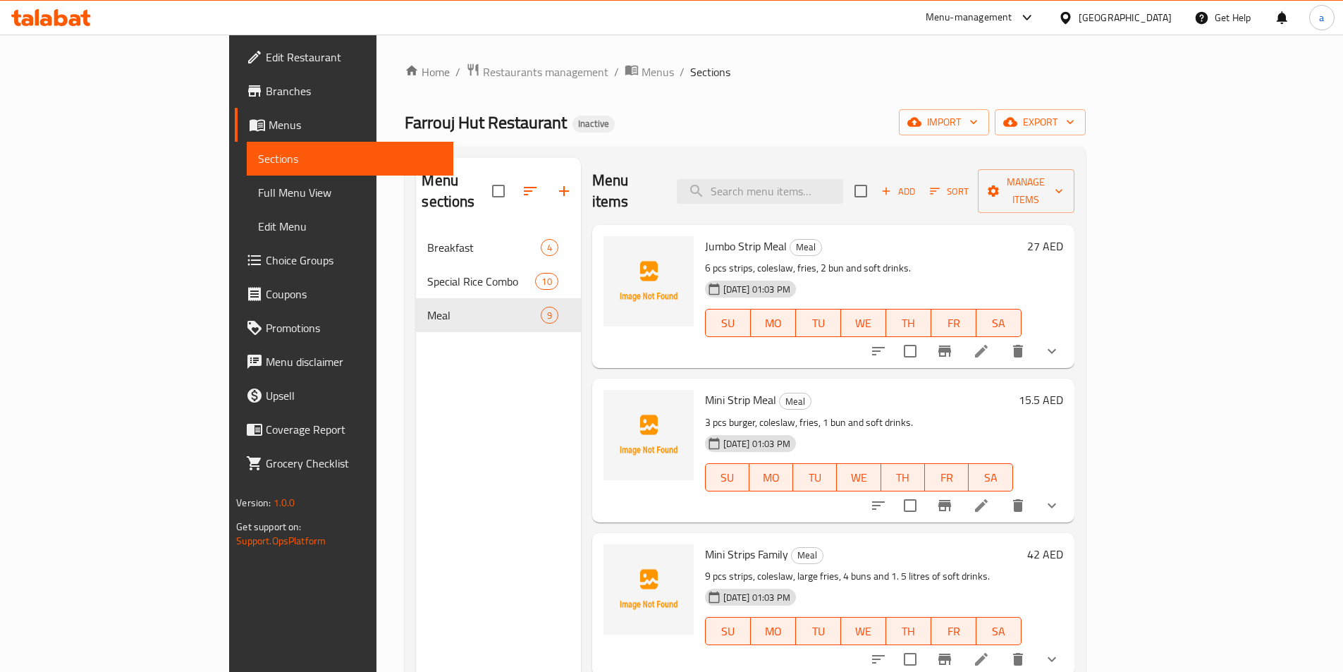
click at [990, 343] on icon at bounding box center [981, 351] width 17 height 17
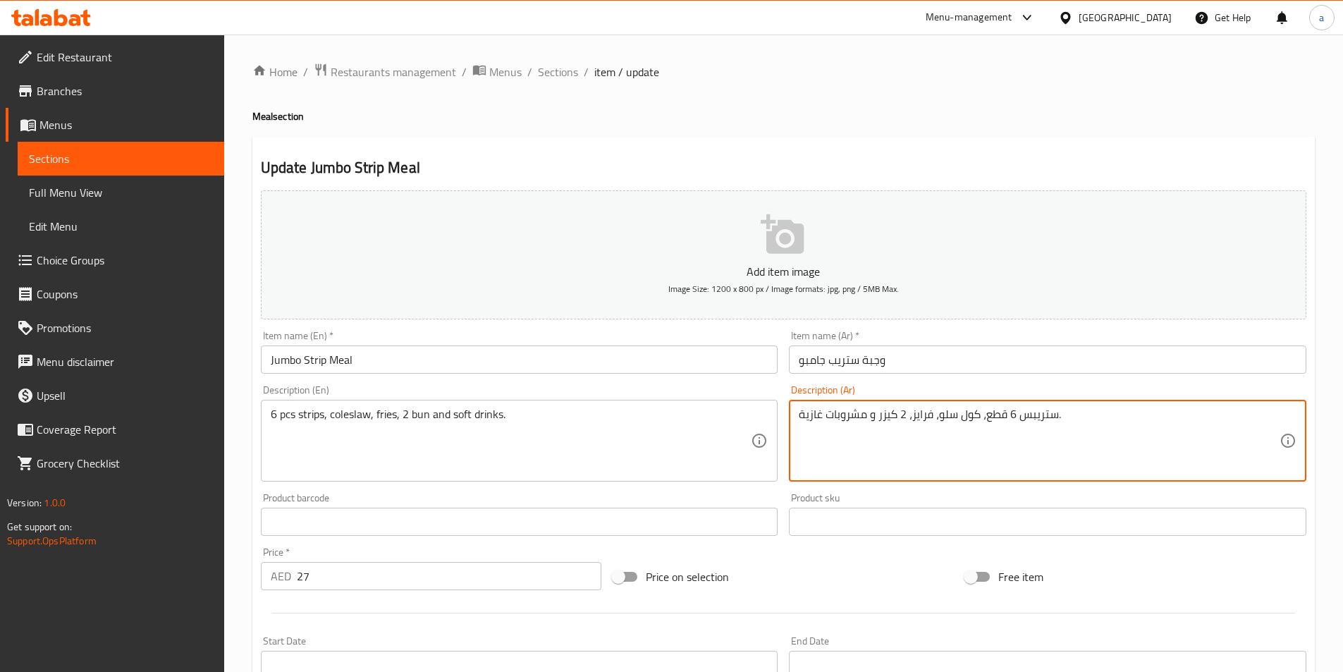
click at [835, 416] on textarea "ستريبس 6 قطع، كول سلو، فرايز، 2 كيزر و مشروبات غازية." at bounding box center [1039, 440] width 481 height 67
drag, startPoint x: 836, startPoint y: 416, endPoint x: 828, endPoint y: 415, distance: 8.6
click at [828, 415] on textarea "ستريبس 6 قطع، كول سلو، فرايز، 2 كيزر و مشروبات غازية." at bounding box center [1039, 440] width 481 height 67
click at [798, 417] on div "ستريبس 6 قطع، كول سلو، فرايز، 2 كيزر و مشروب غازية. Description (Ar)" at bounding box center [1047, 441] width 517 height 82
drag, startPoint x: 858, startPoint y: 416, endPoint x: 758, endPoint y: 418, distance: 100.1
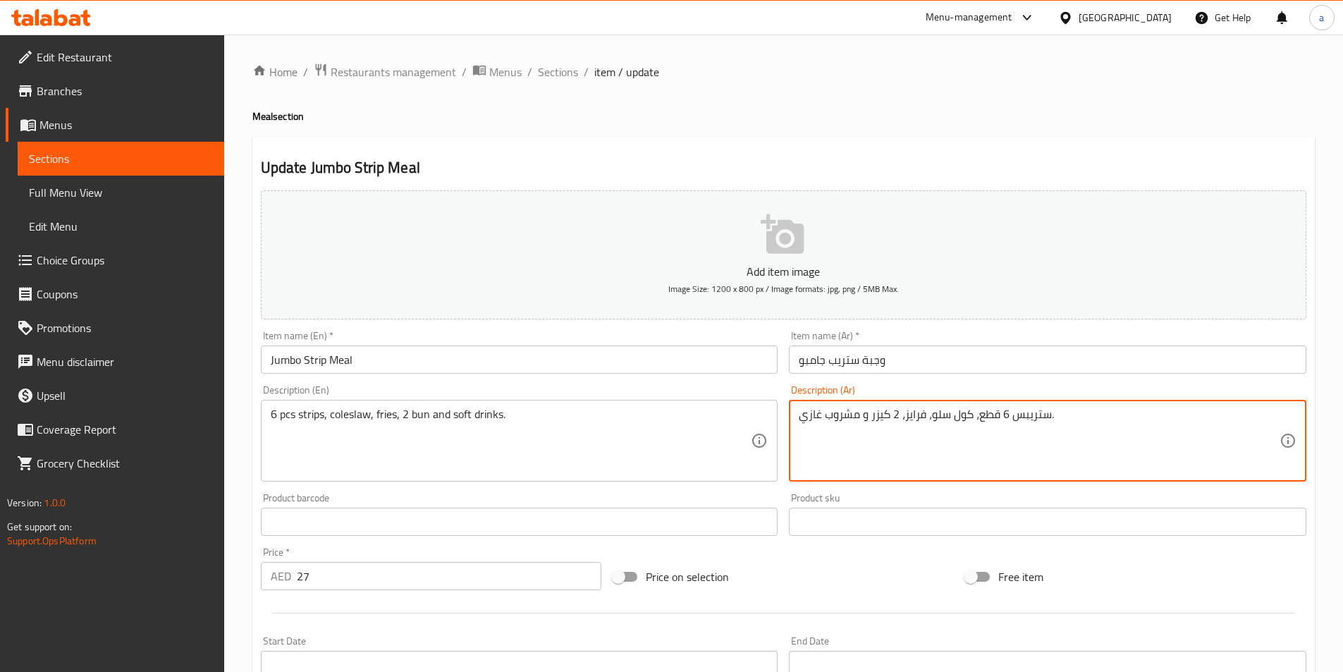
click at [758, 418] on div "Add item image Image Size: 1200 x 800 px / Image formats: jpg, png / 5MB Max. I…" at bounding box center [783, 489] width 1057 height 608
type textarea "ستريبس 6 قطع، كول سلو، فرايز، 2 كيزر و مشروب غازي."
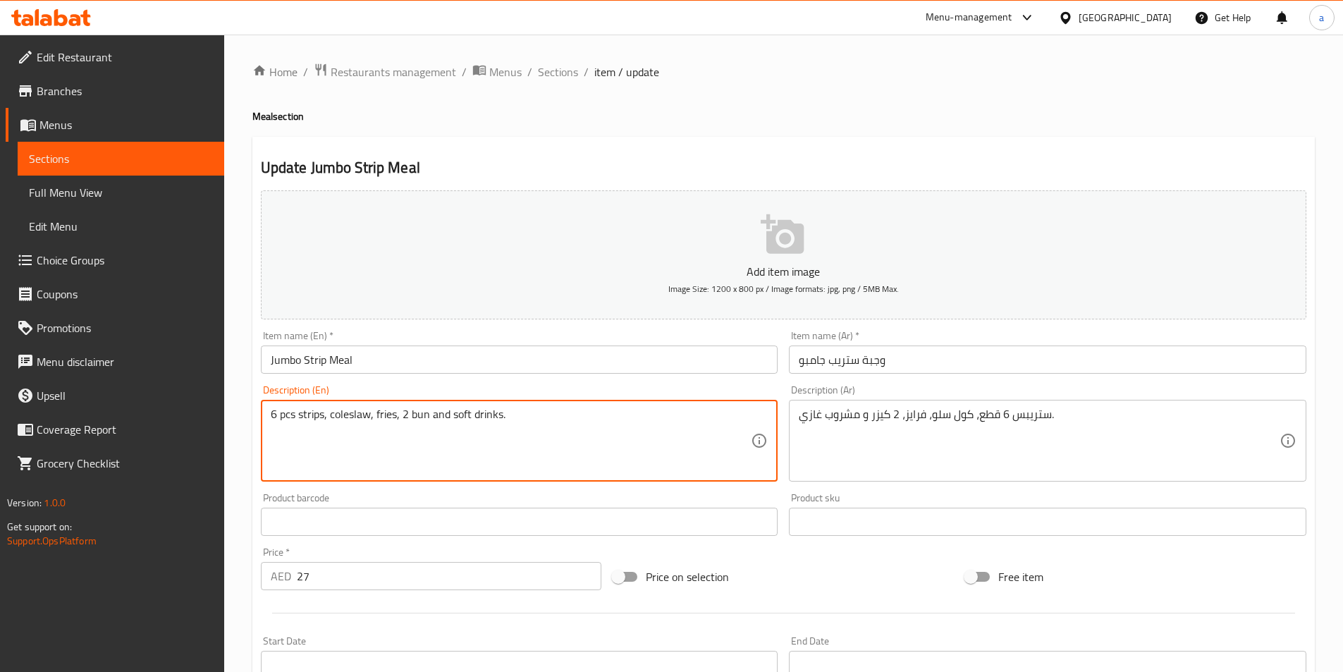
drag, startPoint x: 450, startPoint y: 412, endPoint x: 502, endPoint y: 423, distance: 52.5
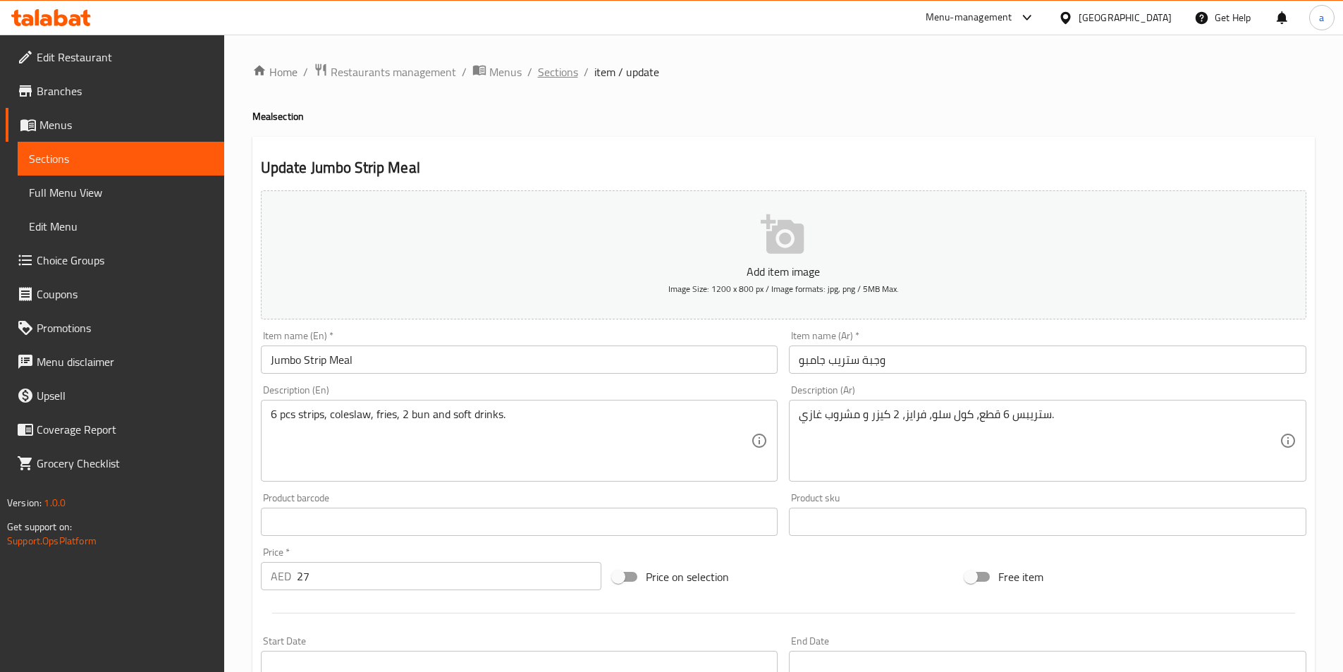
click at [554, 80] on span "Sections" at bounding box center [558, 71] width 40 height 17
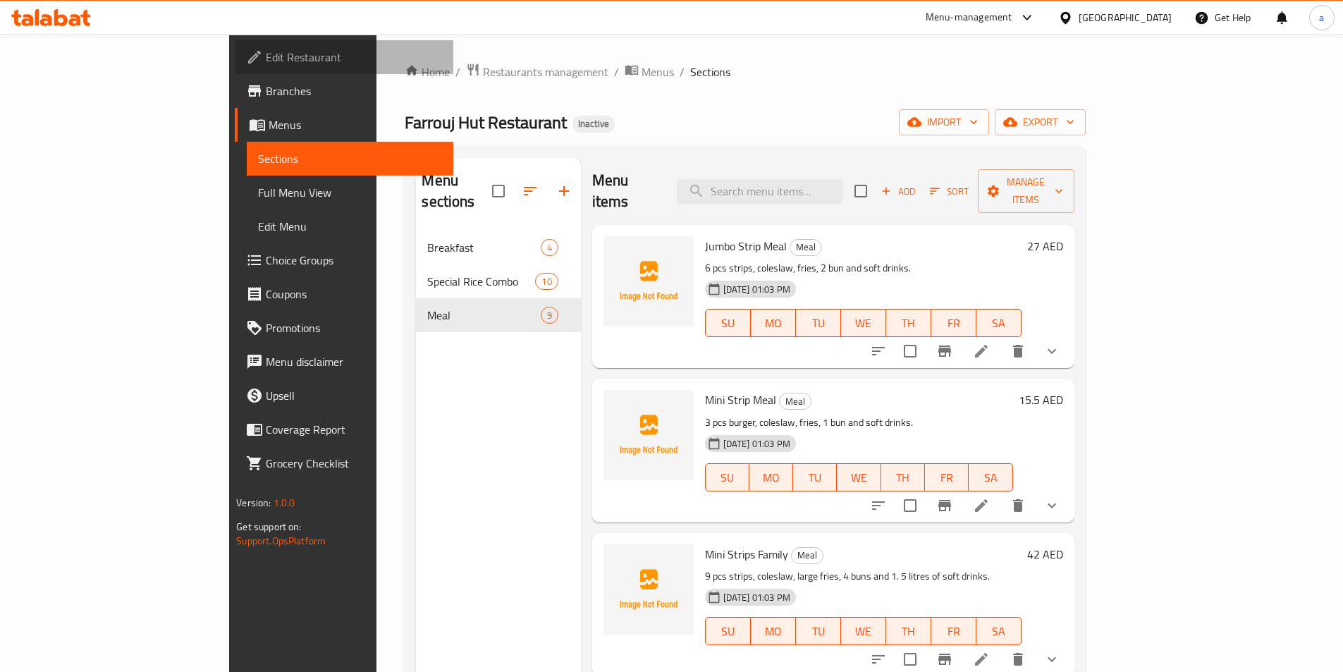
click at [266, 62] on span "Edit Restaurant" at bounding box center [354, 57] width 176 height 17
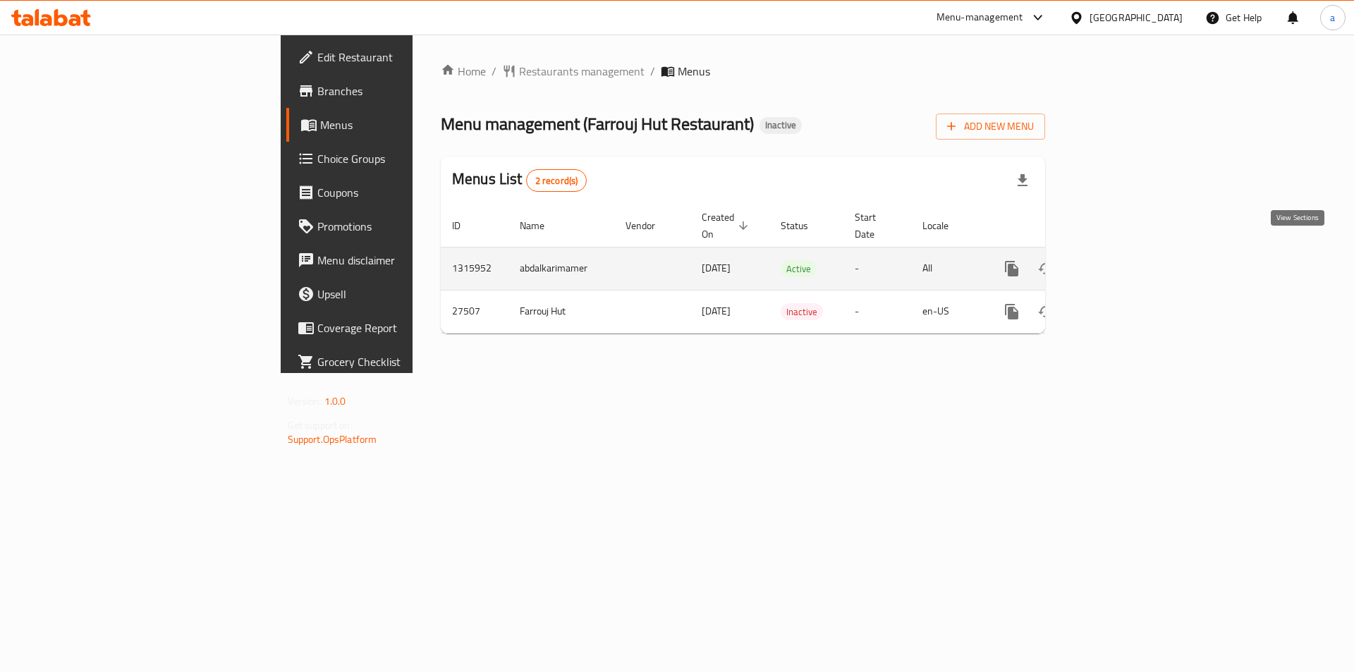
click at [1130, 257] on link "enhanced table" at bounding box center [1113, 269] width 34 height 34
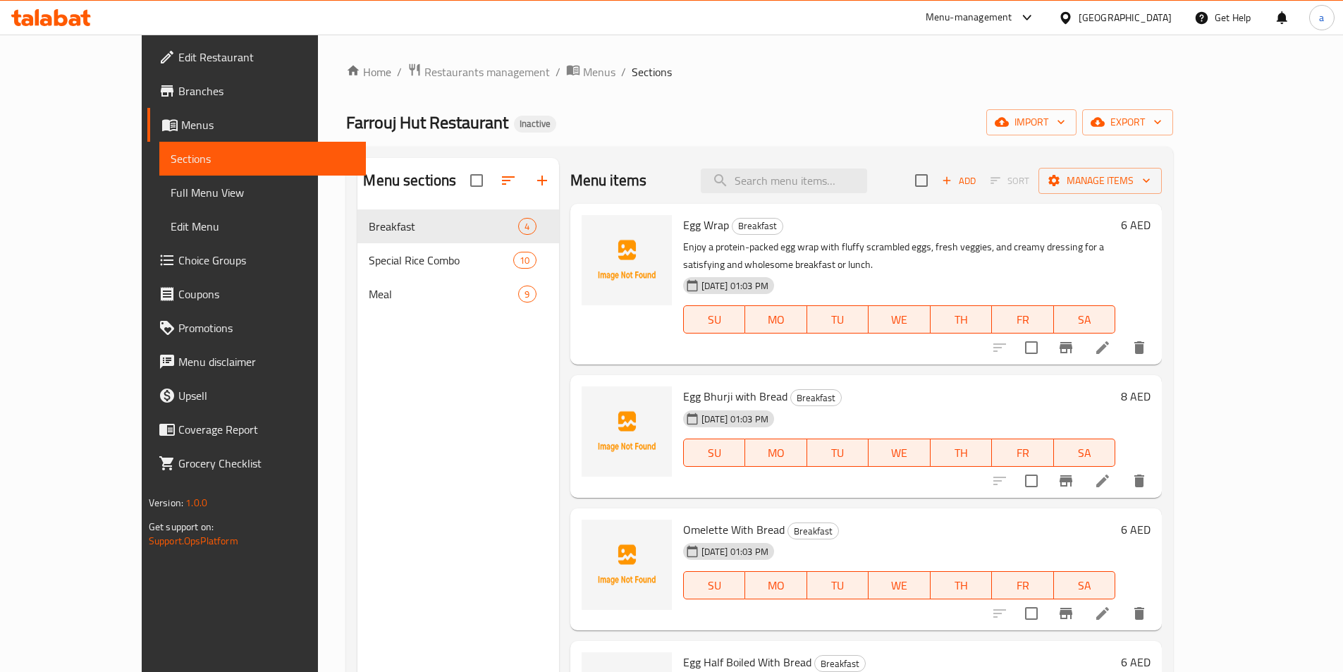
click at [159, 181] on link "Full Menu View" at bounding box center [262, 193] width 207 height 34
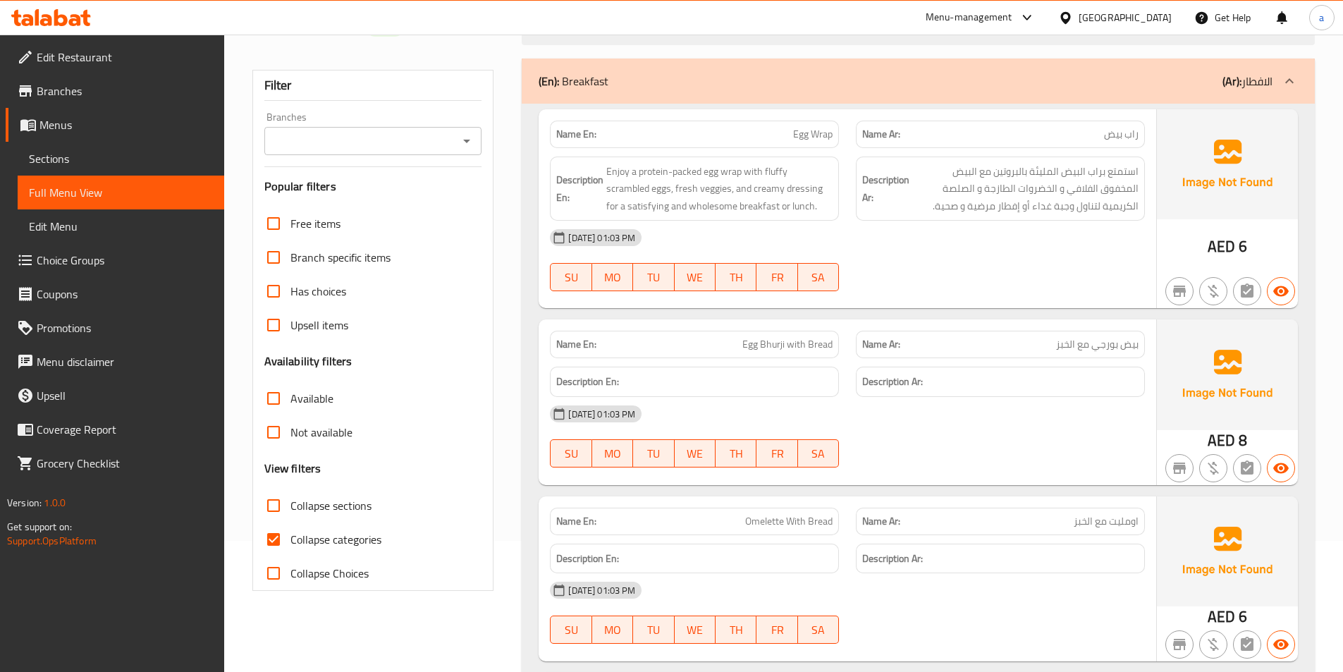
scroll to position [282, 0]
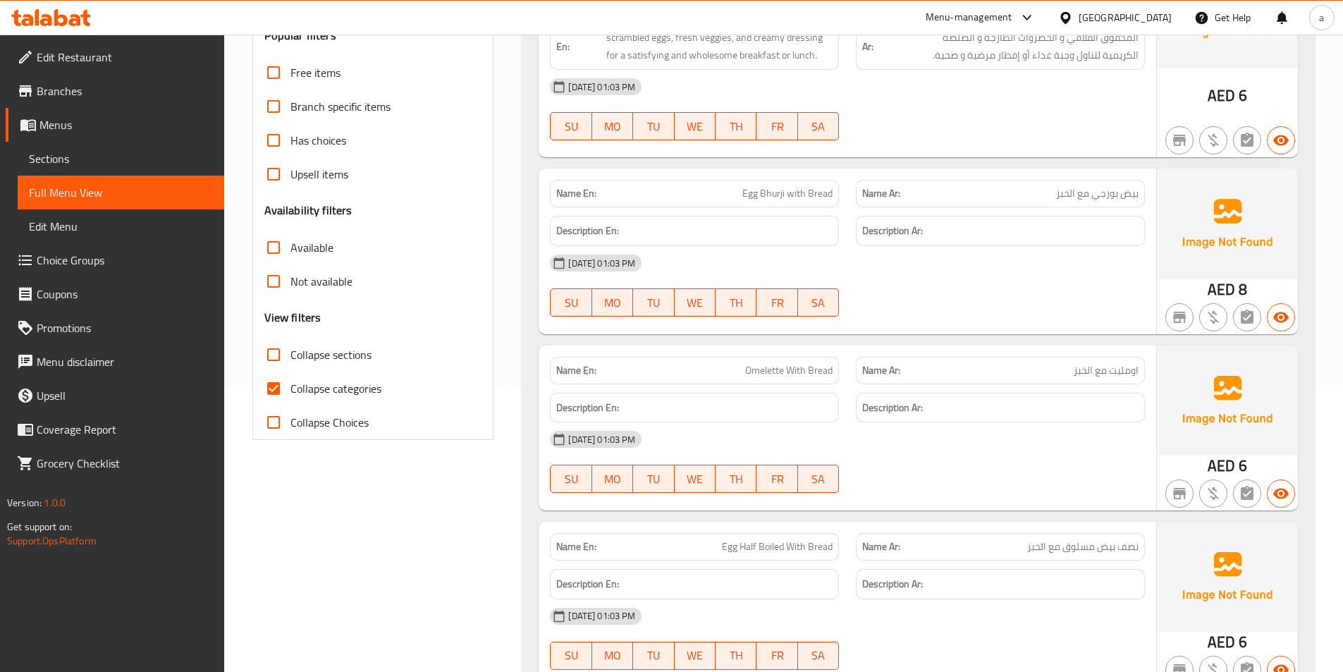
click at [269, 383] on input "Collapse categories" at bounding box center [274, 389] width 34 height 34
checkbox input "false"
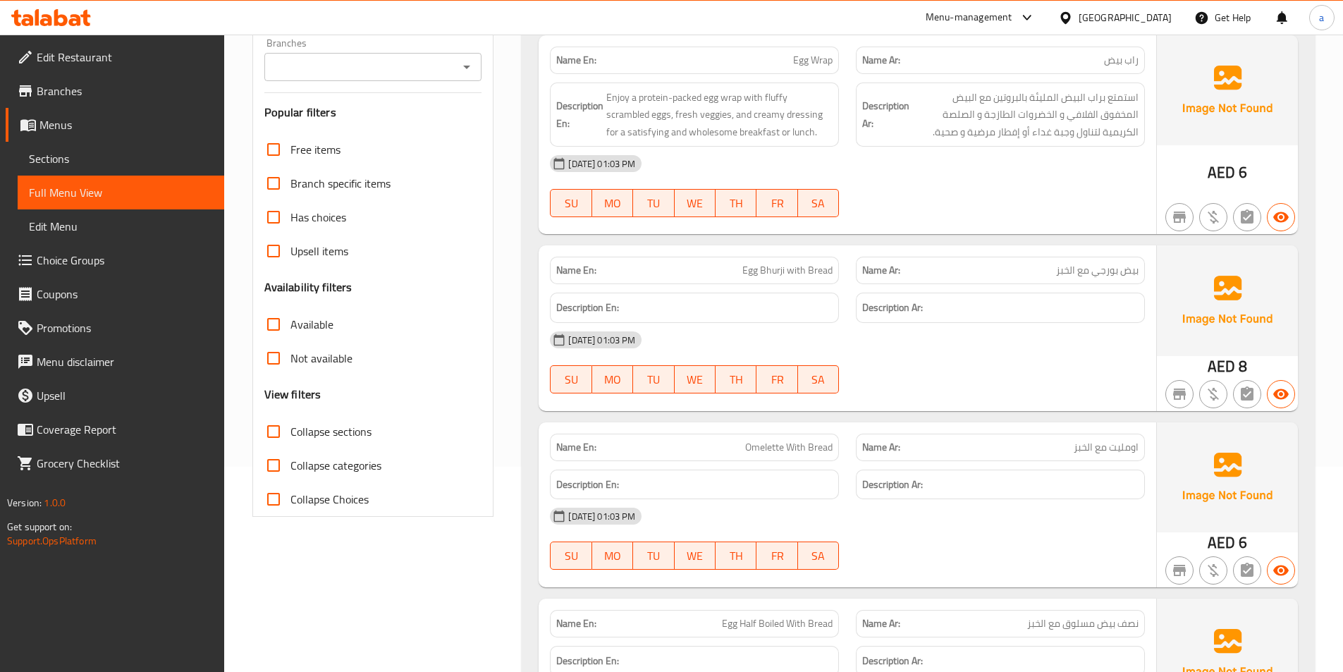
scroll to position [0, 0]
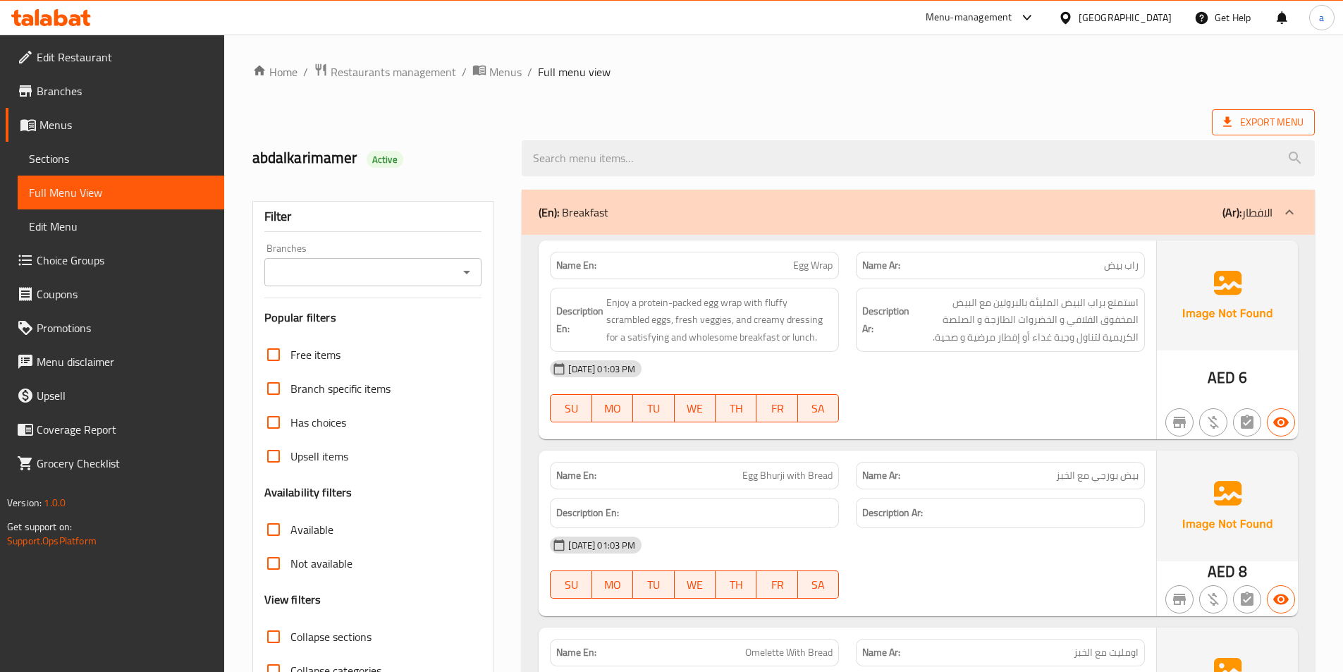
click at [1275, 125] on span "Export Menu" at bounding box center [1263, 122] width 80 height 18
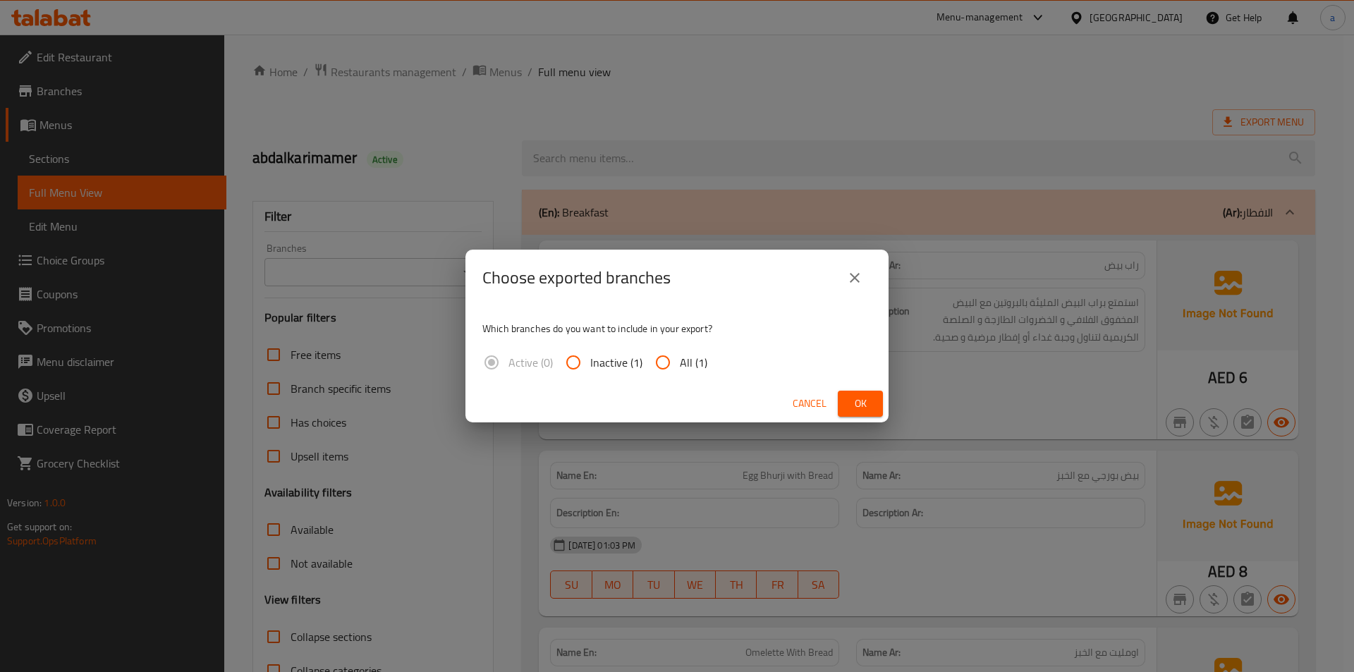
click at [661, 362] on input "All (1)" at bounding box center [663, 362] width 34 height 34
radio input "true"
click at [867, 408] on span "Ok" at bounding box center [860, 404] width 23 height 18
